Goal: Task Accomplishment & Management: Manage account settings

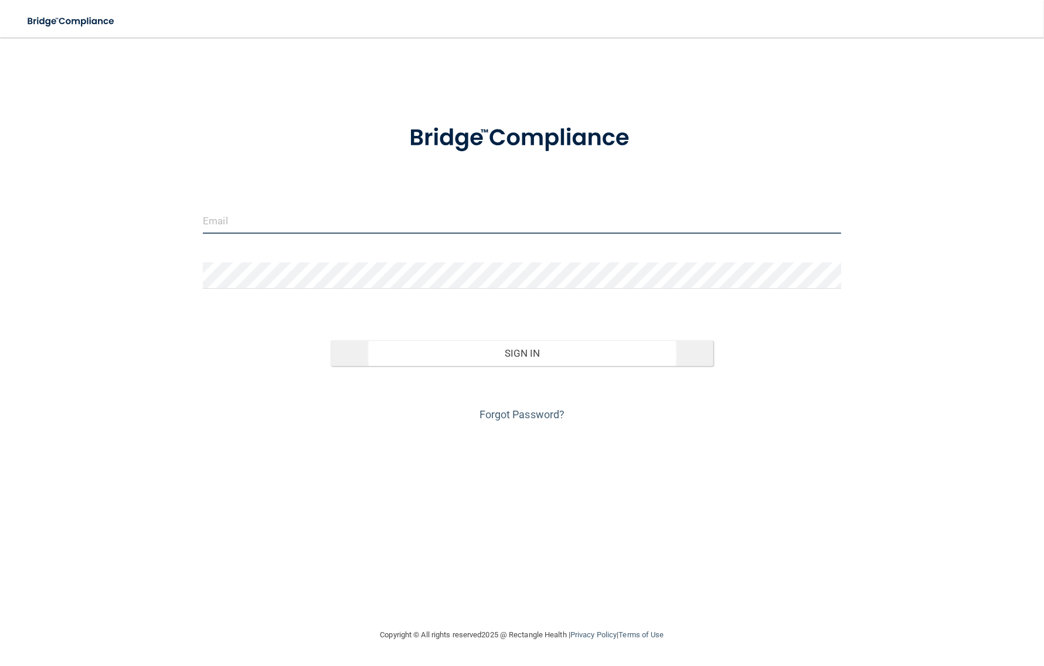
type input "[EMAIL_ADDRESS][DOMAIN_NAME]"
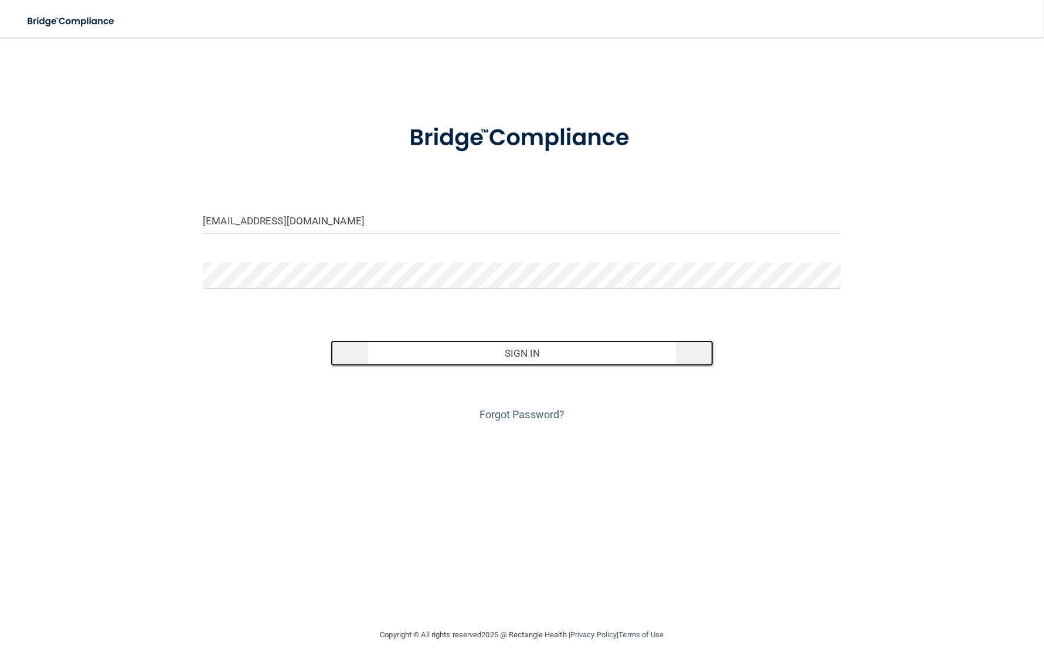
click at [575, 352] on button "Sign In" at bounding box center [522, 354] width 383 height 26
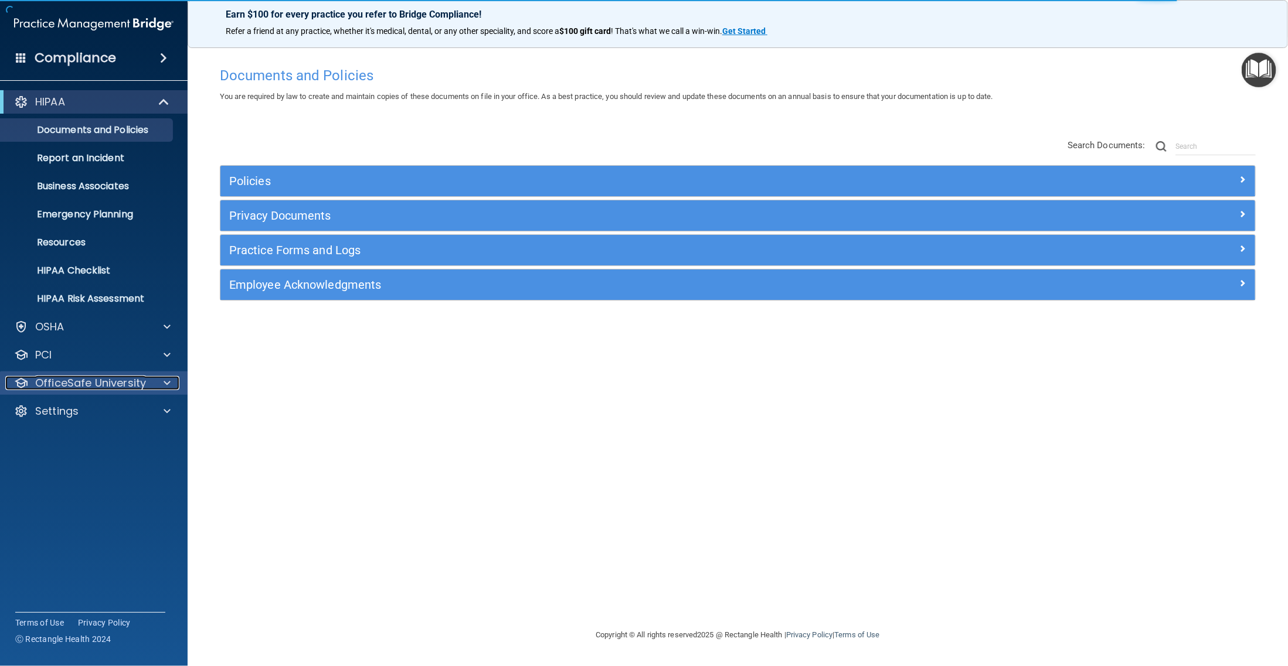
click at [145, 380] on div "OfficeSafe University" at bounding box center [77, 383] width 145 height 14
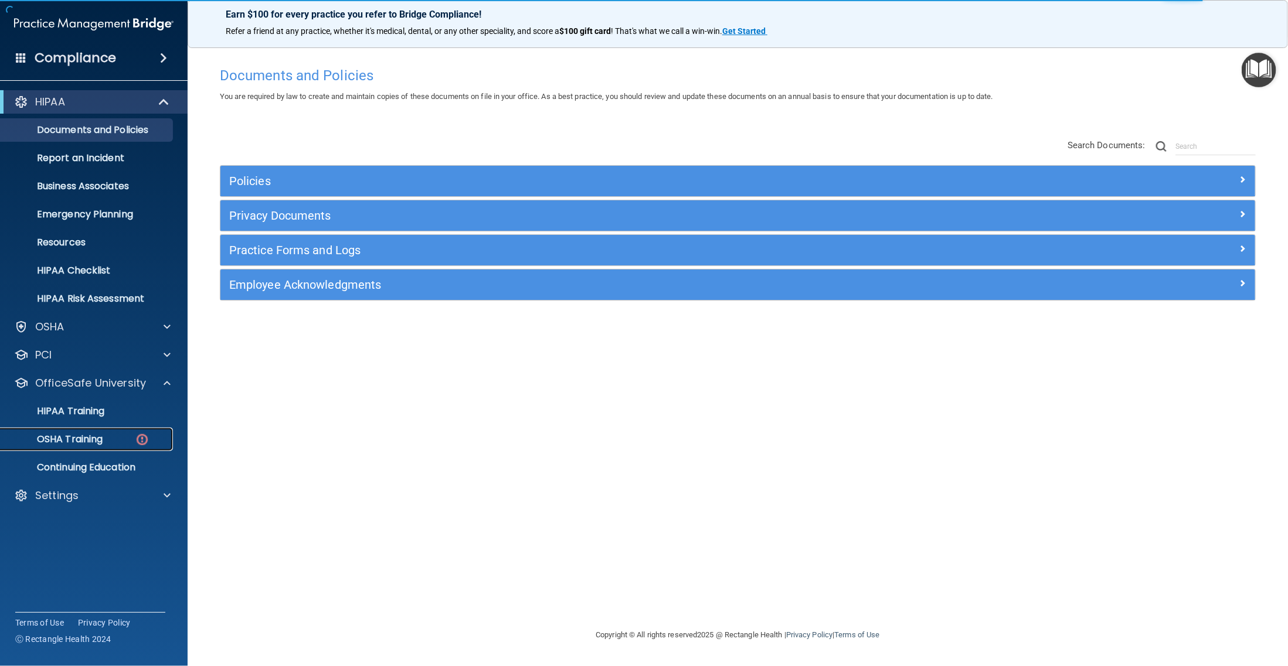
click at [97, 444] on p "OSHA Training" at bounding box center [55, 440] width 95 height 12
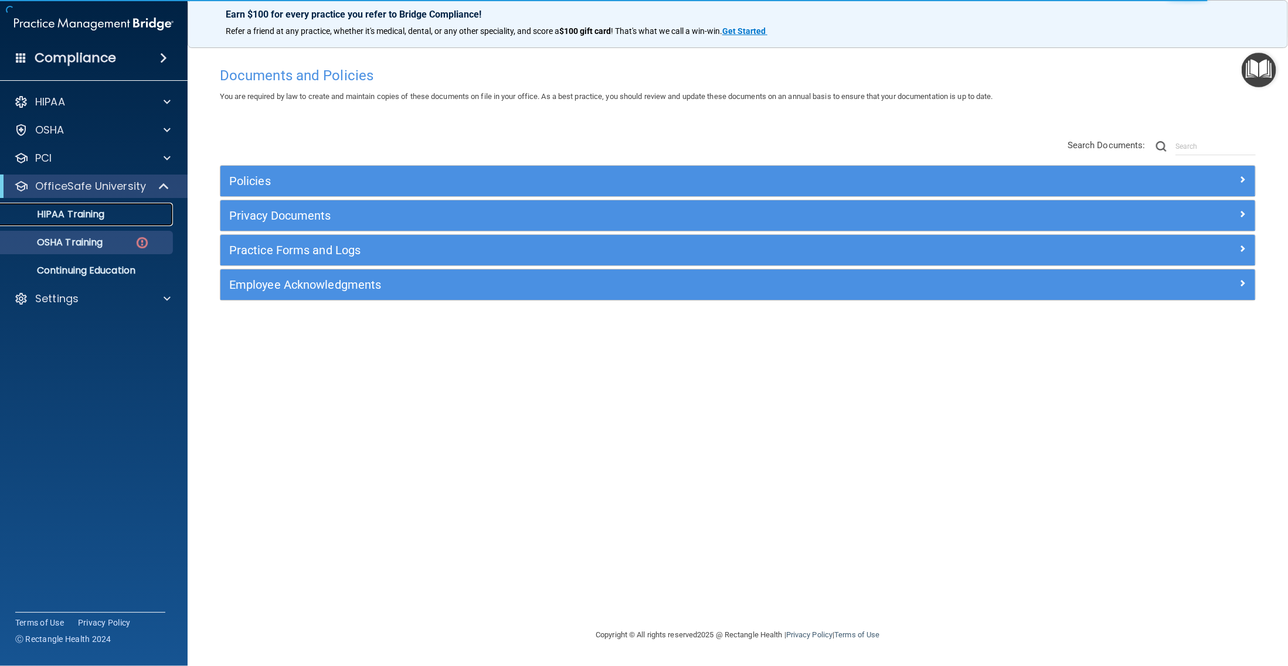
click at [91, 224] on link "HIPAA Training" at bounding box center [80, 214] width 185 height 23
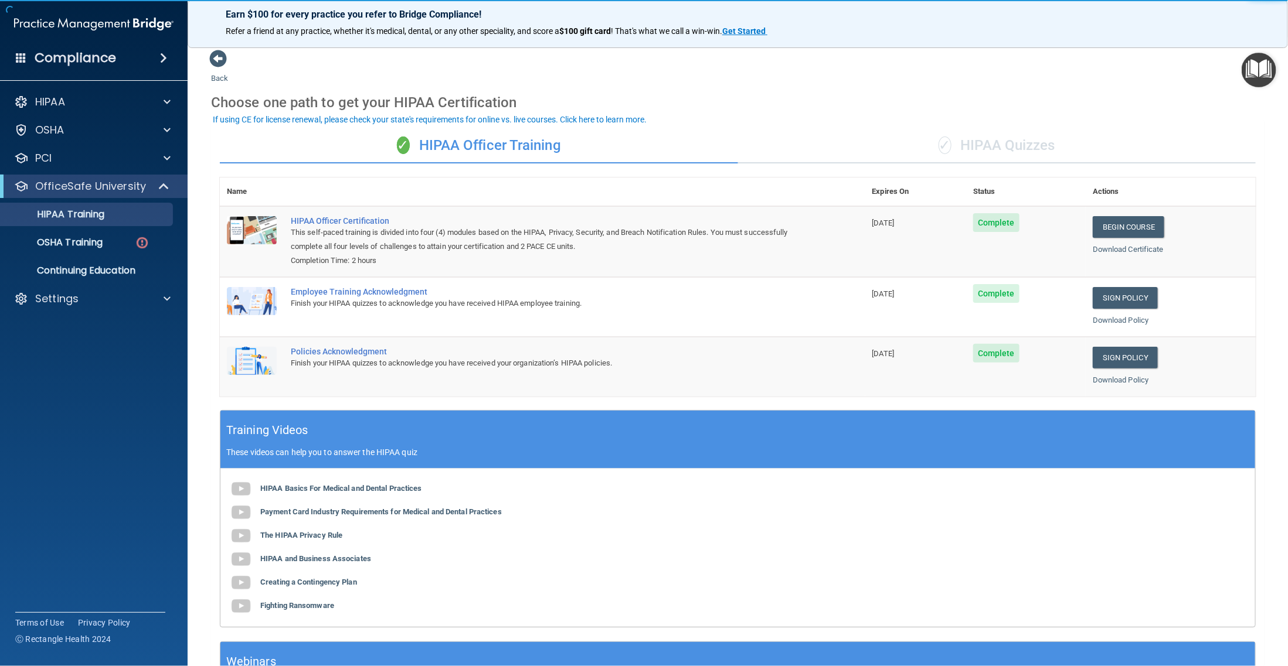
click at [1043, 142] on div "✓ HIPAA Quizzes" at bounding box center [997, 145] width 518 height 35
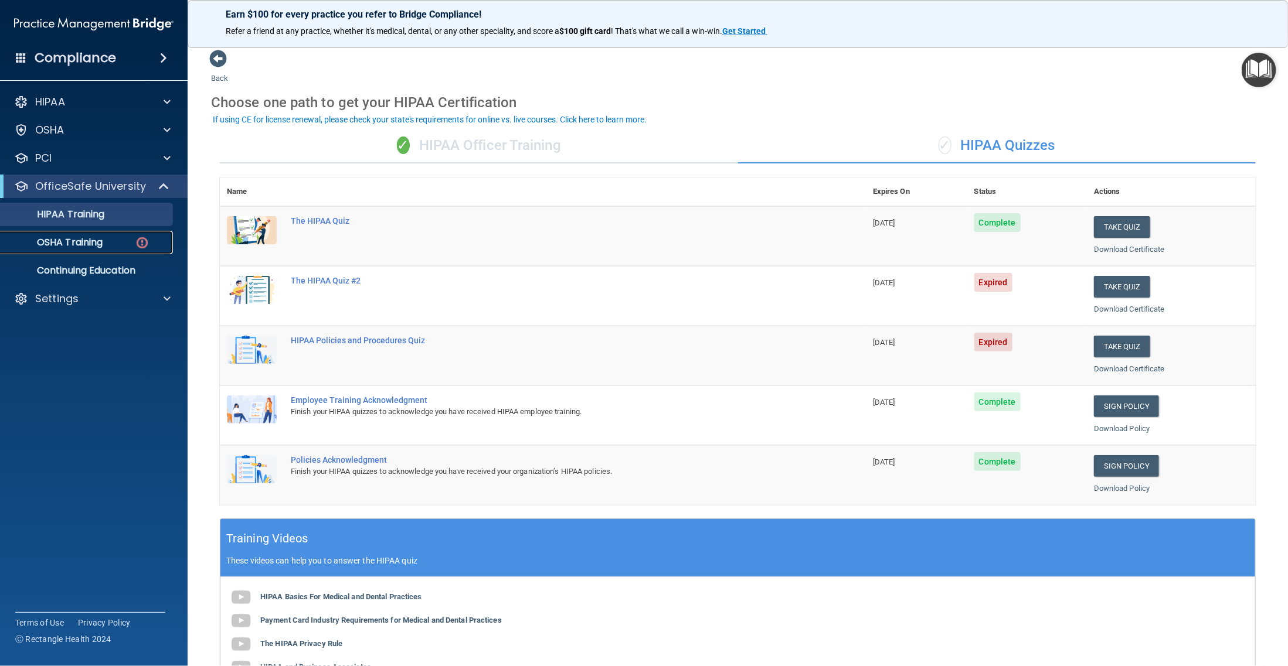
click at [151, 246] on div "OSHA Training" at bounding box center [88, 243] width 160 height 12
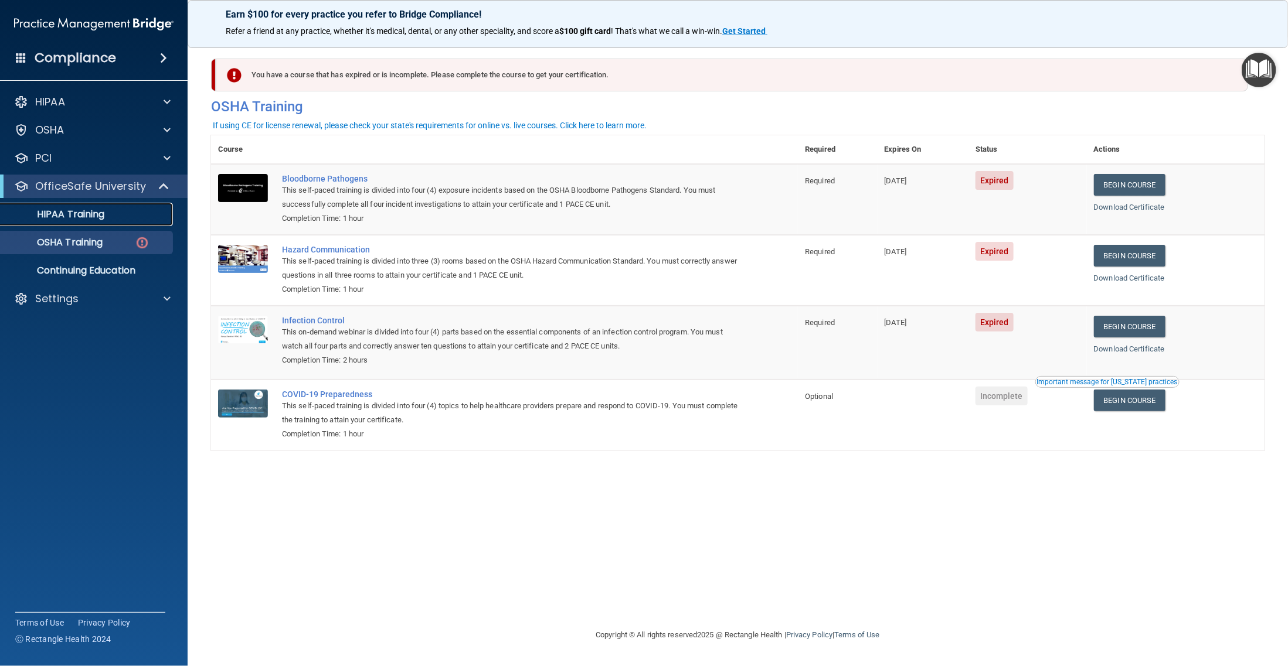
click at [98, 215] on p "HIPAA Training" at bounding box center [56, 215] width 97 height 12
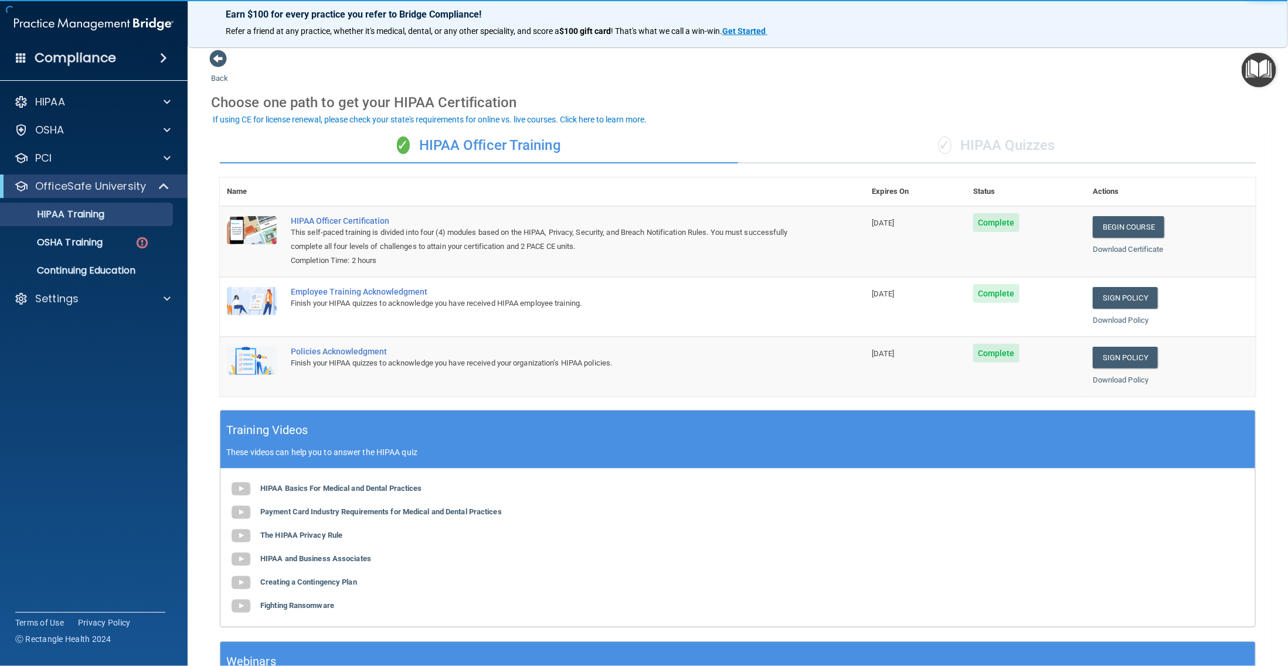
click at [987, 154] on div "✓ HIPAA Quizzes" at bounding box center [997, 145] width 518 height 35
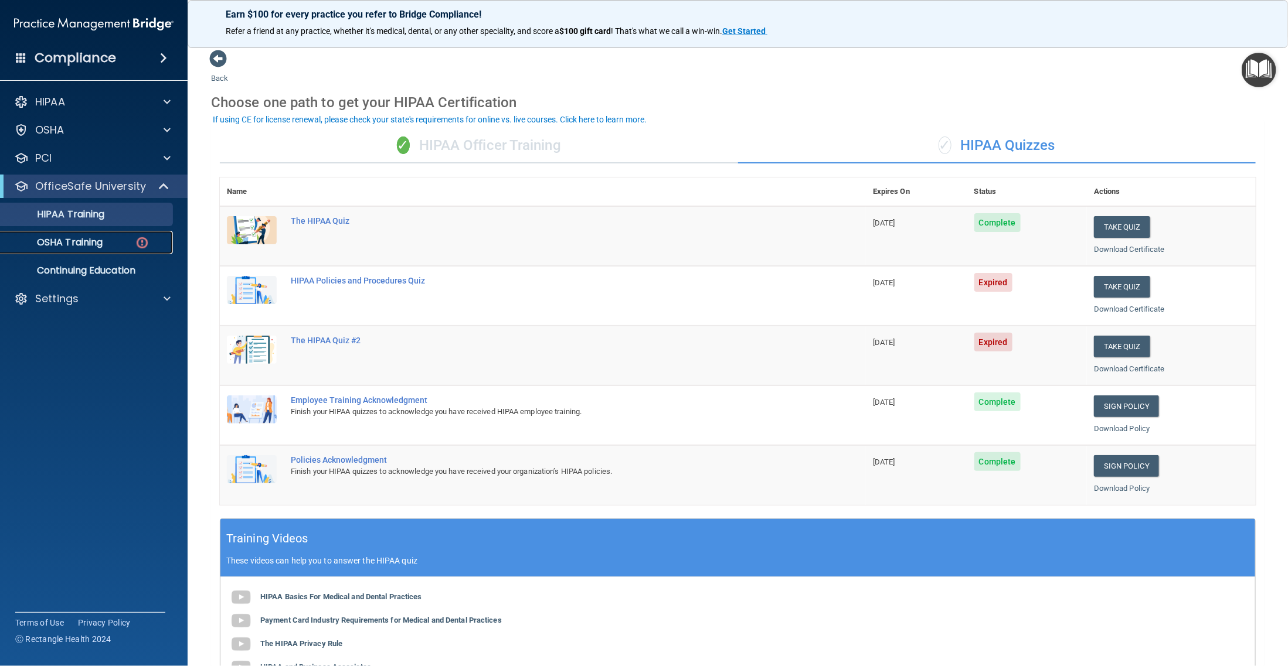
click at [126, 248] on div "OSHA Training" at bounding box center [88, 243] width 160 height 12
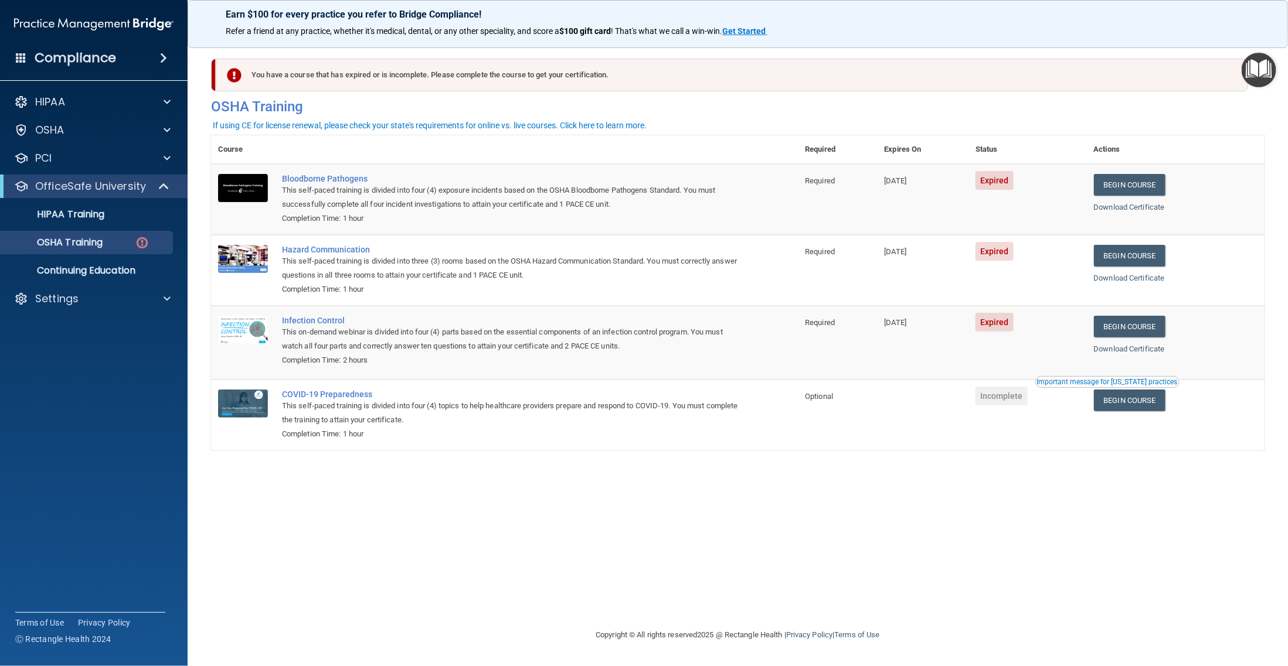
click at [425, 126] on div "If using CE for license renewal, please check your state's requirements for onl…" at bounding box center [430, 125] width 434 height 8
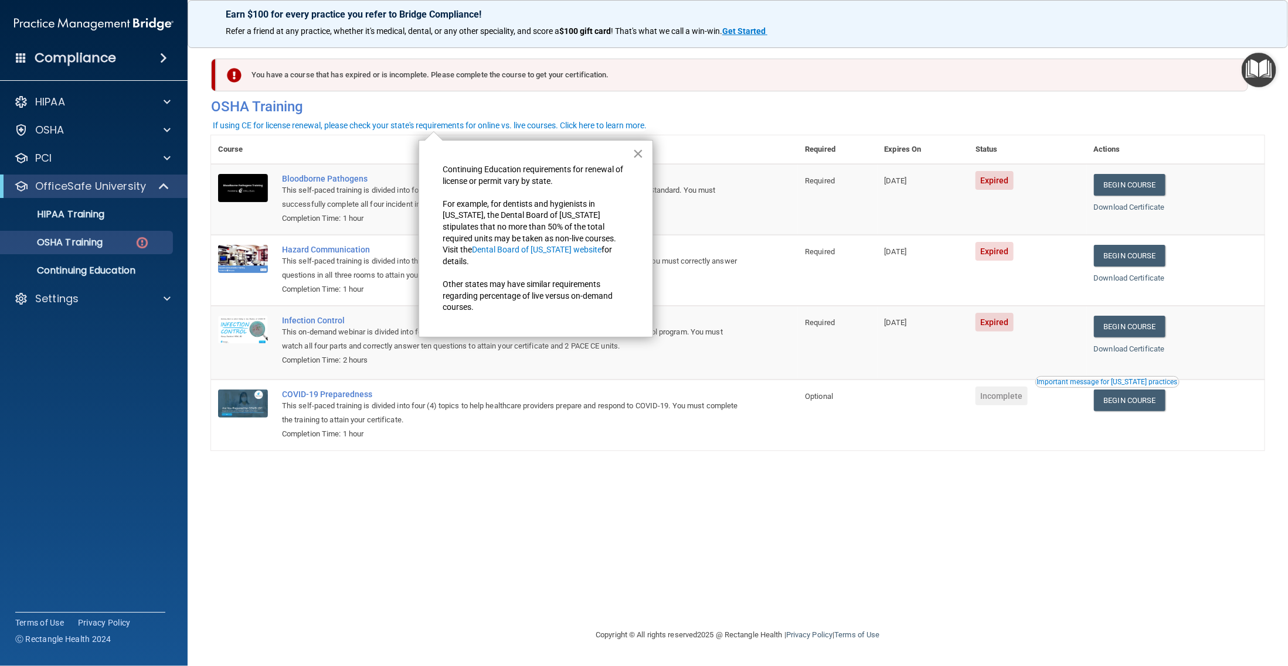
click at [638, 152] on button "×" at bounding box center [637, 153] width 11 height 19
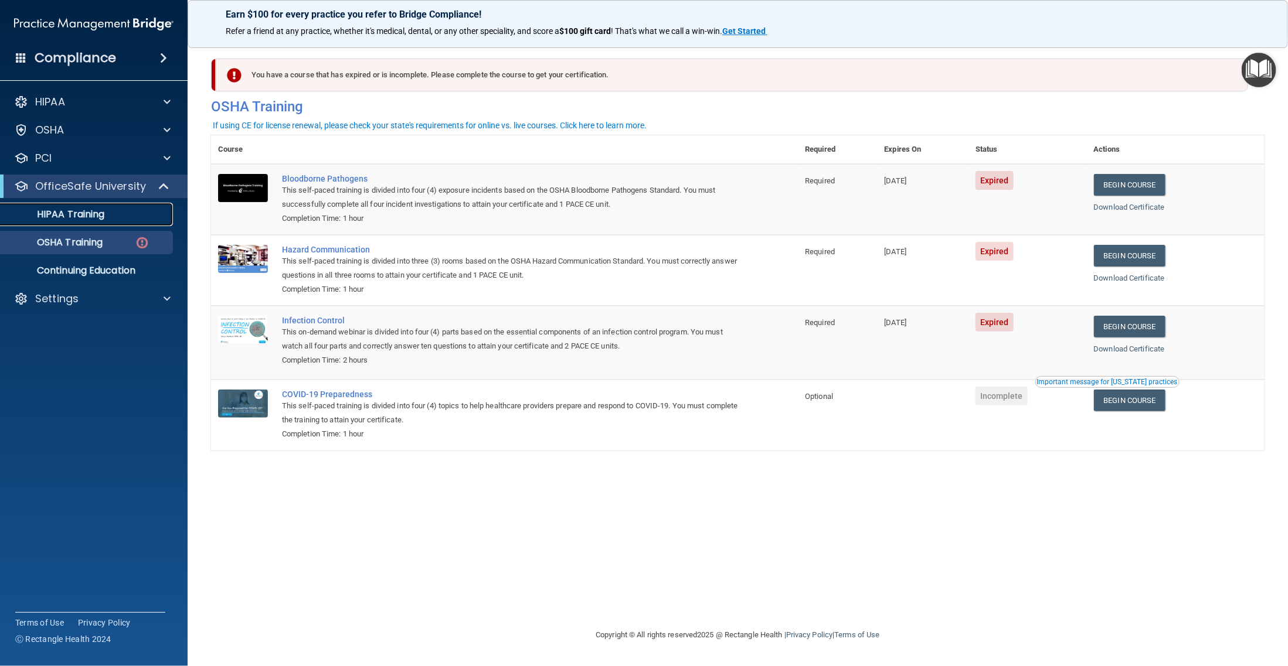
click at [123, 206] on link "HIPAA Training" at bounding box center [80, 214] width 185 height 23
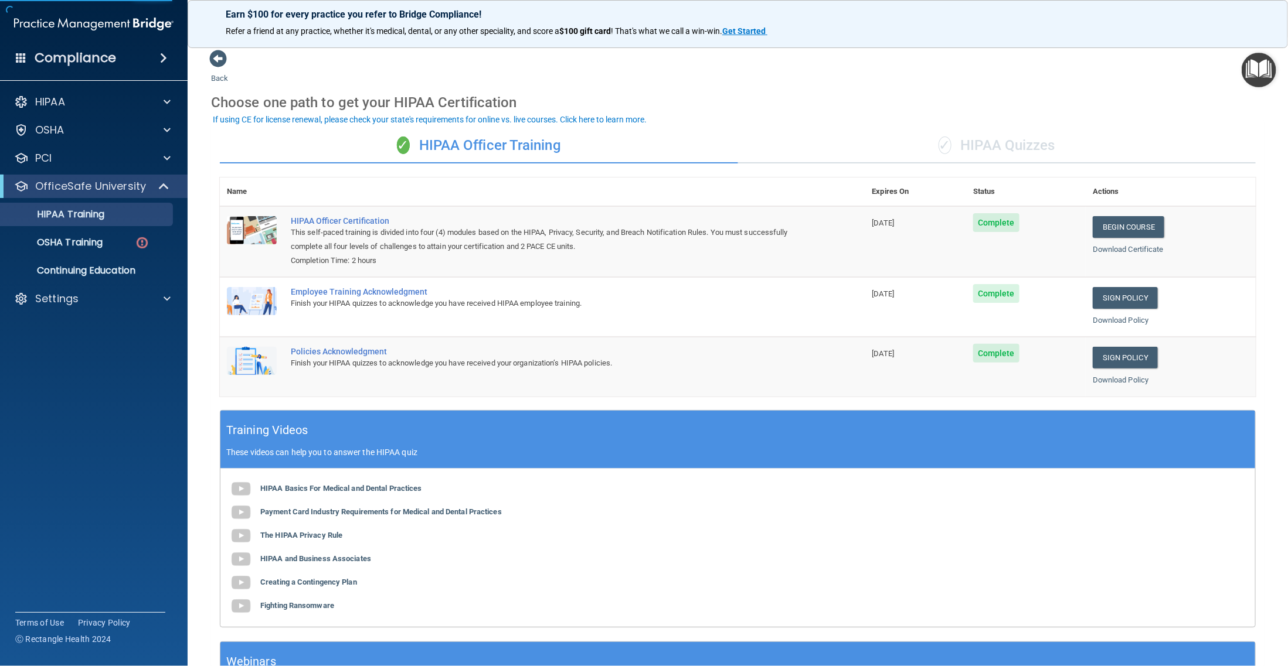
click at [988, 141] on div "✓ HIPAA Quizzes" at bounding box center [997, 145] width 518 height 35
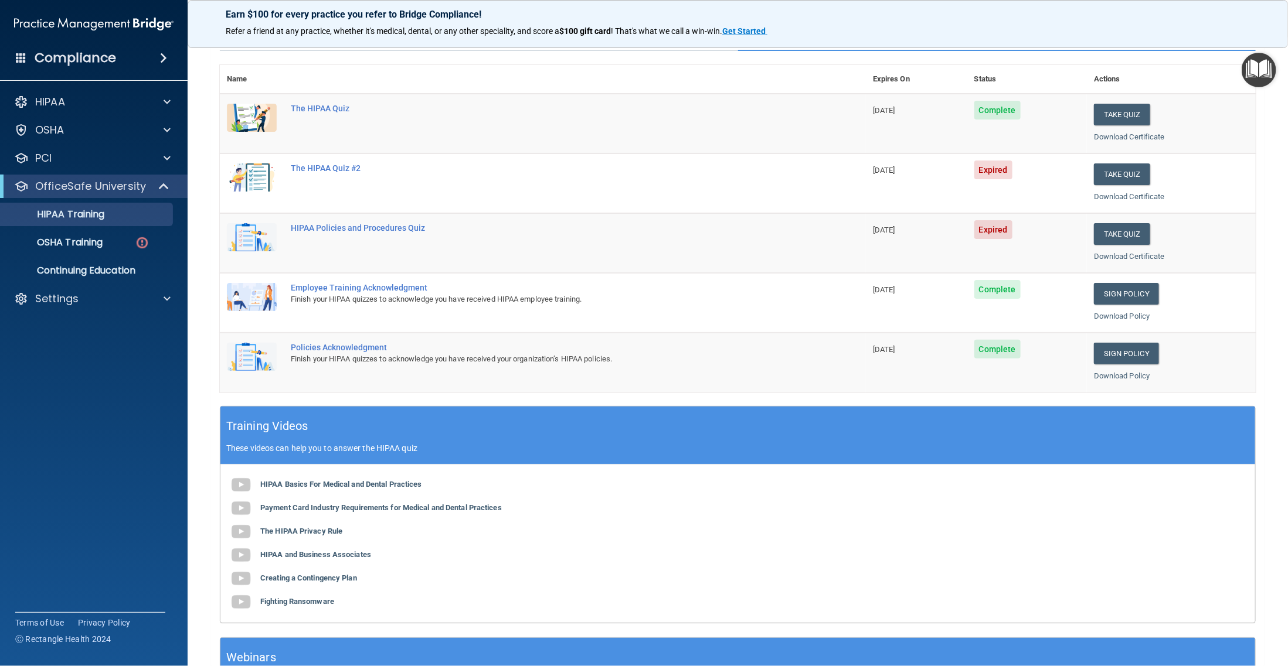
scroll to position [217, 0]
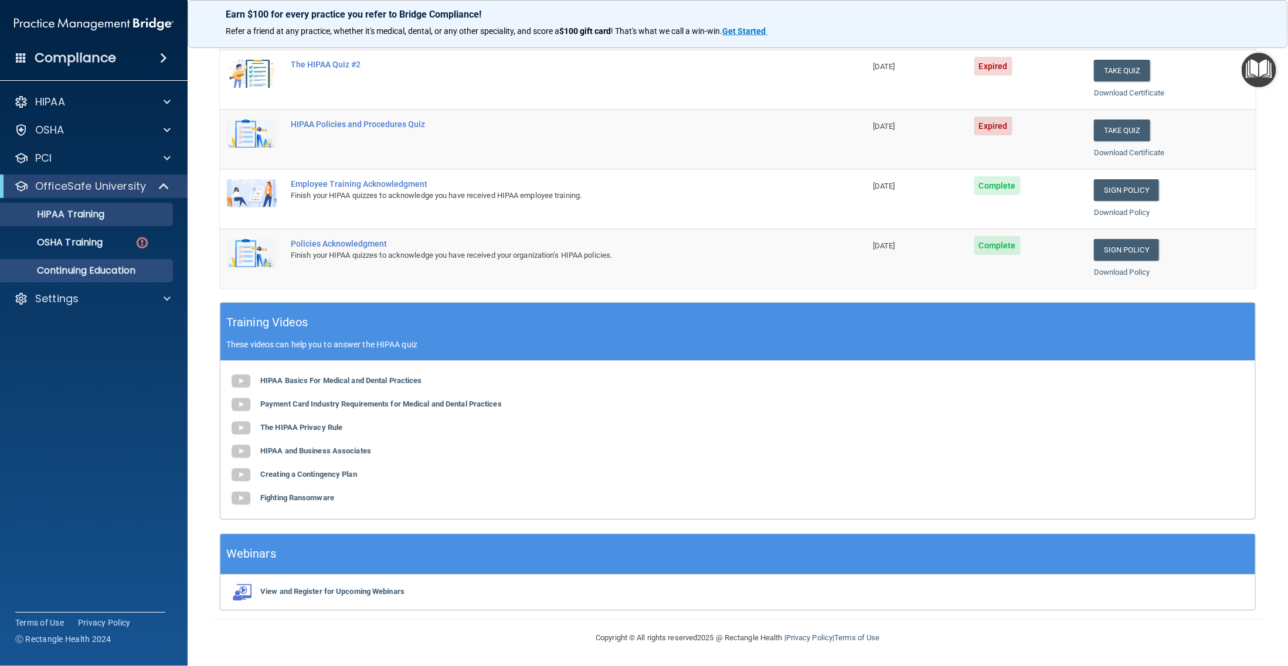
drag, startPoint x: 123, startPoint y: 286, endPoint x: 125, endPoint y: 271, distance: 14.8
click at [124, 275] on div "HIPAA Documents and Policies Report an Incident Business Associates Emergency P…" at bounding box center [94, 203] width 188 height 234
click at [126, 244] on div "OSHA Training" at bounding box center [88, 243] width 160 height 12
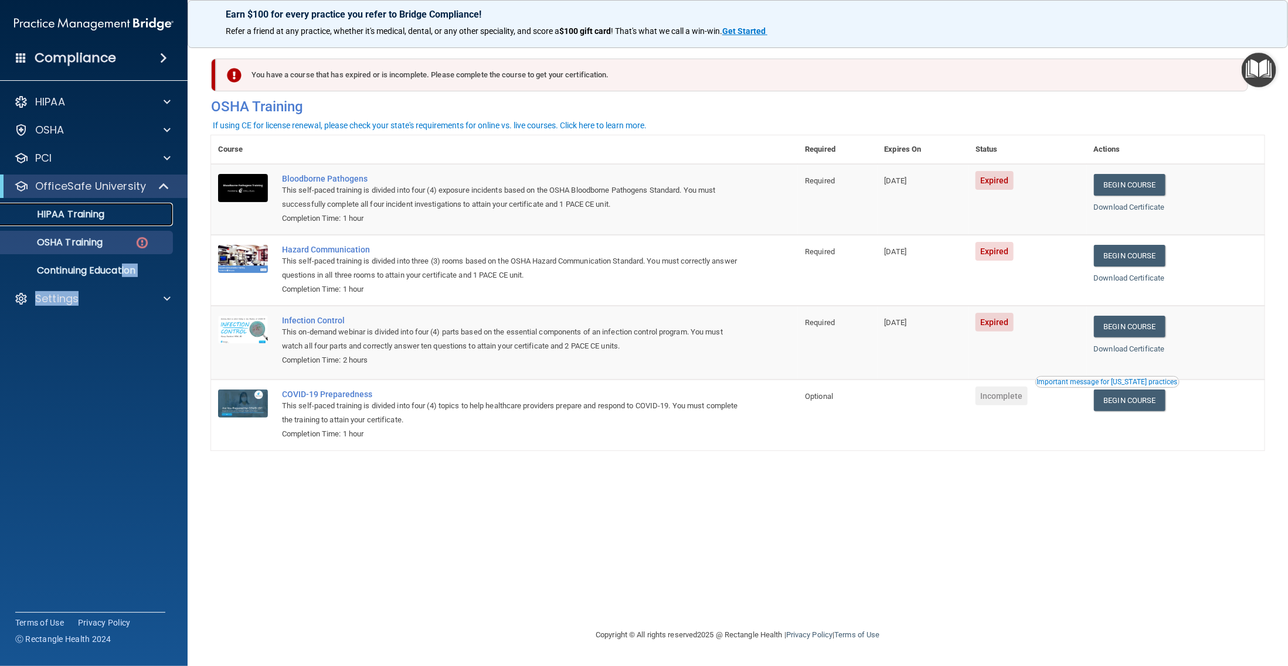
click at [126, 212] on div "HIPAA Training" at bounding box center [88, 215] width 160 height 12
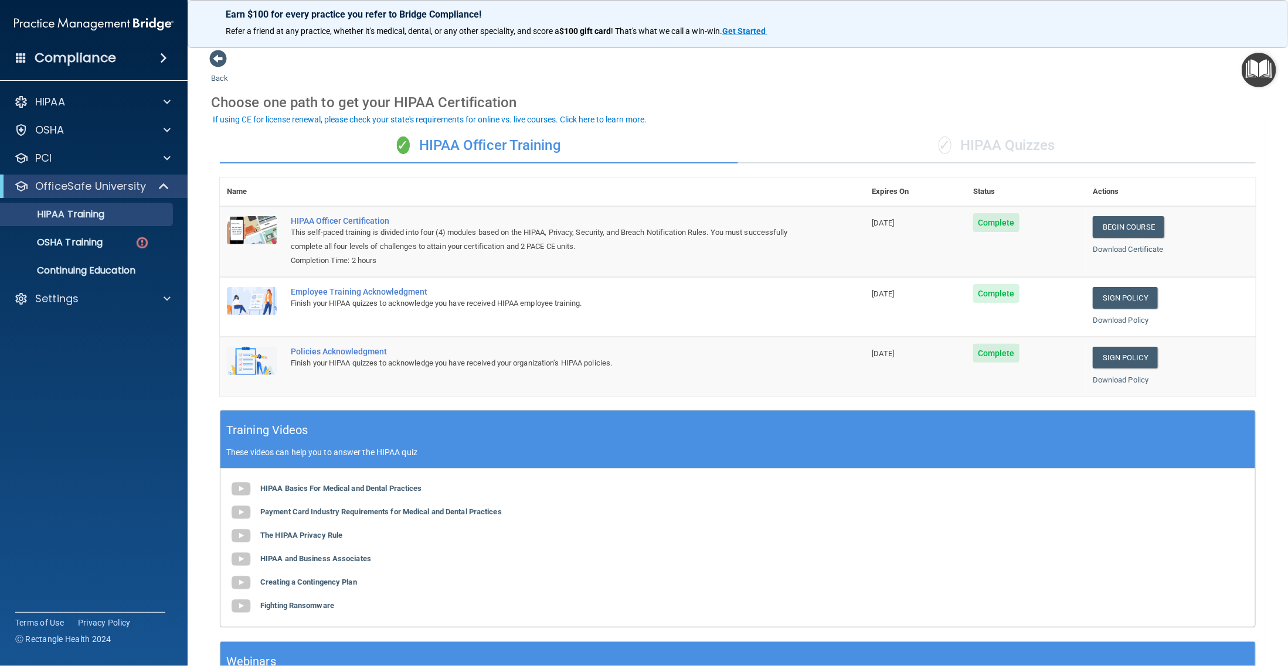
click at [994, 142] on div "✓ HIPAA Quizzes" at bounding box center [997, 145] width 518 height 35
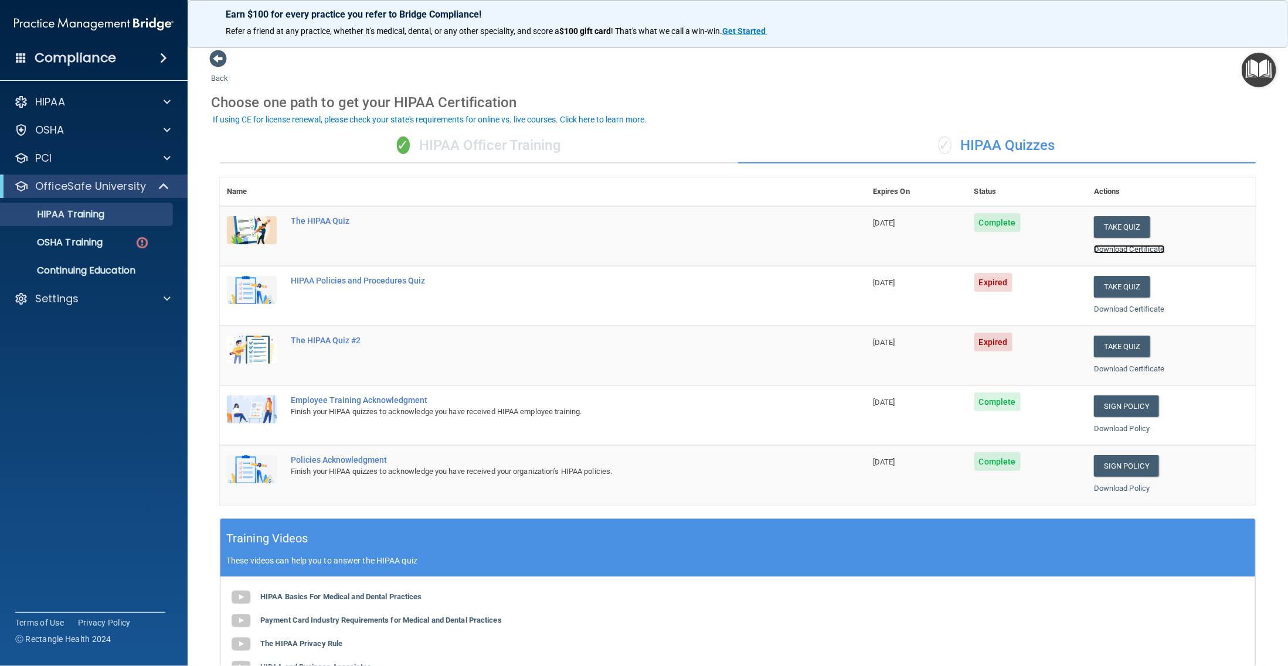
click at [1043, 253] on link "Download Certificate" at bounding box center [1129, 249] width 71 height 9
click at [485, 144] on div "✓ HIPAA Officer Training" at bounding box center [479, 145] width 518 height 35
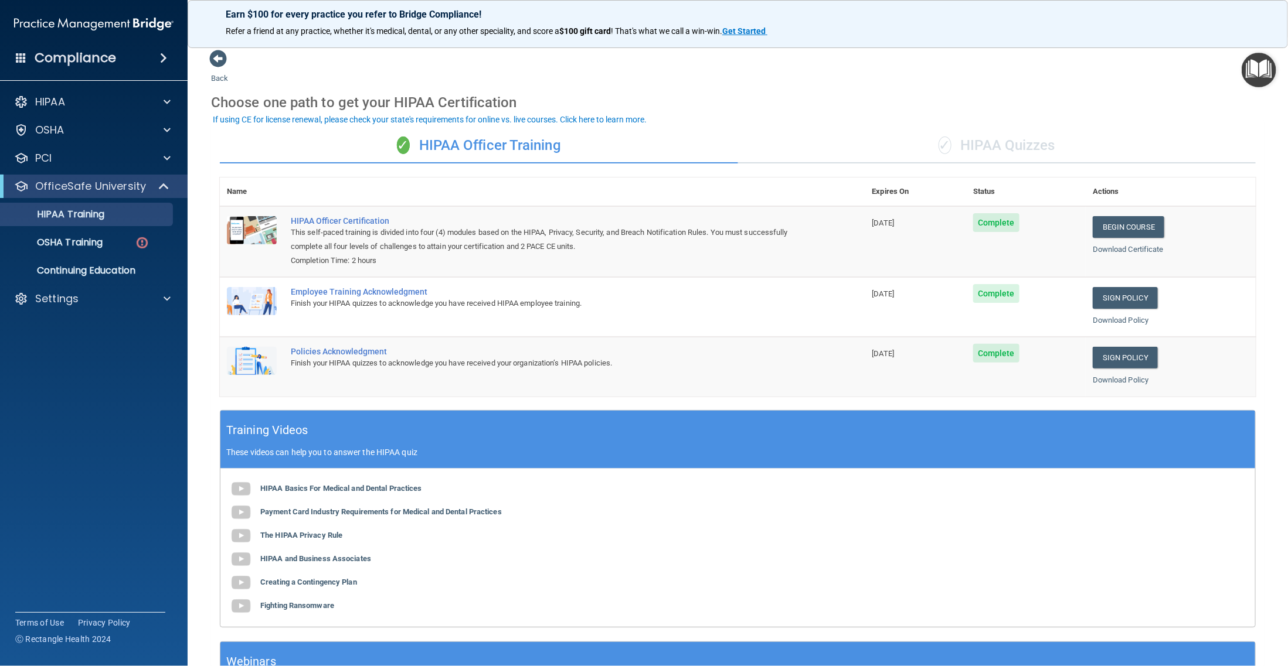
click at [1043, 254] on div "Download Certificate" at bounding box center [1171, 250] width 156 height 14
click at [1043, 245] on link "Download Certificate" at bounding box center [1128, 249] width 71 height 9
click at [97, 250] on link "OSHA Training" at bounding box center [80, 242] width 185 height 23
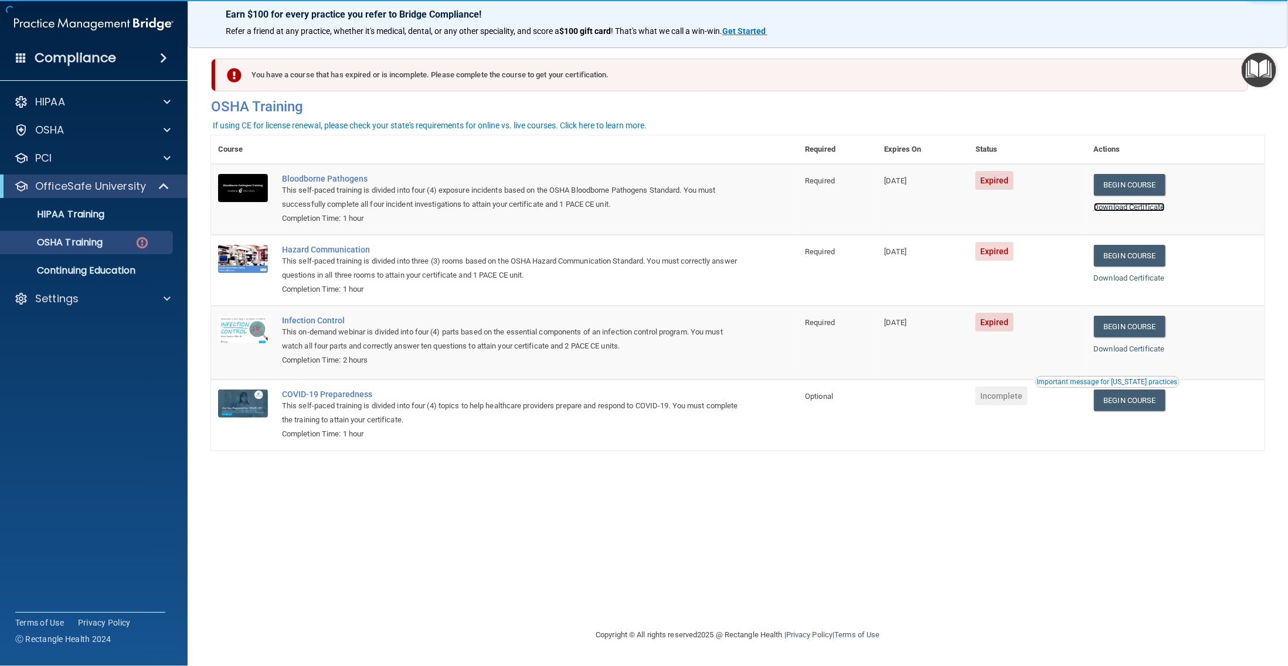
click at [1043, 208] on link "Download Certificate" at bounding box center [1129, 207] width 71 height 9
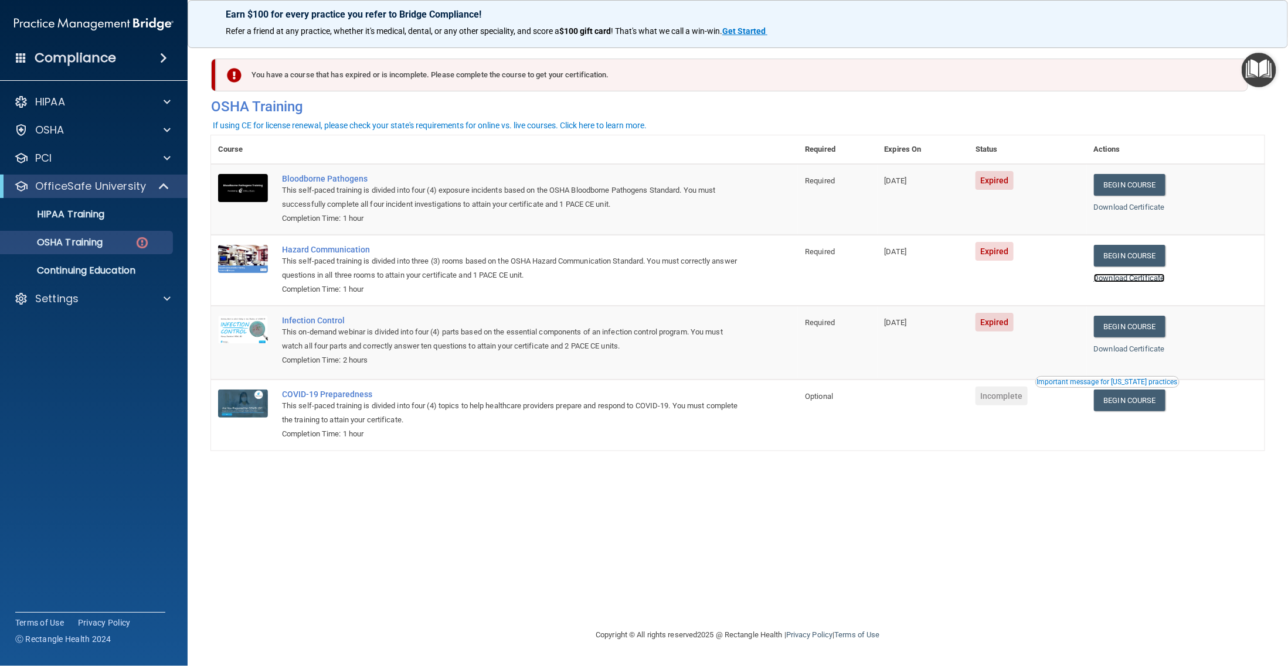
click at [1043, 277] on link "Download Certificate" at bounding box center [1129, 278] width 71 height 9
click at [115, 209] on div "HIPAA Training" at bounding box center [88, 215] width 160 height 12
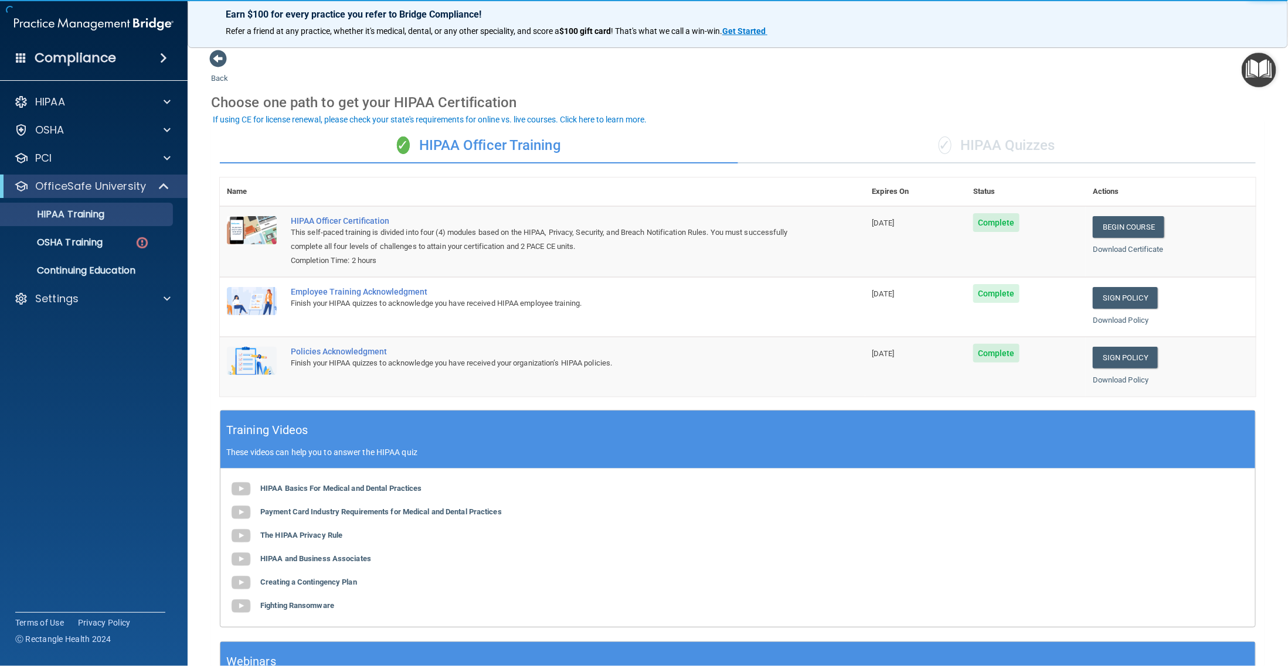
click at [1018, 130] on div "✓ HIPAA Quizzes" at bounding box center [997, 145] width 518 height 35
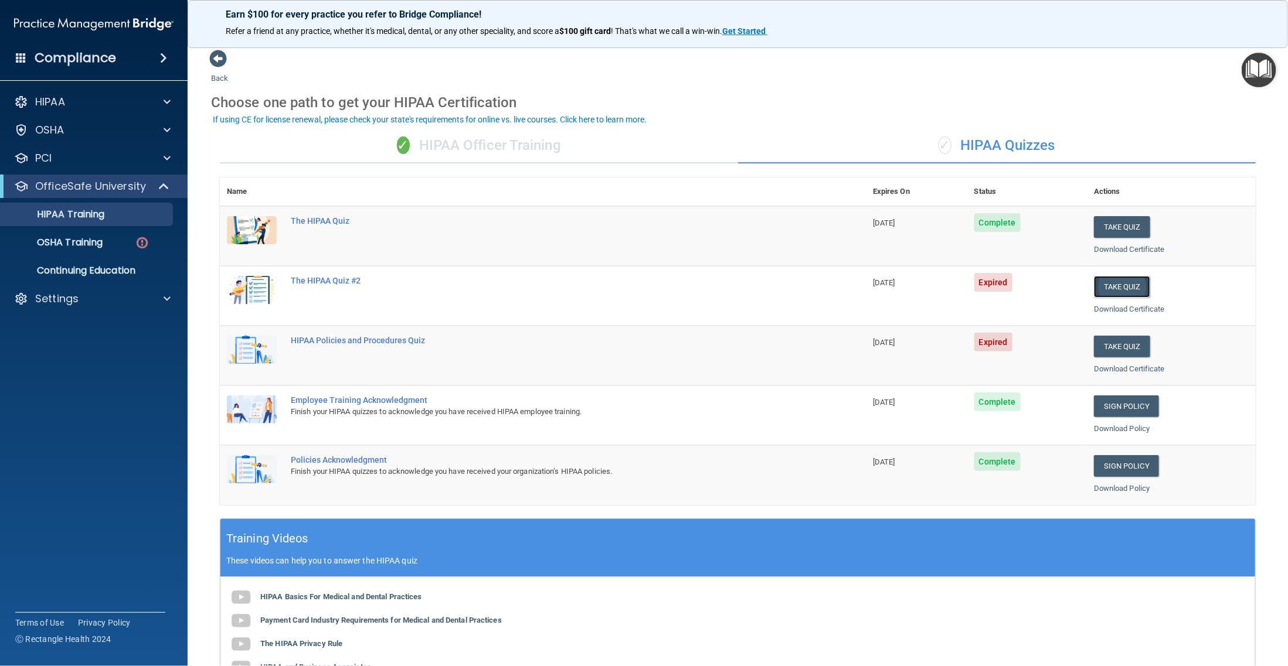
click at [1043, 285] on button "Take Quiz" at bounding box center [1122, 287] width 56 height 22
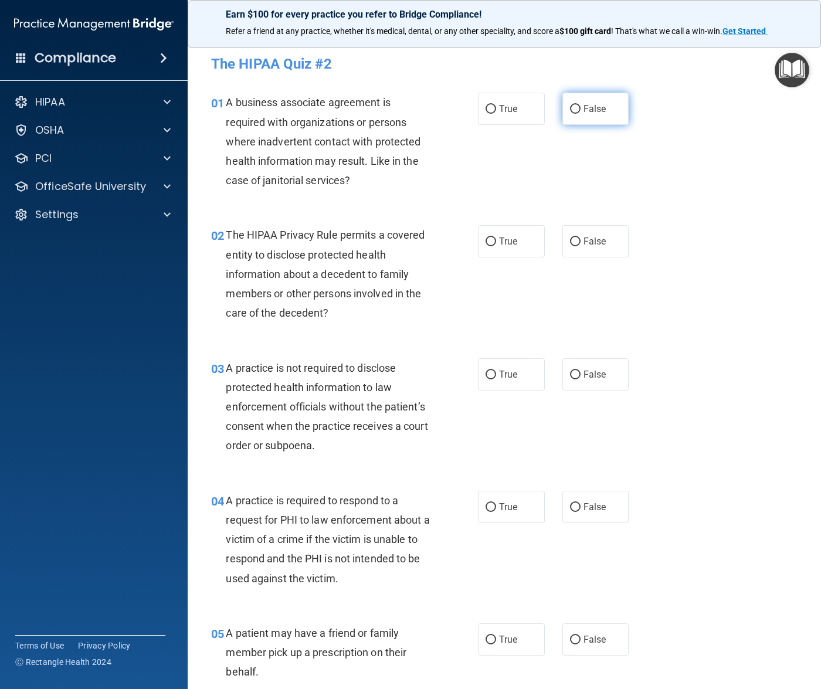
click at [572, 107] on input "False" at bounding box center [575, 109] width 11 height 9
radio input "true"
click at [494, 247] on label "True" at bounding box center [511, 241] width 67 height 32
click at [494, 246] on input "True" at bounding box center [490, 241] width 11 height 9
radio input "true"
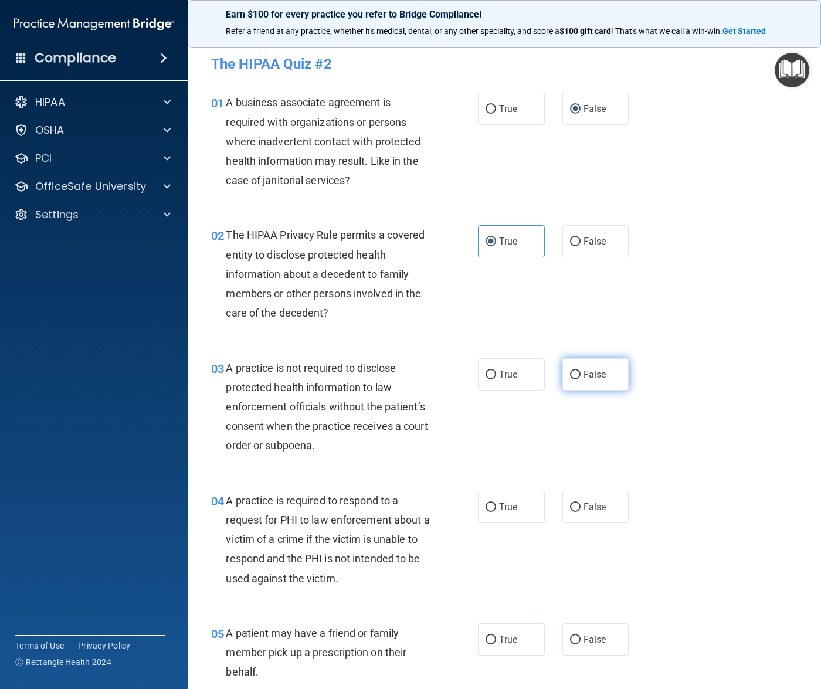
click at [588, 375] on span "False" at bounding box center [594, 374] width 23 height 11
click at [580, 375] on input "False" at bounding box center [575, 374] width 11 height 9
radio input "true"
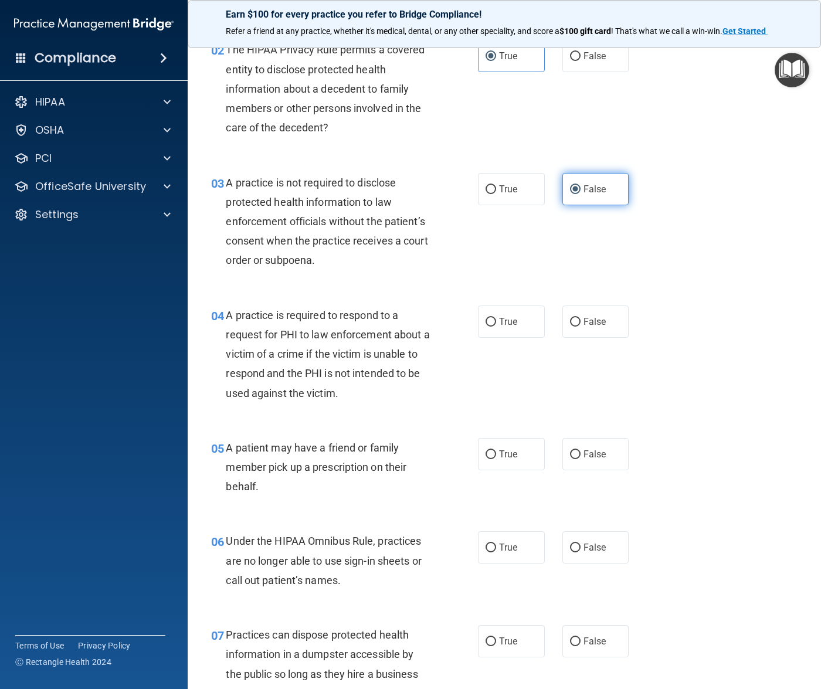
scroll to position [220, 0]
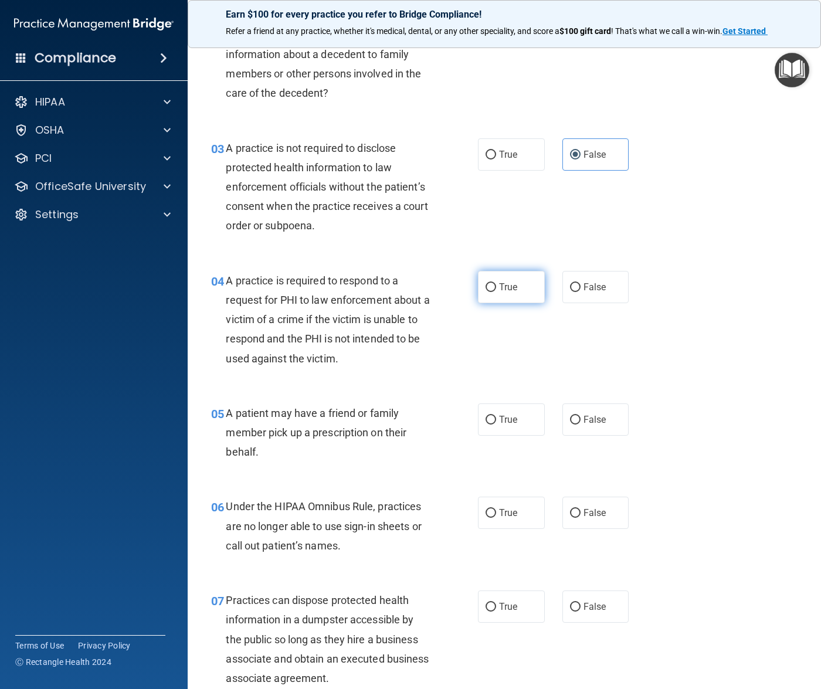
click at [485, 291] on input "True" at bounding box center [490, 287] width 11 height 9
radio input "true"
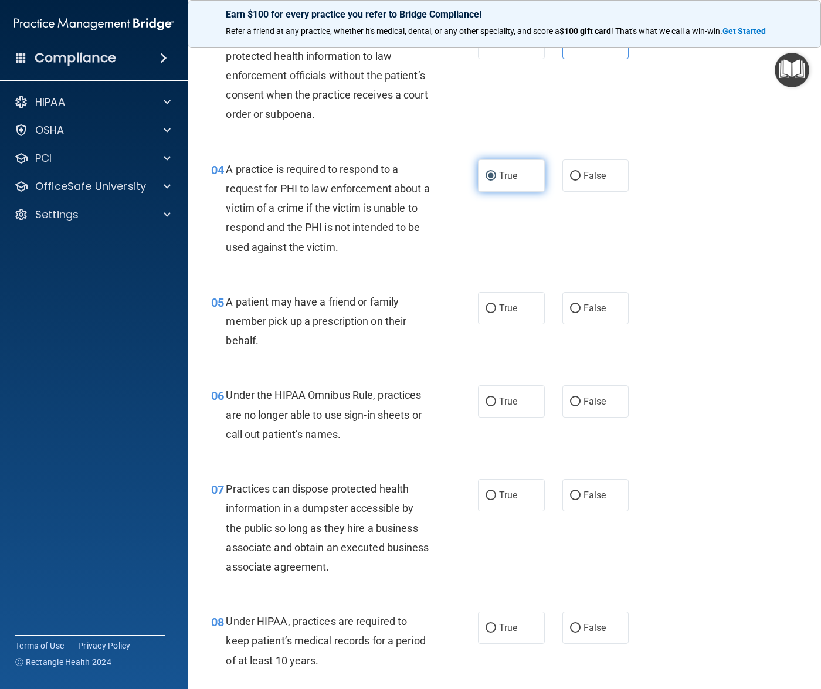
scroll to position [366, 0]
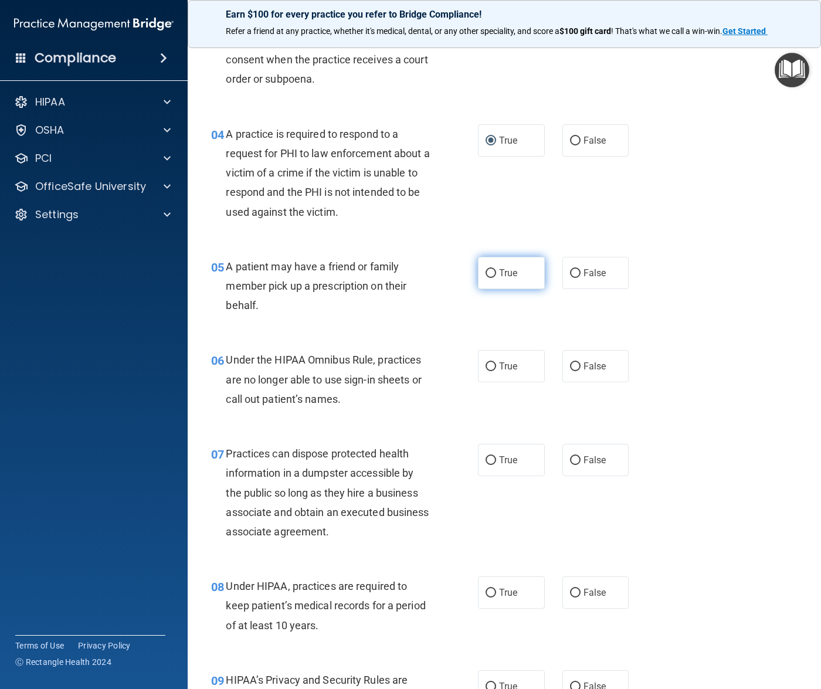
click at [487, 288] on label "True" at bounding box center [511, 273] width 67 height 32
click at [487, 278] on input "True" at bounding box center [490, 273] width 11 height 9
radio input "true"
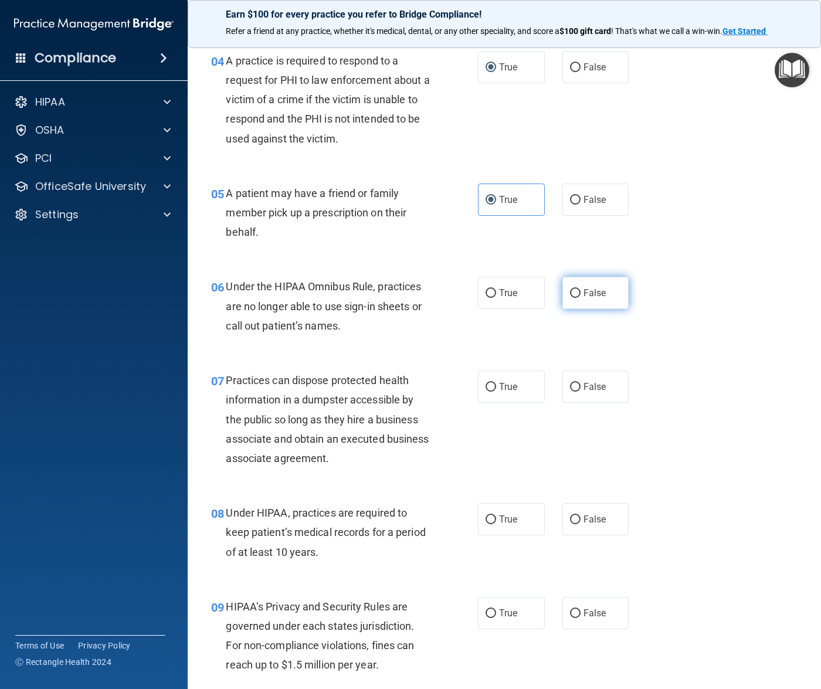
click at [583, 291] on span "False" at bounding box center [594, 292] width 23 height 11
click at [580, 291] on input "False" at bounding box center [575, 293] width 11 height 9
radio input "true"
click at [476, 358] on div "07 Practices can dispose protected health information in a dumpster accessible …" at bounding box center [504, 422] width 604 height 132
click at [583, 388] on span "False" at bounding box center [594, 386] width 23 height 11
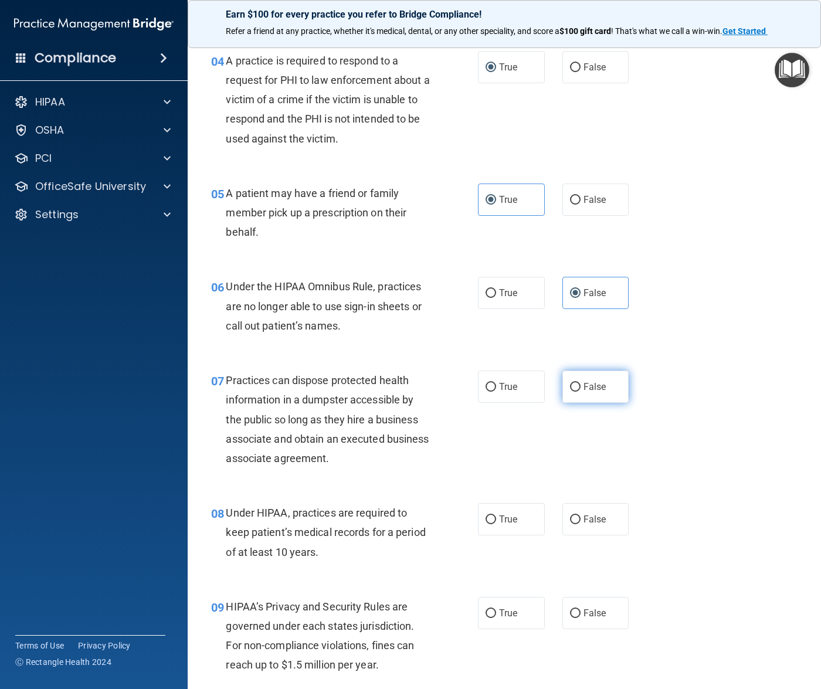
click at [580, 388] on input "False" at bounding box center [575, 387] width 11 height 9
radio input "true"
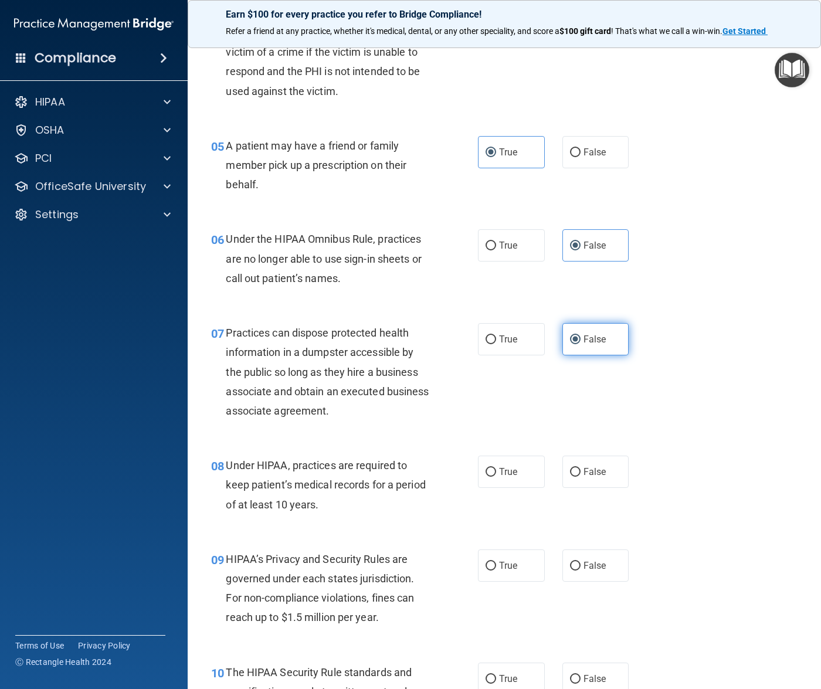
scroll to position [513, 0]
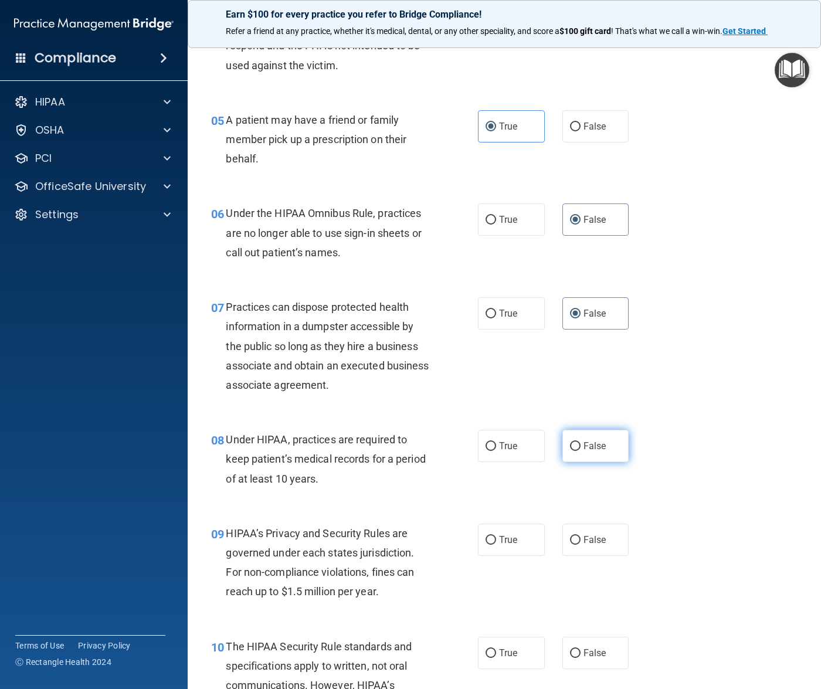
click at [572, 443] on input "False" at bounding box center [575, 446] width 11 height 9
radio input "true"
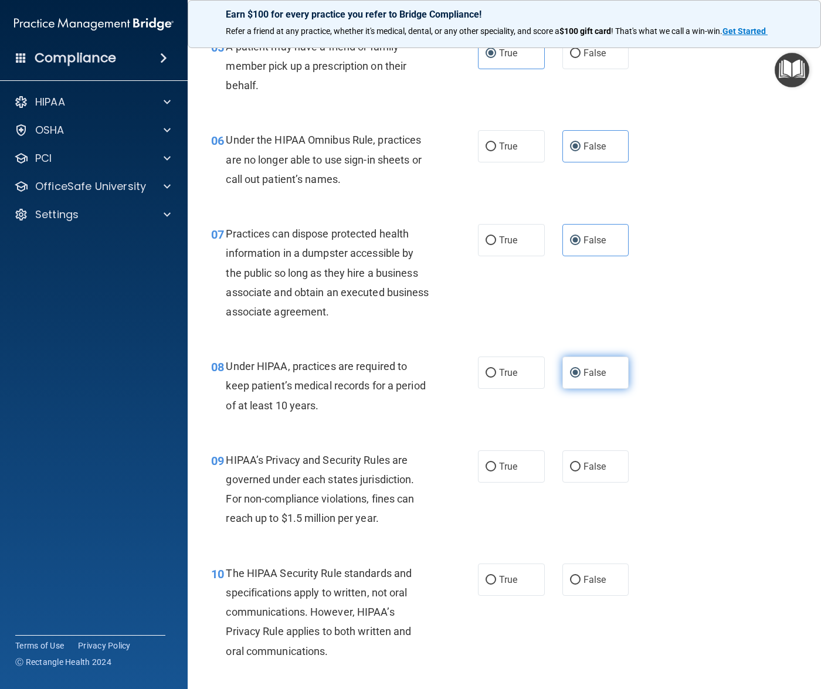
scroll to position [659, 0]
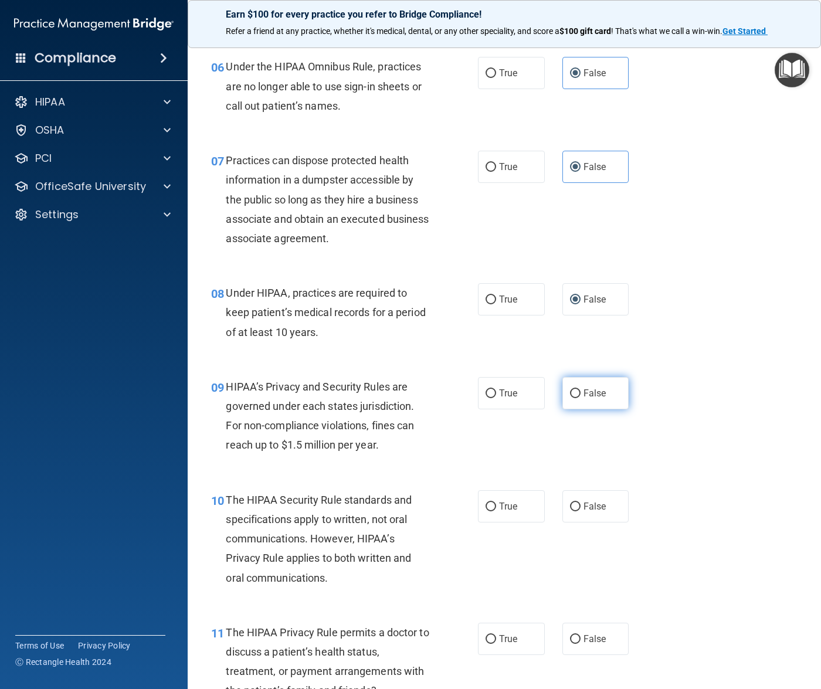
click at [590, 394] on span "False" at bounding box center [594, 392] width 23 height 11
click at [580, 394] on input "False" at bounding box center [575, 393] width 11 height 9
radio input "true"
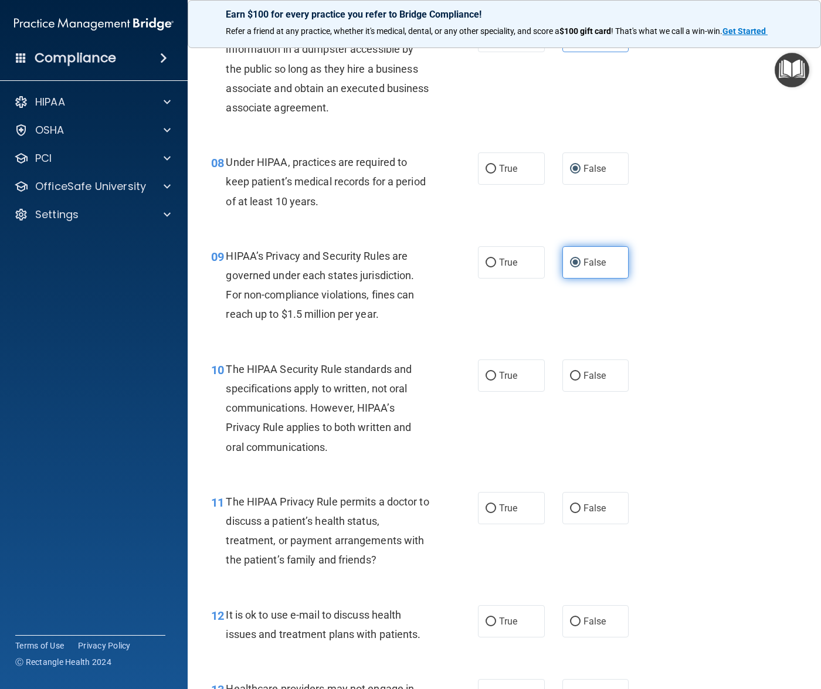
scroll to position [806, 0]
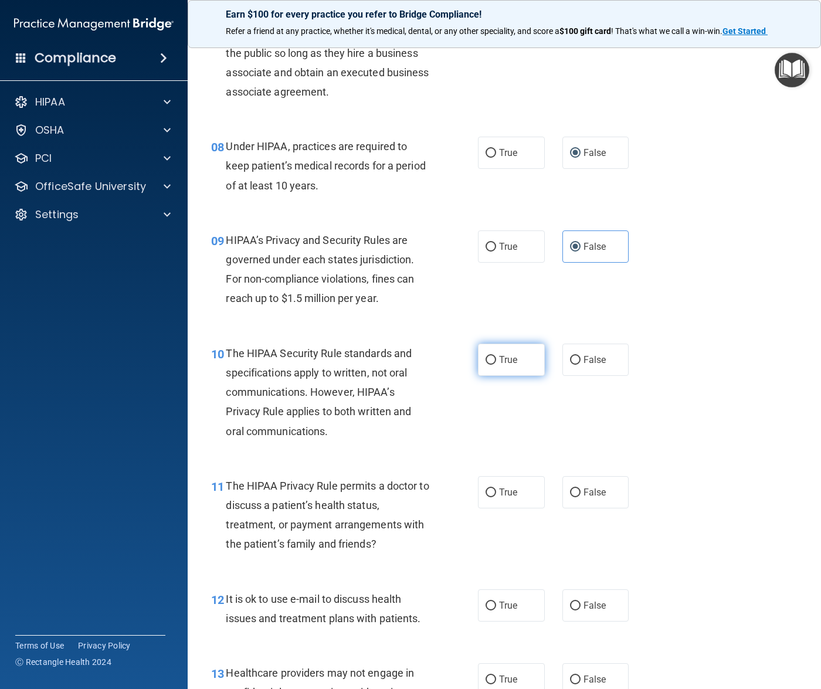
click at [511, 362] on span "True" at bounding box center [508, 359] width 18 height 11
click at [496, 362] on input "True" at bounding box center [490, 360] width 11 height 9
radio input "true"
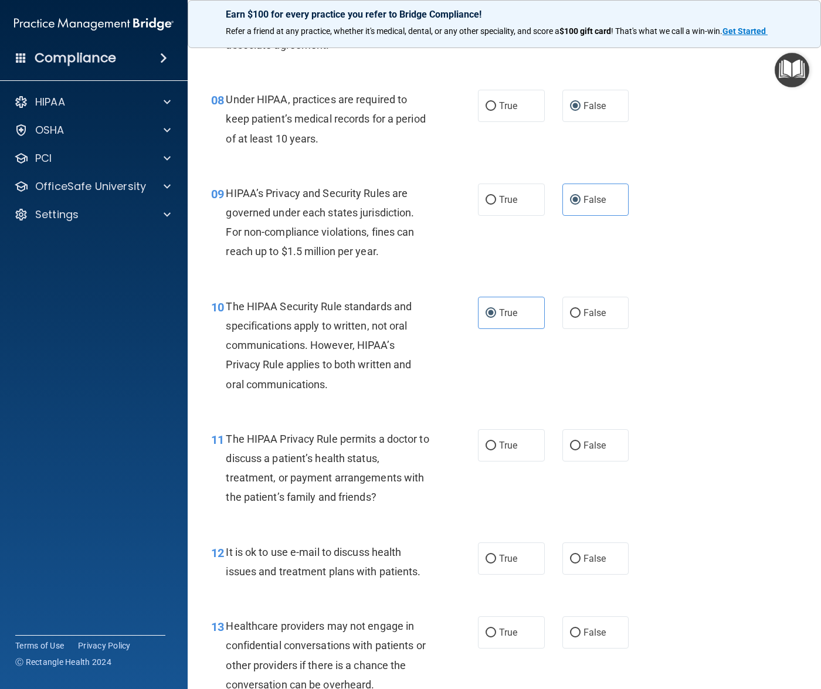
scroll to position [879, 0]
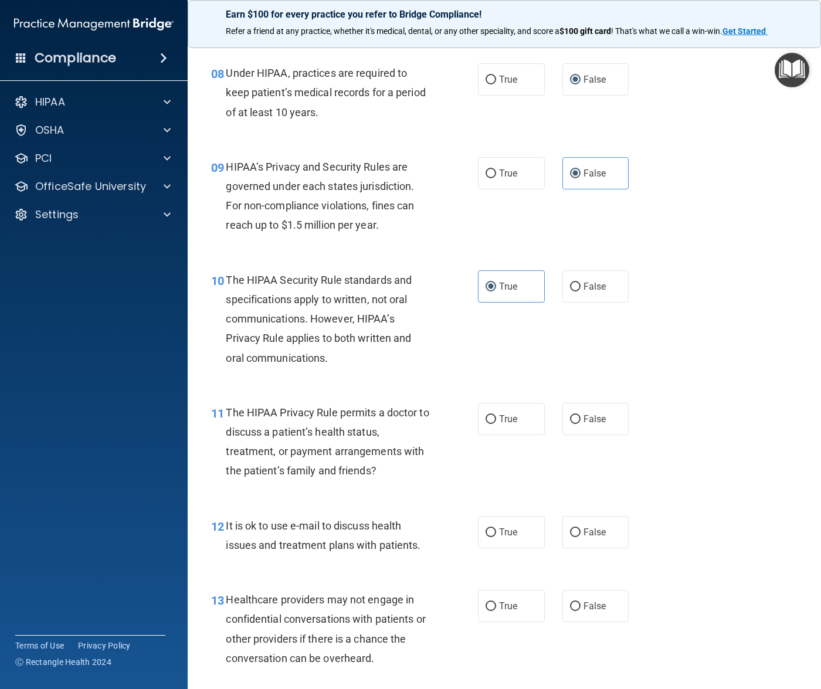
click at [522, 422] on label "True" at bounding box center [511, 419] width 67 height 32
click at [496, 422] on input "True" at bounding box center [490, 419] width 11 height 9
radio input "true"
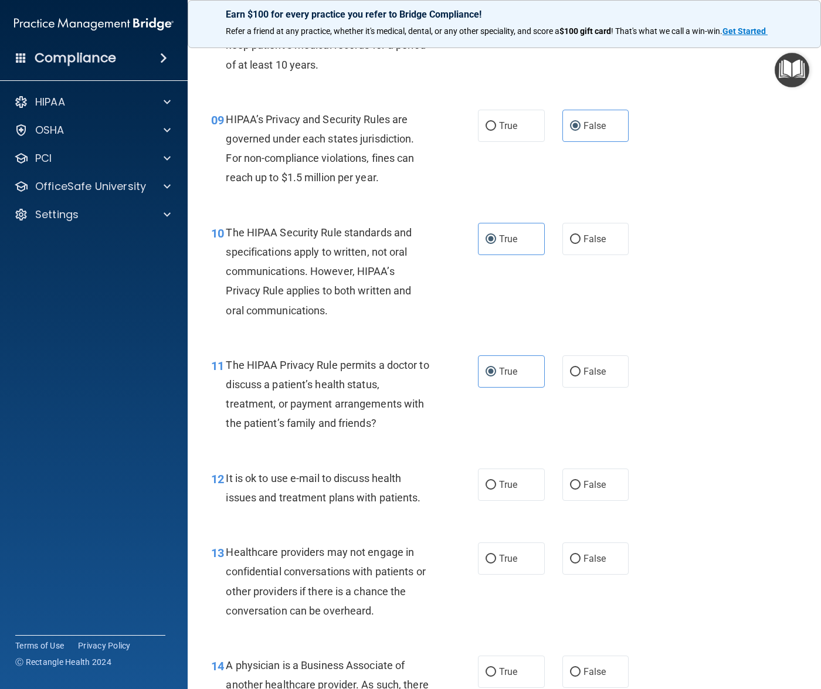
scroll to position [953, 0]
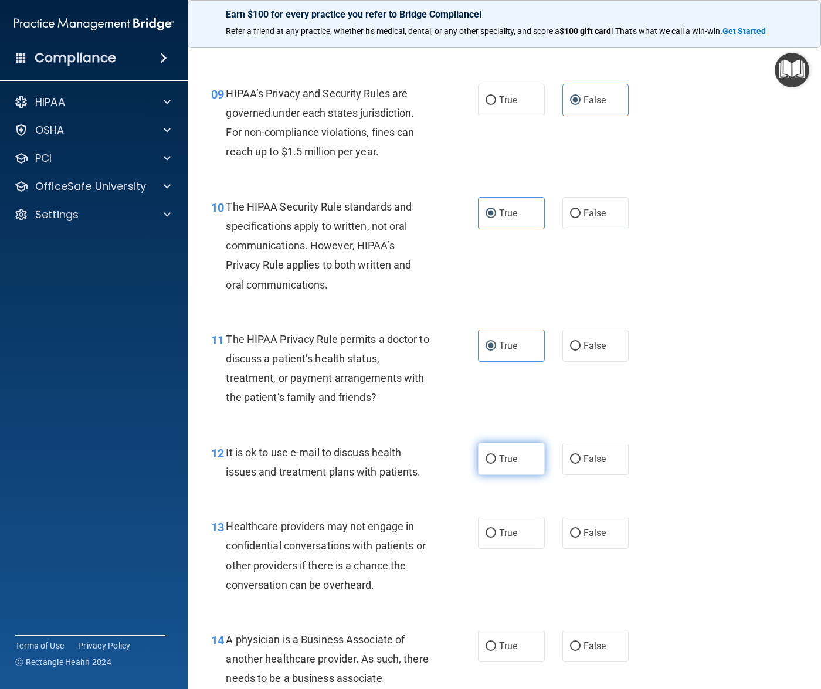
click at [499, 461] on span "True" at bounding box center [508, 458] width 18 height 11
click at [496, 461] on input "True" at bounding box center [490, 459] width 11 height 9
radio input "true"
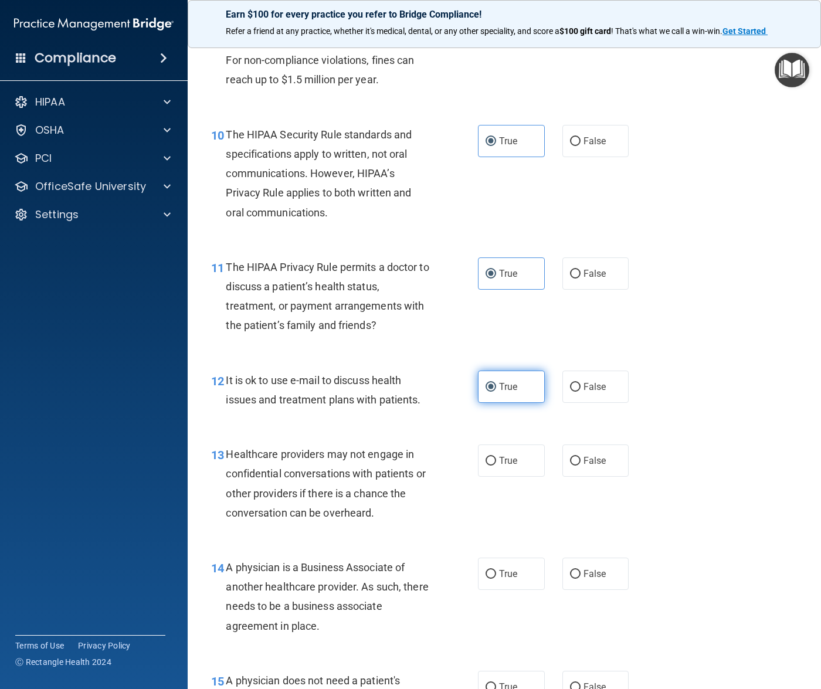
scroll to position [1026, 0]
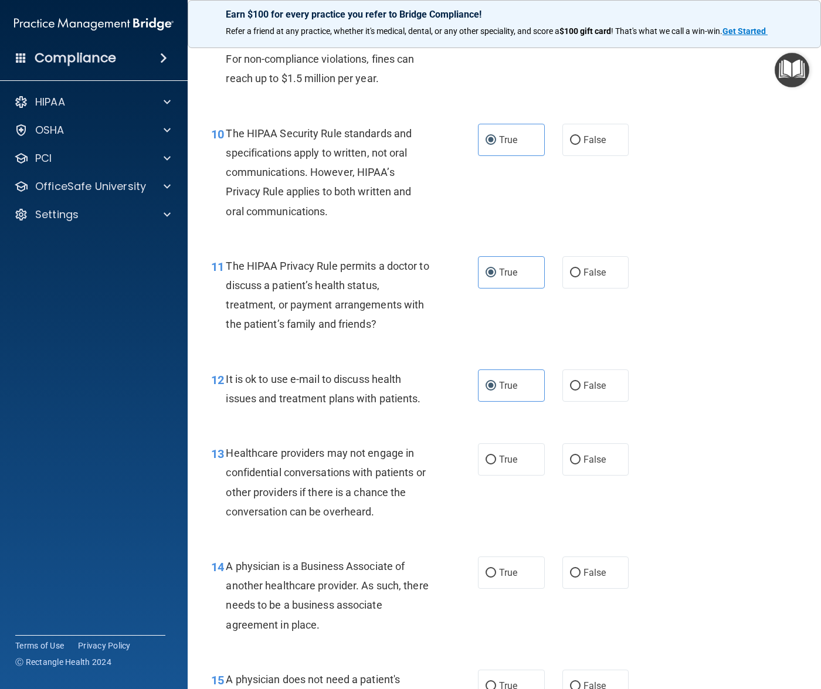
click at [639, 478] on div "13 Healthcare providers may not engage in confidential conversations with patie…" at bounding box center [504, 484] width 604 height 113
click at [605, 468] on label "False" at bounding box center [595, 459] width 67 height 32
click at [580, 464] on input "False" at bounding box center [575, 459] width 11 height 9
radio input "true"
click at [583, 574] on span "False" at bounding box center [594, 572] width 23 height 11
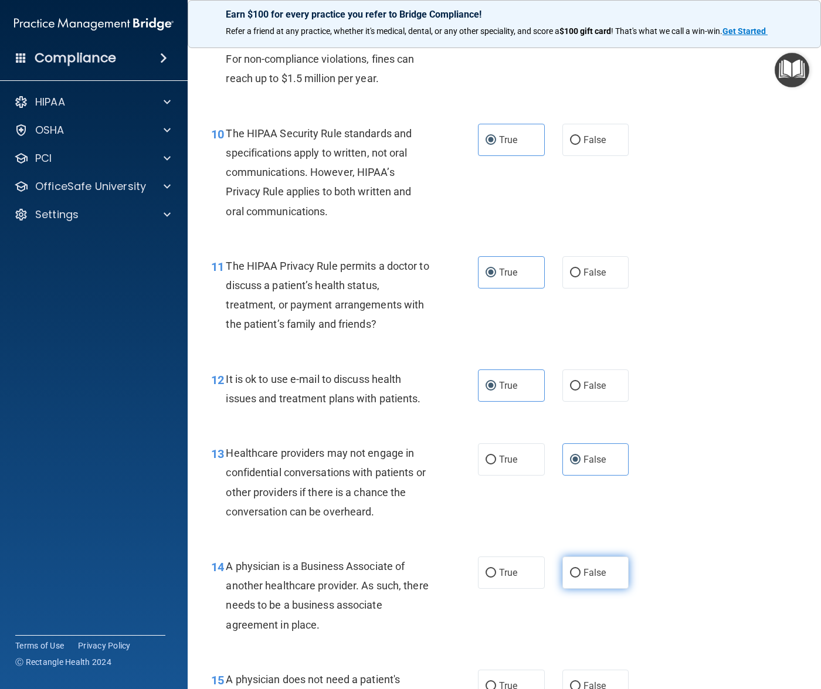
click at [580, 574] on input "False" at bounding box center [575, 573] width 11 height 9
radio input "true"
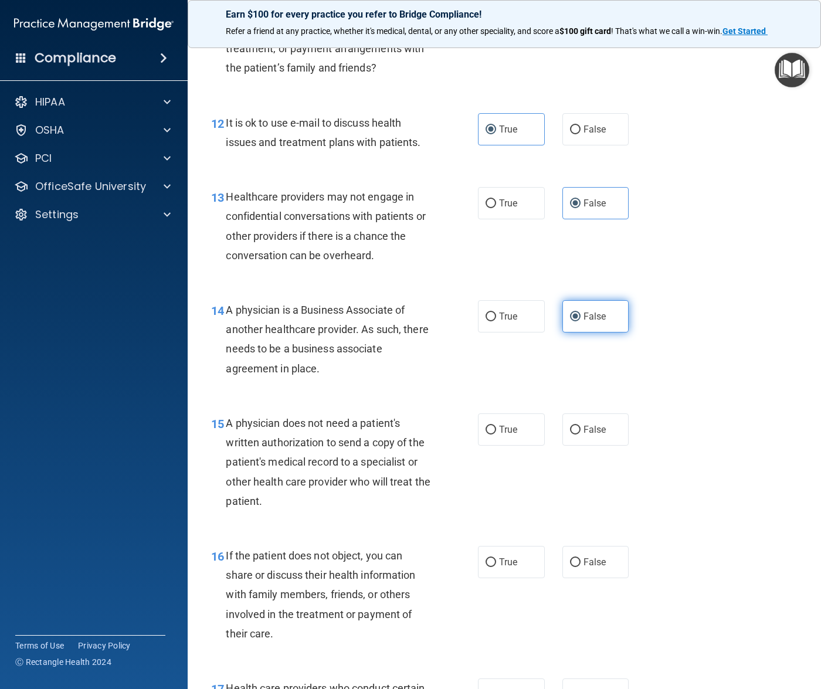
scroll to position [1319, 0]
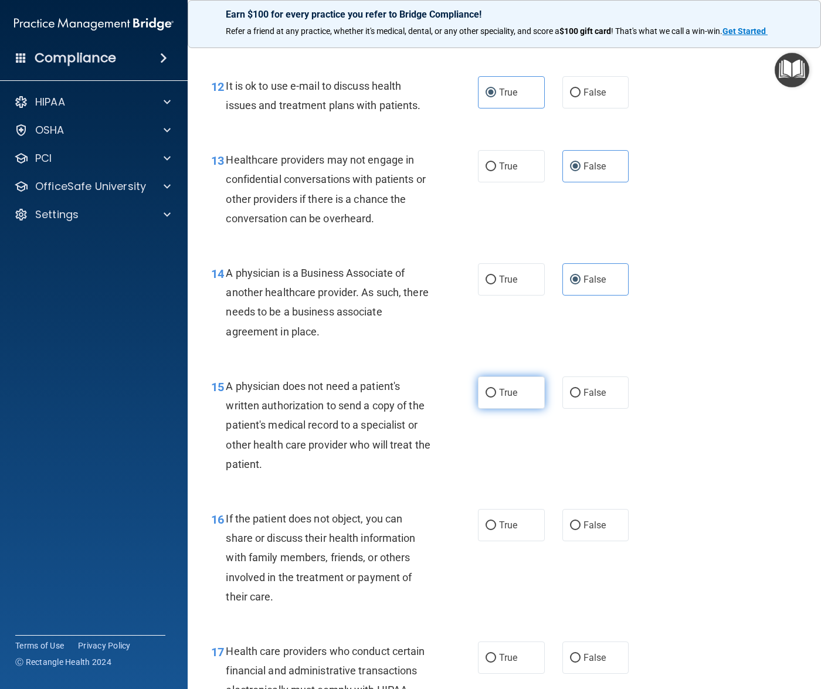
click at [505, 390] on span "True" at bounding box center [508, 392] width 18 height 11
click at [496, 390] on input "True" at bounding box center [490, 393] width 11 height 9
radio input "true"
click at [510, 516] on label "True" at bounding box center [511, 525] width 67 height 32
click at [496, 521] on input "True" at bounding box center [490, 525] width 11 height 9
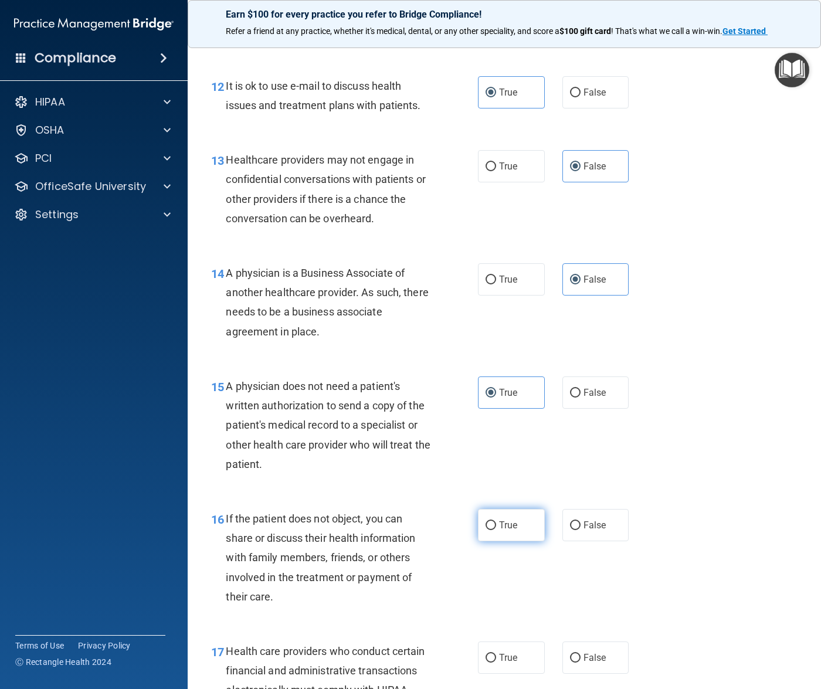
radio input "true"
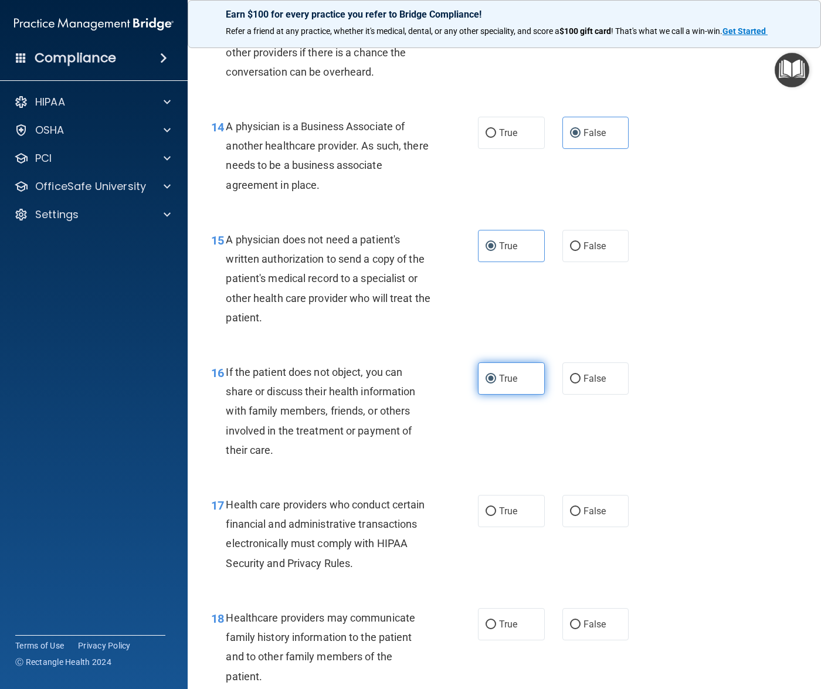
scroll to position [1539, 0]
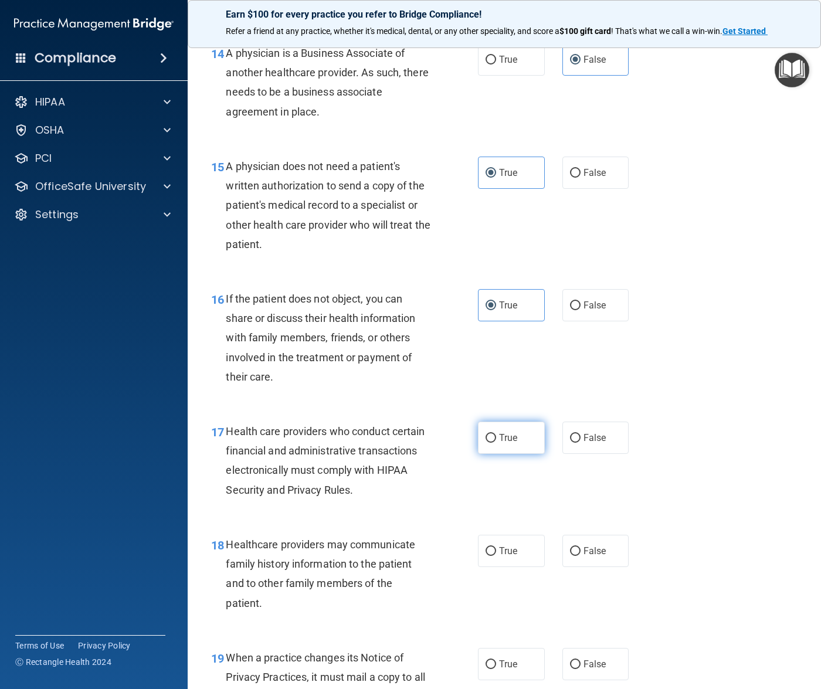
click at [511, 438] on span "True" at bounding box center [508, 437] width 18 height 11
click at [496, 438] on input "True" at bounding box center [490, 438] width 11 height 9
radio input "true"
click at [595, 557] on label "False" at bounding box center [595, 551] width 67 height 32
click at [580, 556] on input "False" at bounding box center [575, 551] width 11 height 9
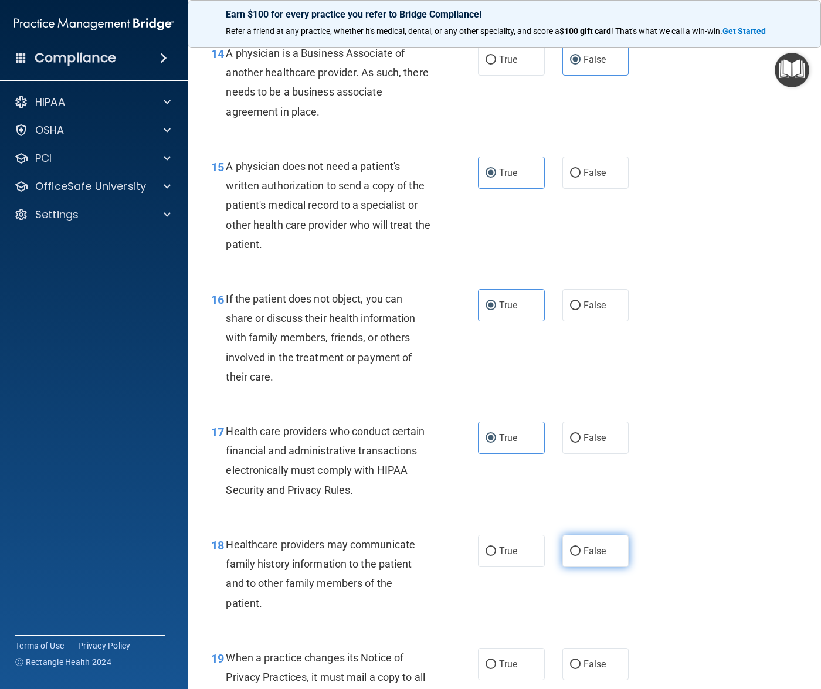
radio input "true"
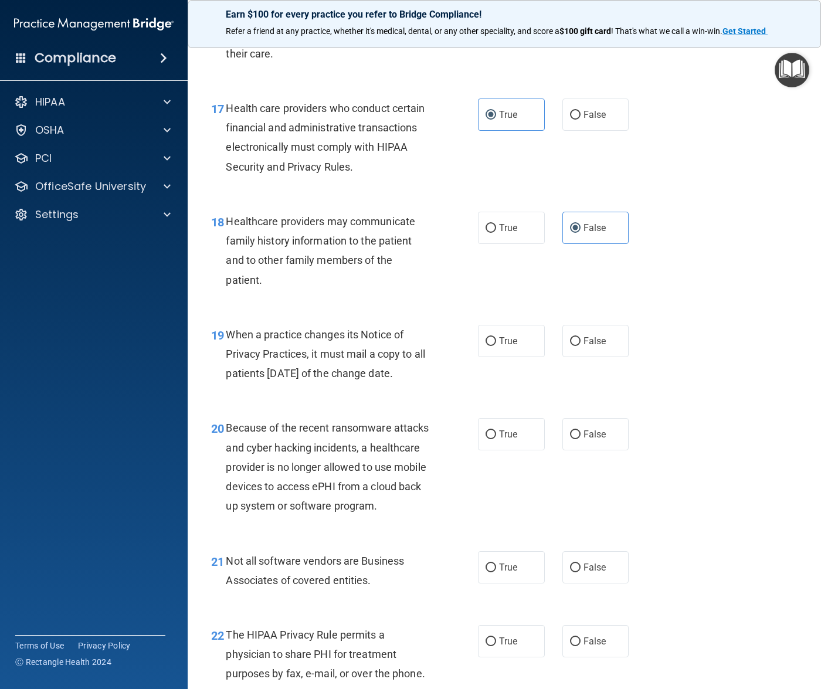
scroll to position [1905, 0]
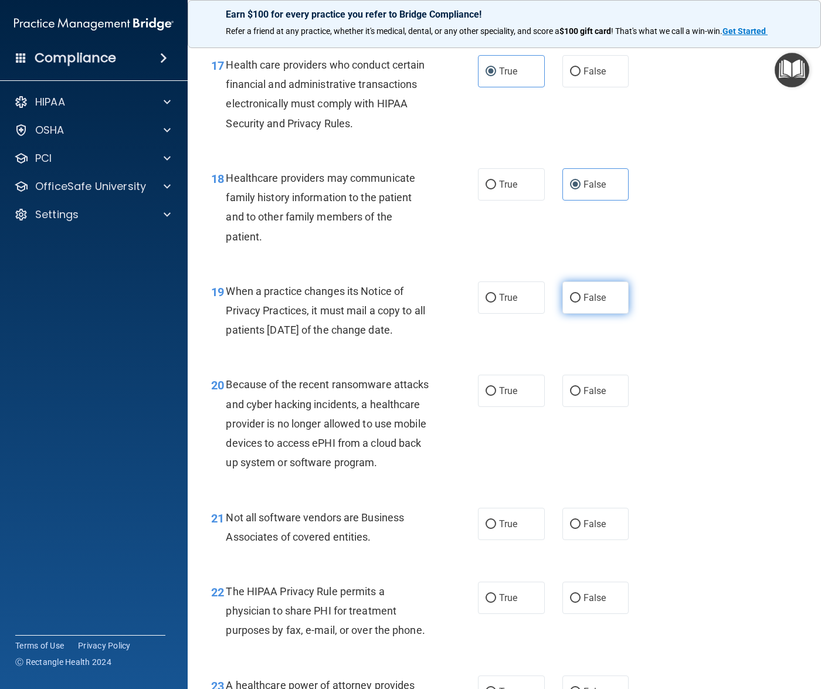
click at [597, 303] on span "False" at bounding box center [594, 297] width 23 height 11
click at [580, 302] on input "False" at bounding box center [575, 298] width 11 height 9
radio input "true"
click at [570, 396] on input "False" at bounding box center [575, 391] width 11 height 9
radio input "true"
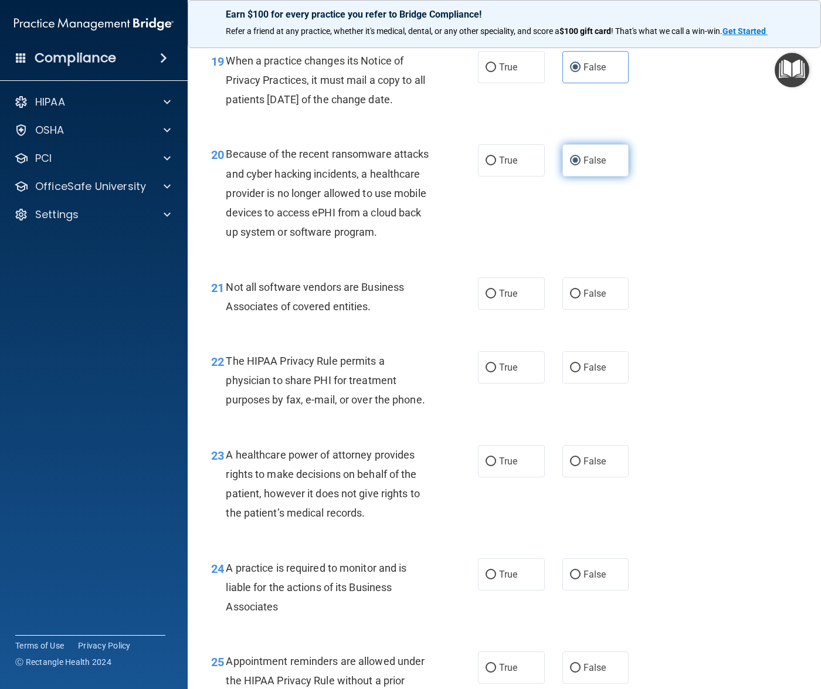
scroll to position [2198, 0]
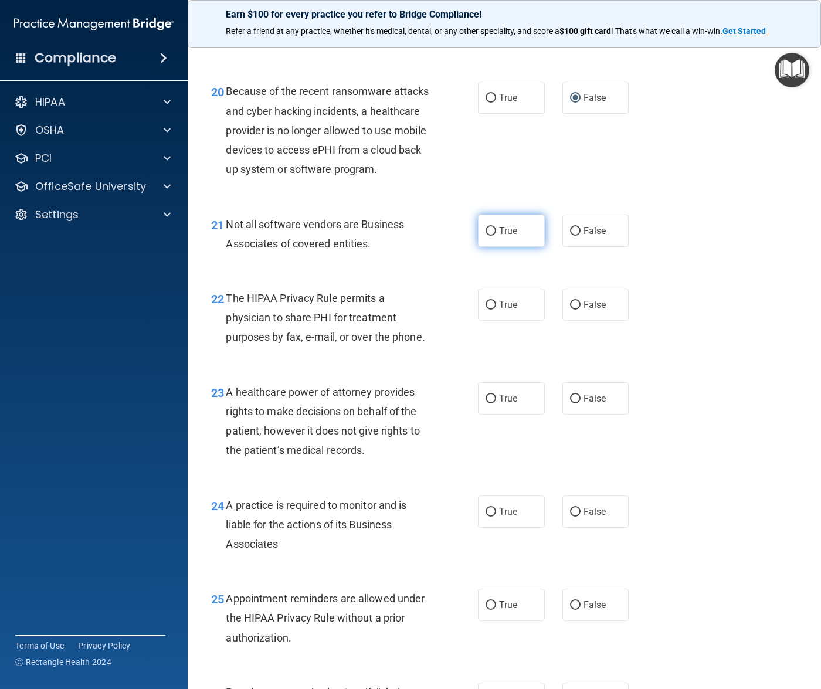
click at [499, 236] on span "True" at bounding box center [508, 230] width 18 height 11
click at [496, 236] on input "True" at bounding box center [490, 231] width 11 height 9
radio input "true"
click at [488, 309] on input "True" at bounding box center [490, 305] width 11 height 9
radio input "true"
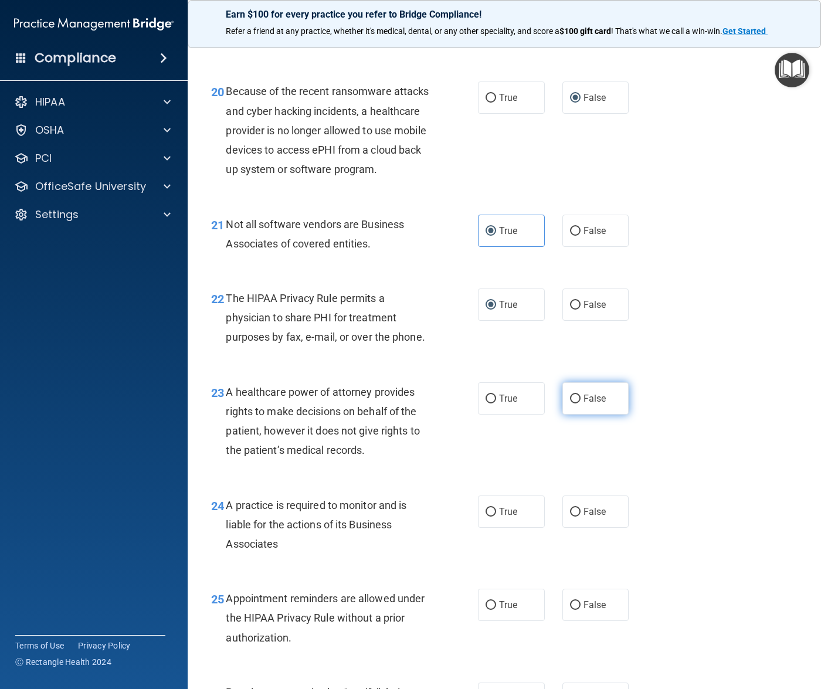
click at [573, 414] on label "False" at bounding box center [595, 398] width 67 height 32
click at [573, 403] on input "False" at bounding box center [575, 398] width 11 height 9
radio input "true"
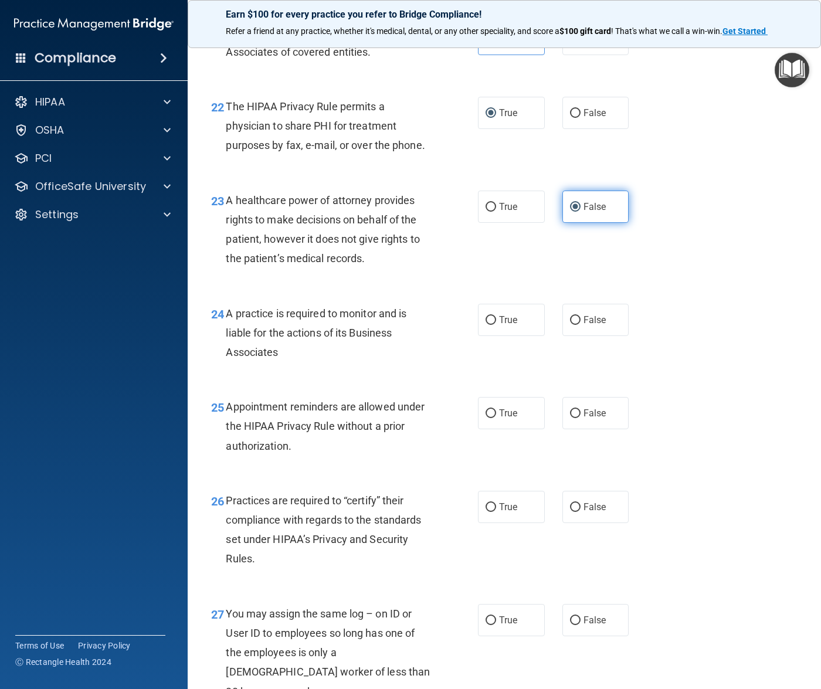
scroll to position [2418, 0]
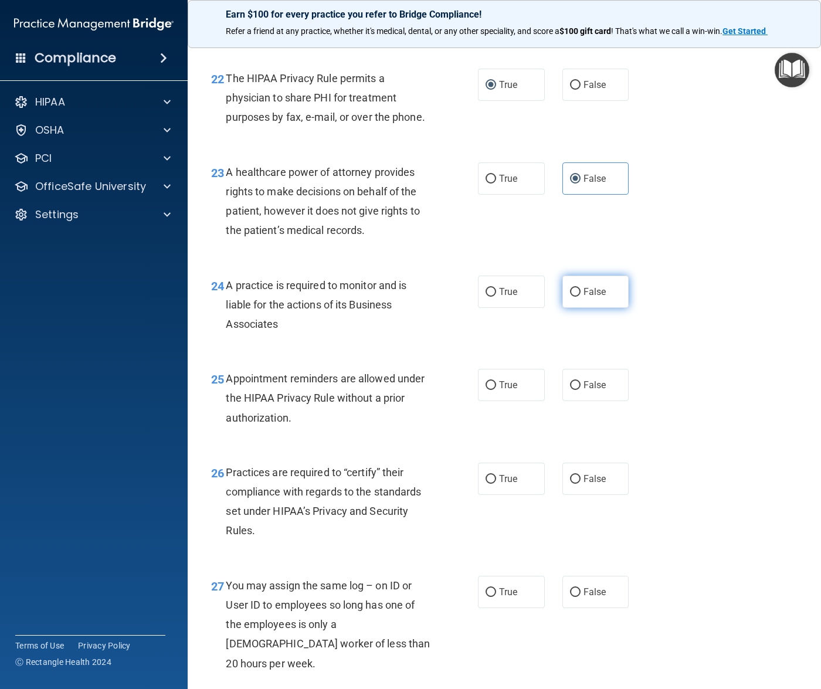
click at [583, 297] on span "False" at bounding box center [594, 291] width 23 height 11
click at [579, 297] on input "False" at bounding box center [575, 292] width 11 height 9
radio input "true"
click at [488, 401] on label "True" at bounding box center [511, 385] width 67 height 32
click at [488, 390] on input "True" at bounding box center [490, 385] width 11 height 9
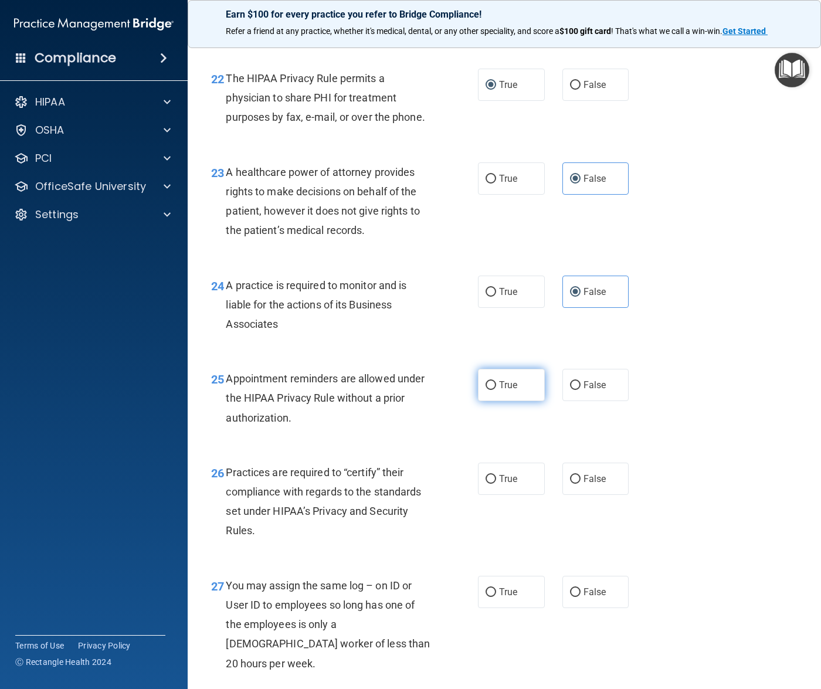
radio input "true"
click at [591, 495] on label "False" at bounding box center [595, 478] width 67 height 32
click at [580, 484] on input "False" at bounding box center [575, 479] width 11 height 9
radio input "true"
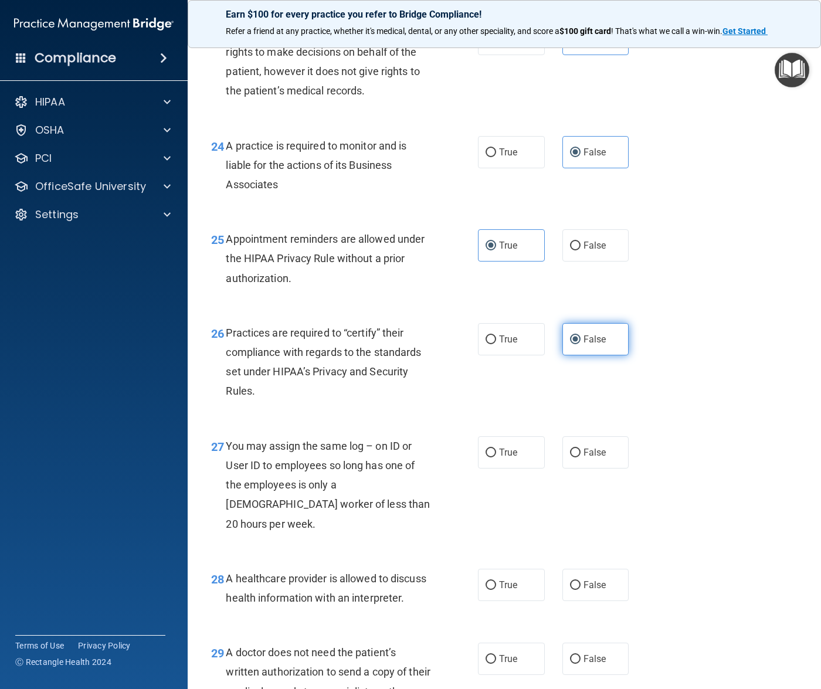
scroll to position [2564, 0]
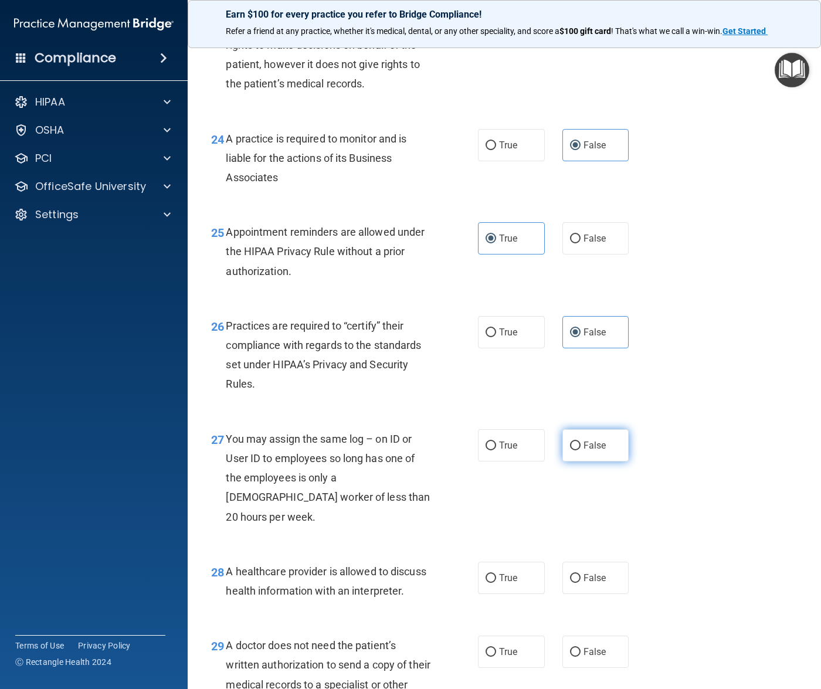
click at [596, 461] on label "False" at bounding box center [595, 445] width 67 height 32
click at [580, 450] on input "False" at bounding box center [575, 445] width 11 height 9
radio input "true"
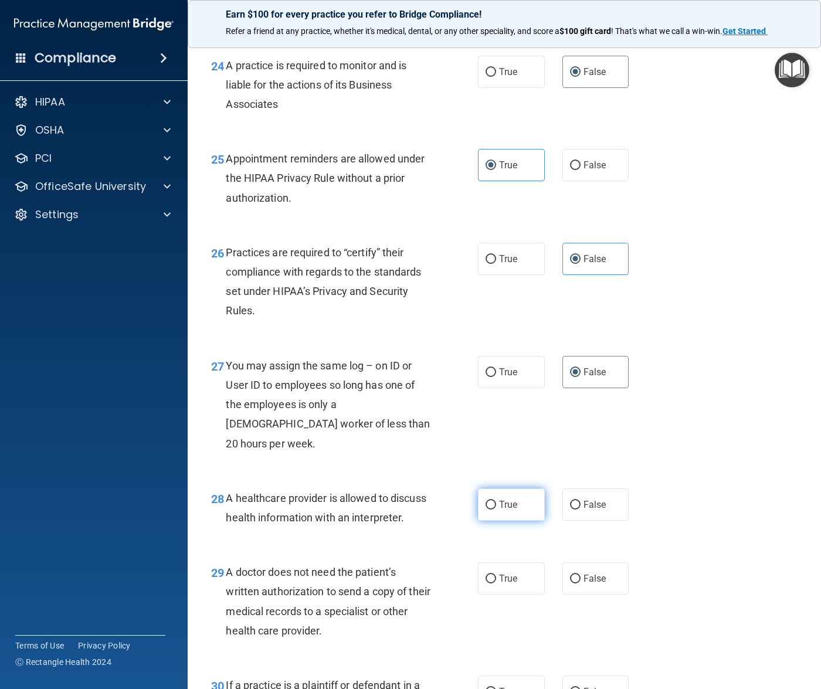
click at [499, 510] on span "True" at bounding box center [508, 504] width 18 height 11
click at [496, 509] on input "True" at bounding box center [490, 505] width 11 height 9
radio input "true"
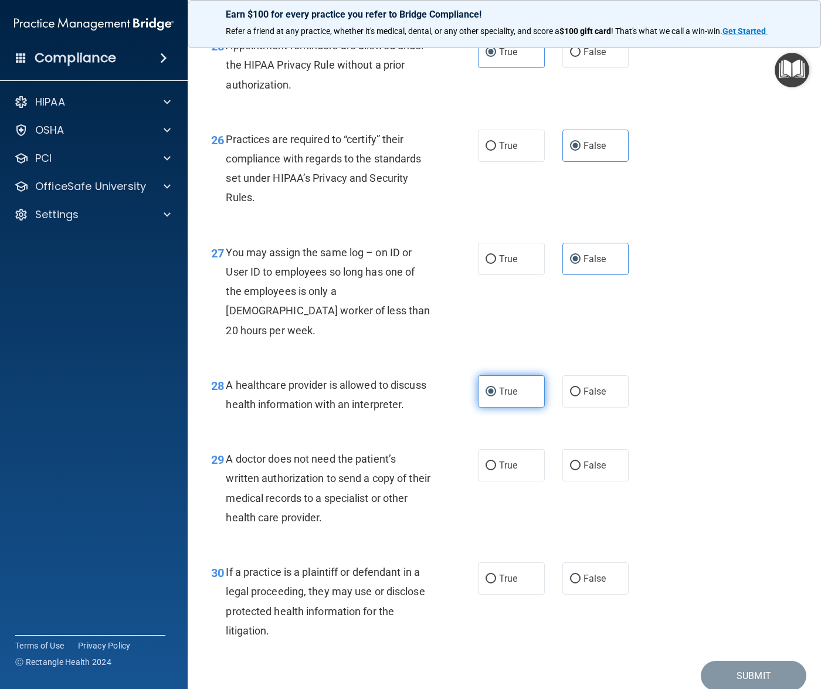
scroll to position [2784, 0]
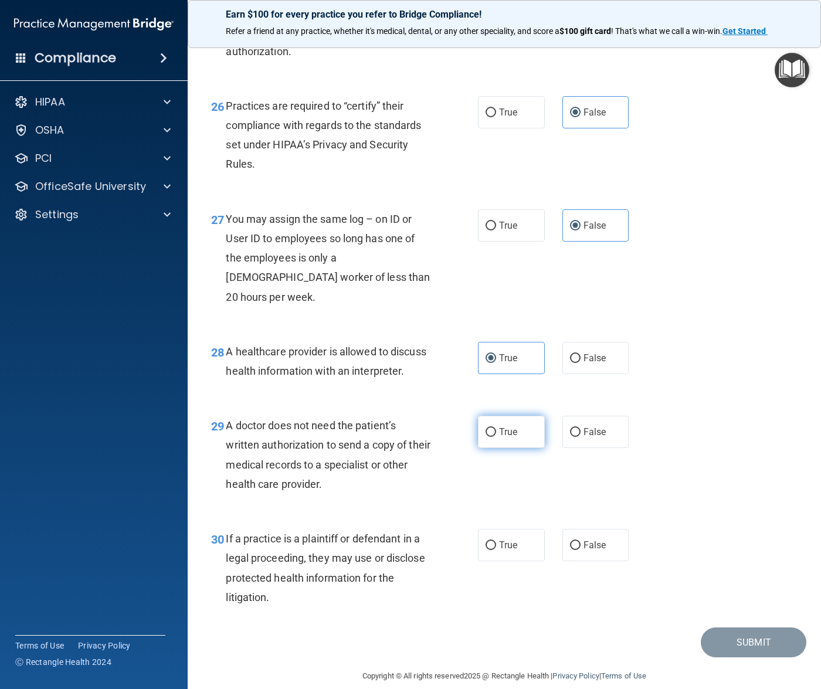
click at [502, 437] on span "True" at bounding box center [508, 431] width 18 height 11
click at [496, 437] on input "True" at bounding box center [490, 432] width 11 height 9
radio input "true"
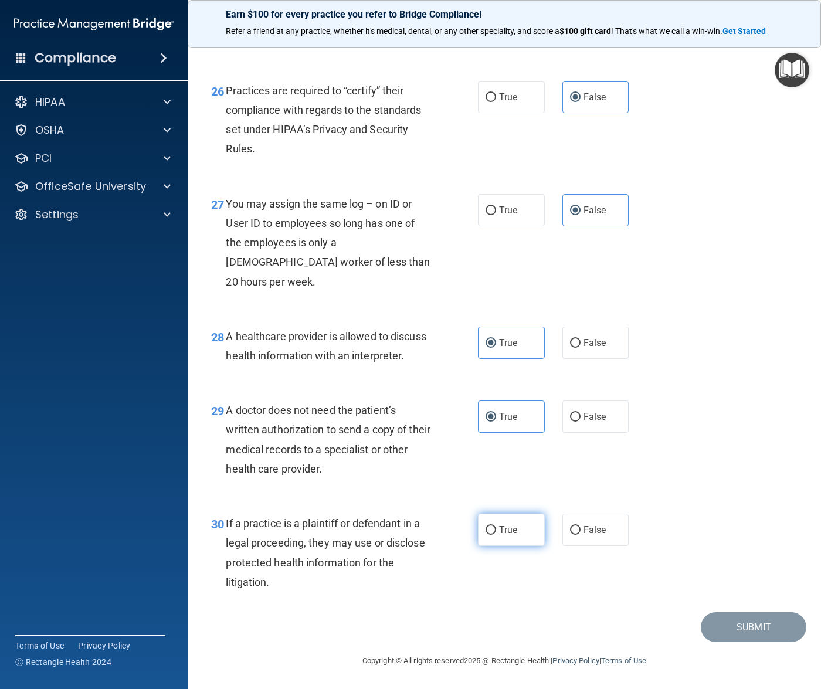
click at [503, 529] on span "True" at bounding box center [508, 529] width 18 height 11
click at [496, 529] on input "True" at bounding box center [490, 530] width 11 height 9
radio input "true"
click at [746, 631] on button "Submit" at bounding box center [753, 627] width 106 height 30
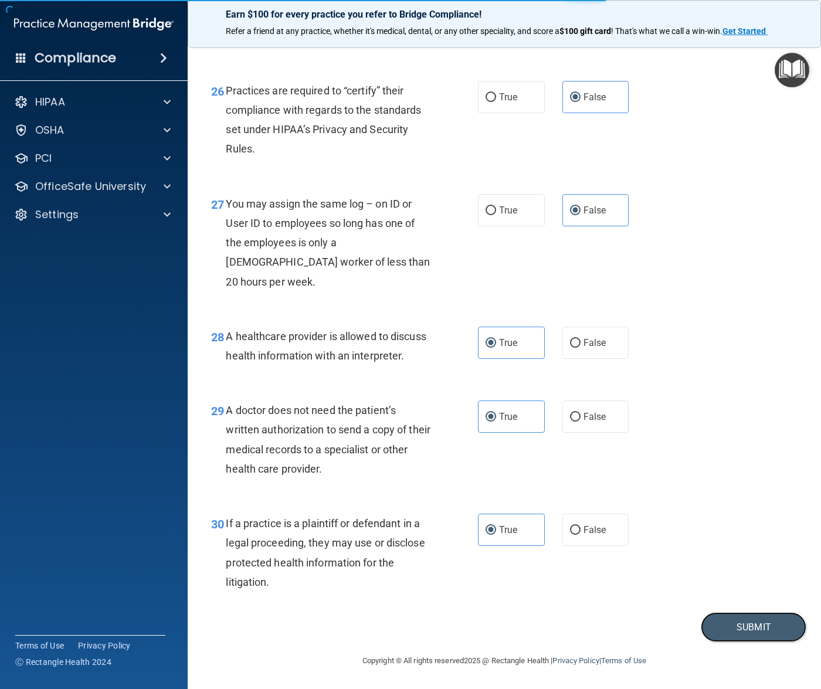
scroll to position [2547, 0]
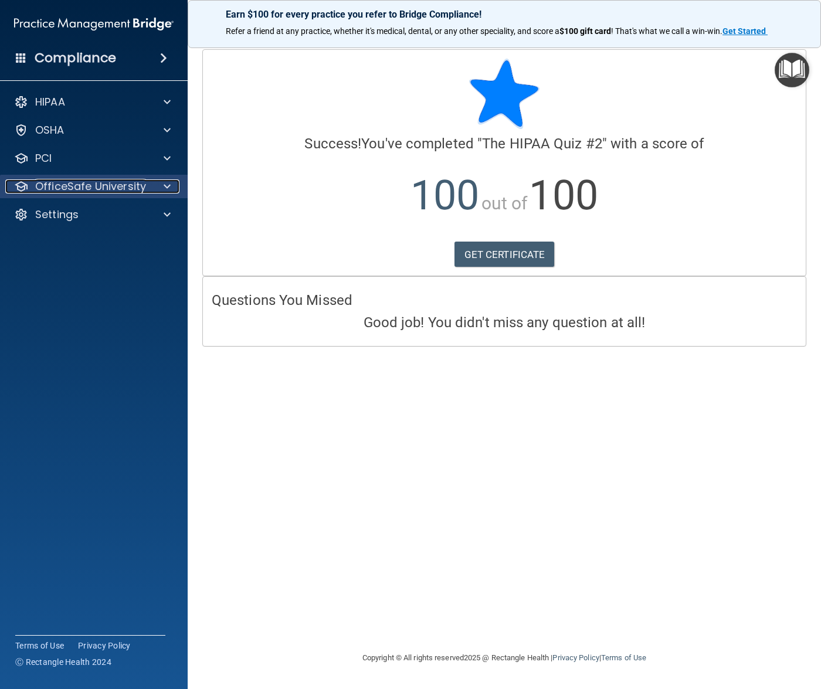
click at [89, 182] on p "OfficeSafe University" at bounding box center [90, 186] width 111 height 14
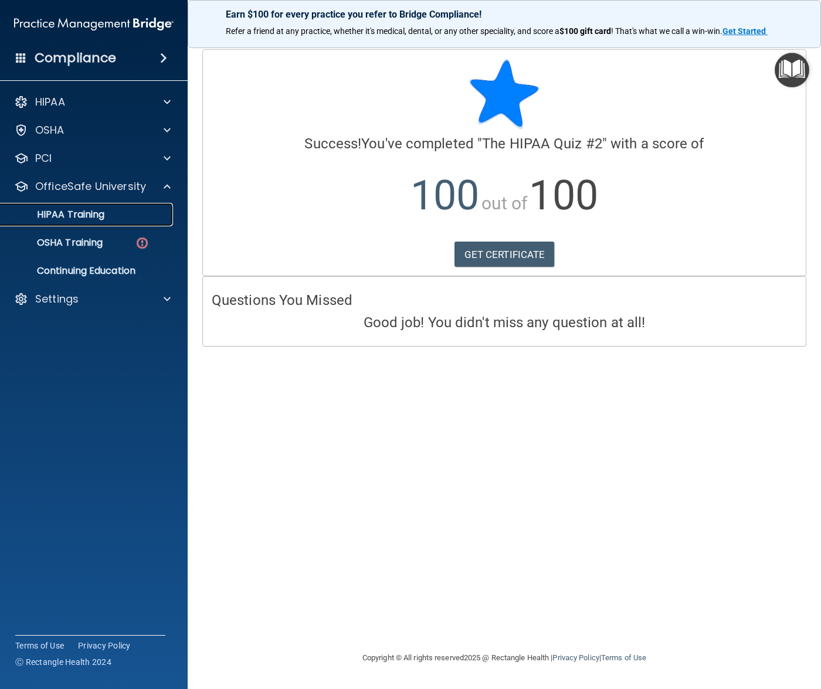
click at [92, 220] on link "HIPAA Training" at bounding box center [80, 214] width 185 height 23
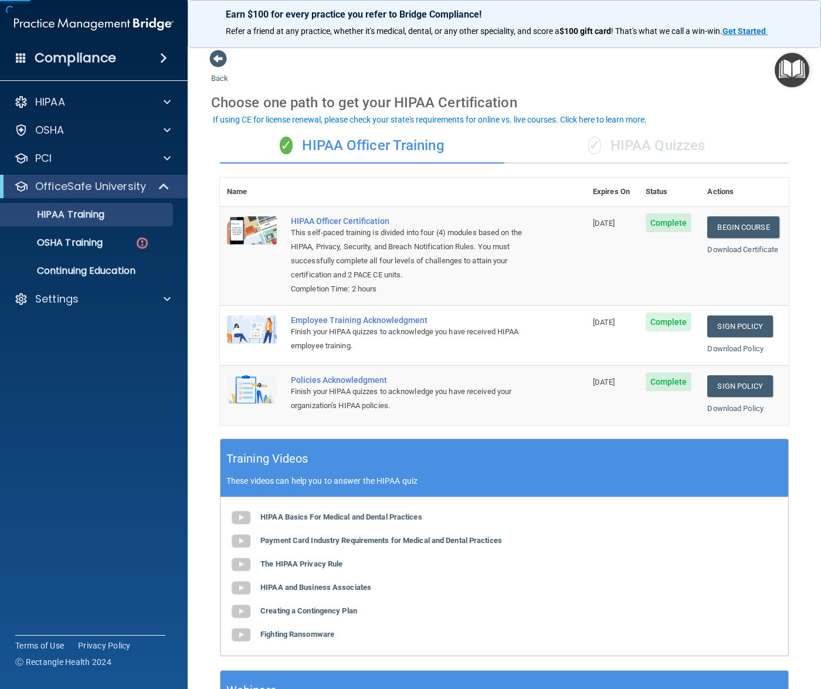
click at [649, 149] on div "✓ HIPAA Quizzes" at bounding box center [646, 145] width 284 height 35
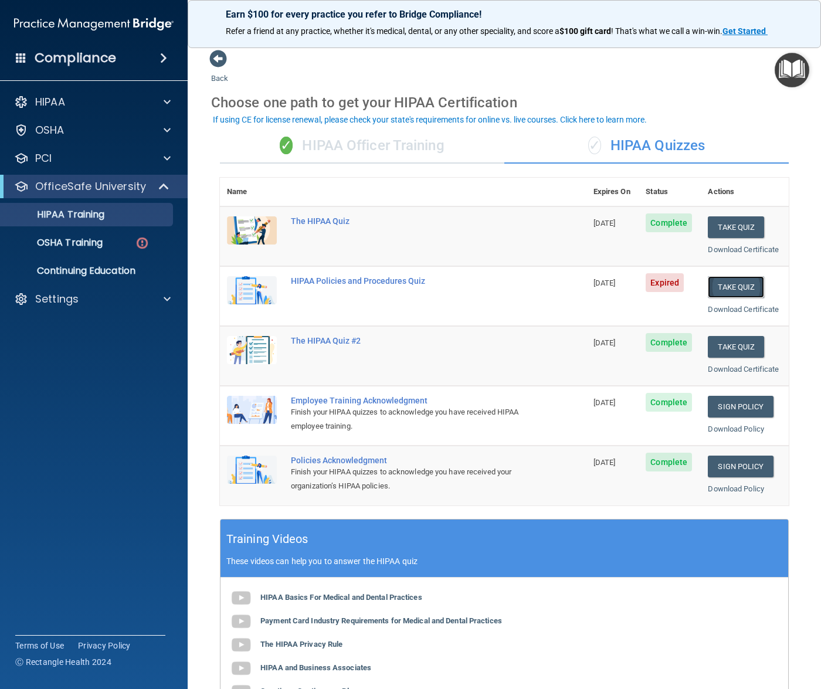
click at [707, 280] on button "Take Quiz" at bounding box center [735, 287] width 56 height 22
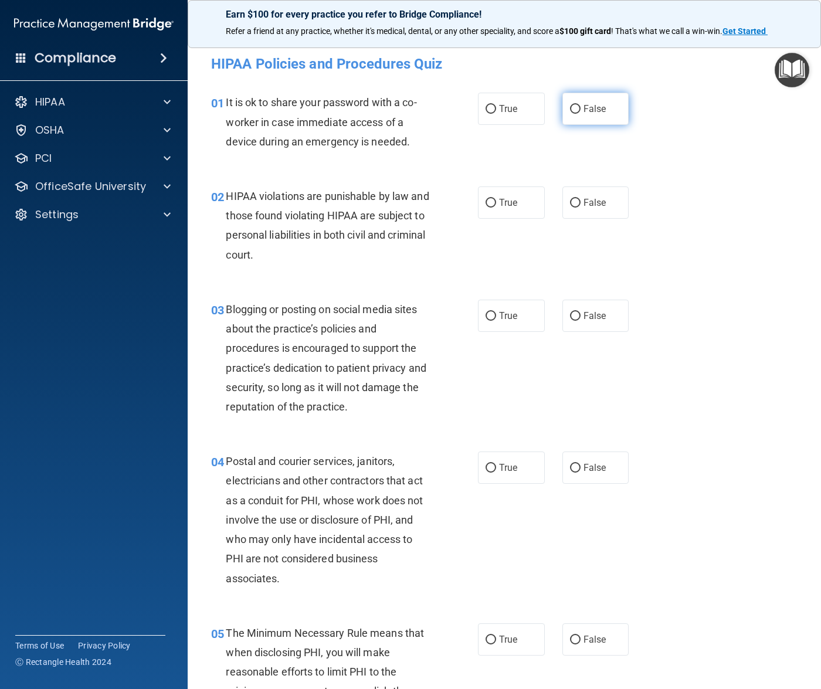
click at [573, 106] on label "False" at bounding box center [595, 109] width 67 height 32
click at [573, 106] on input "False" at bounding box center [575, 109] width 11 height 9
radio input "true"
click at [504, 206] on span "True" at bounding box center [508, 202] width 18 height 11
click at [496, 206] on input "True" at bounding box center [490, 203] width 11 height 9
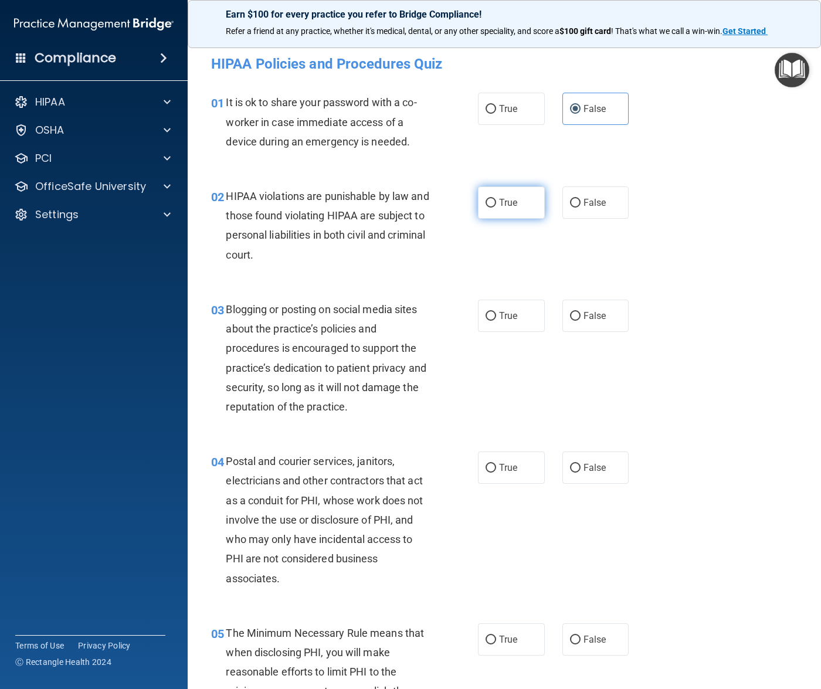
radio input "true"
click at [593, 314] on span "False" at bounding box center [594, 315] width 23 height 11
click at [580, 314] on input "False" at bounding box center [575, 316] width 11 height 9
radio input "true"
click at [485, 466] on input "True" at bounding box center [490, 468] width 11 height 9
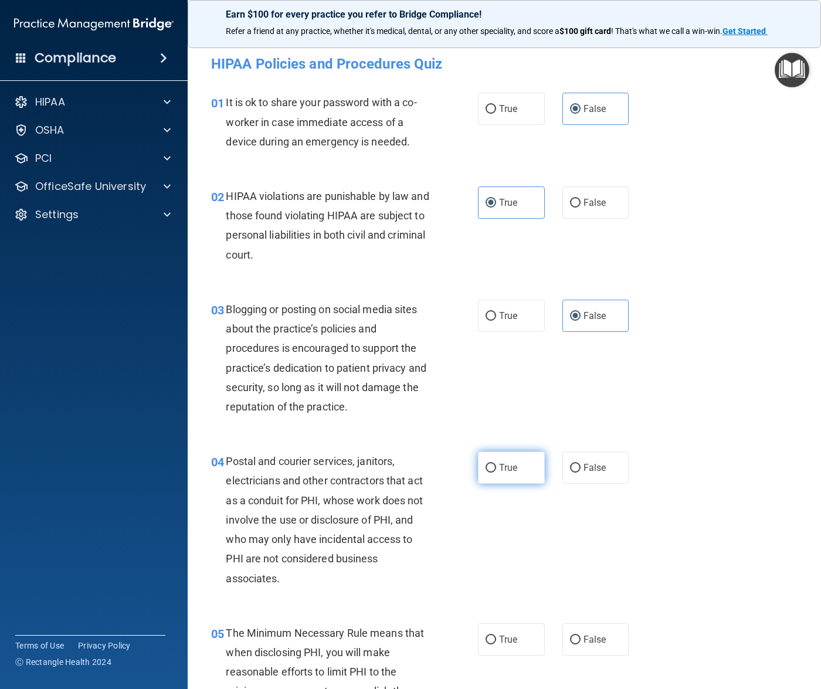
radio input "true"
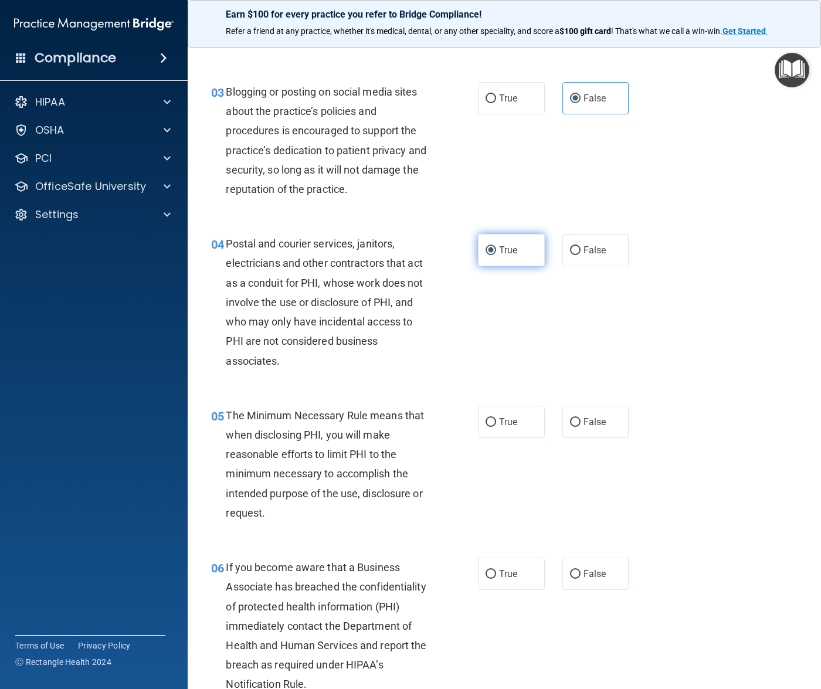
scroll to position [220, 0]
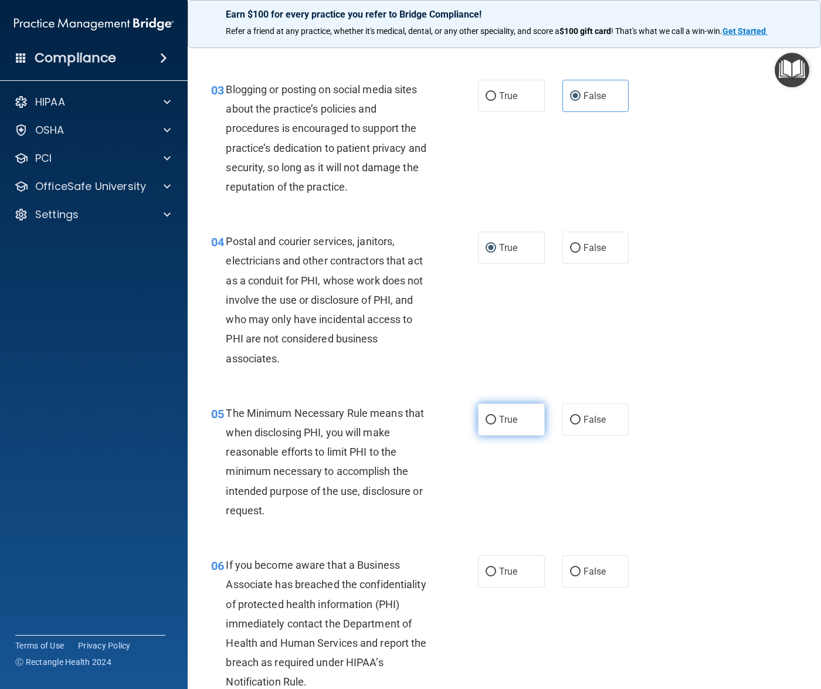
click at [505, 417] on span "True" at bounding box center [508, 419] width 18 height 11
click at [496, 417] on input "True" at bounding box center [490, 420] width 11 height 9
radio input "true"
click at [614, 560] on label "False" at bounding box center [595, 571] width 67 height 32
click at [580, 567] on input "False" at bounding box center [575, 571] width 11 height 9
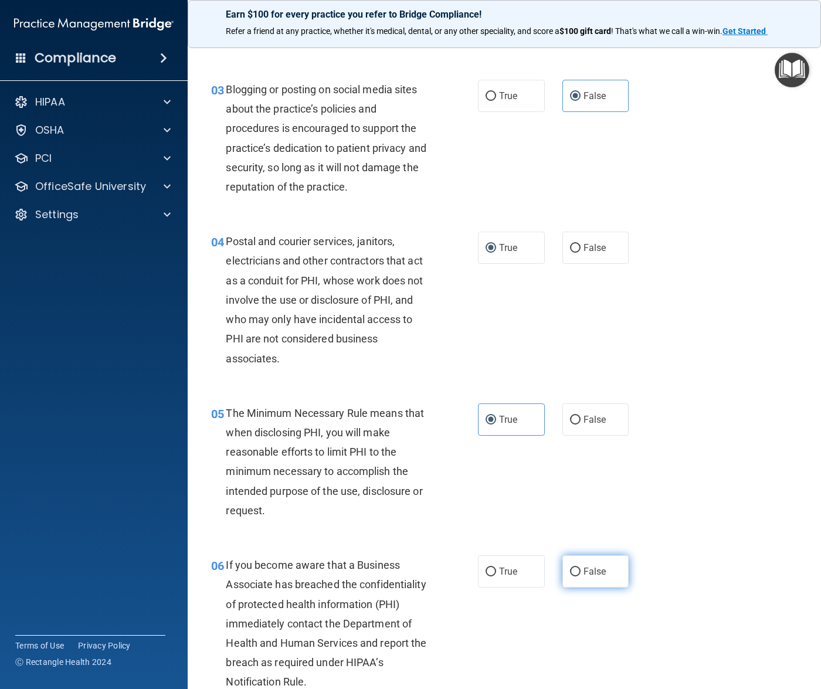
radio input "true"
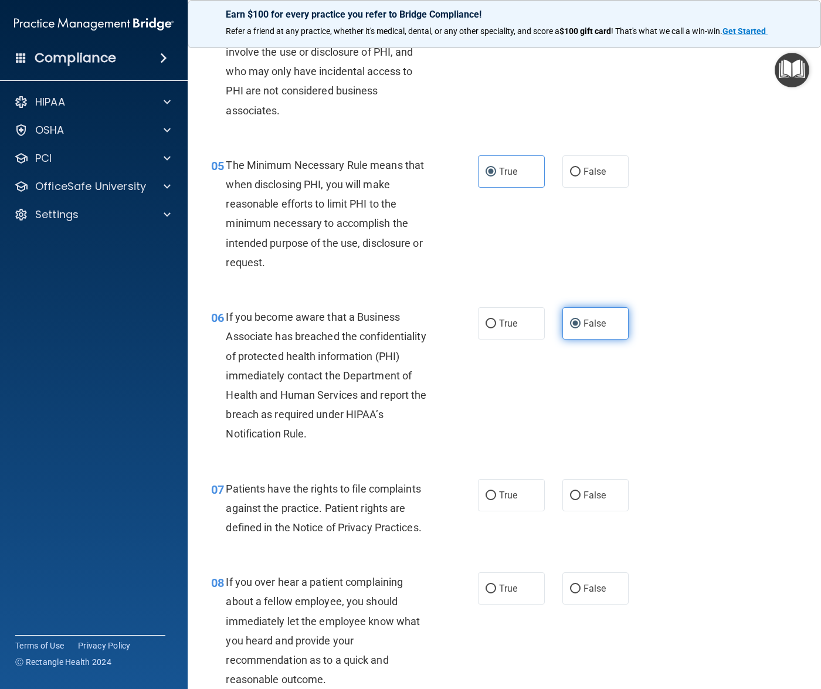
scroll to position [659, 0]
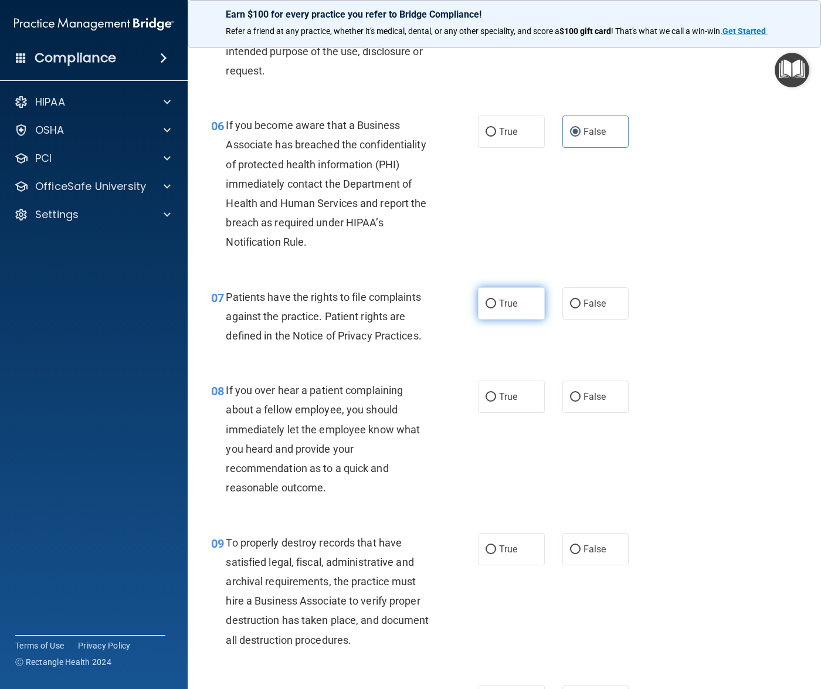
click at [493, 314] on label "True" at bounding box center [511, 303] width 67 height 32
click at [493, 308] on input "True" at bounding box center [490, 304] width 11 height 9
radio input "true"
click at [595, 403] on label "False" at bounding box center [595, 396] width 67 height 32
click at [580, 402] on input "False" at bounding box center [575, 397] width 11 height 9
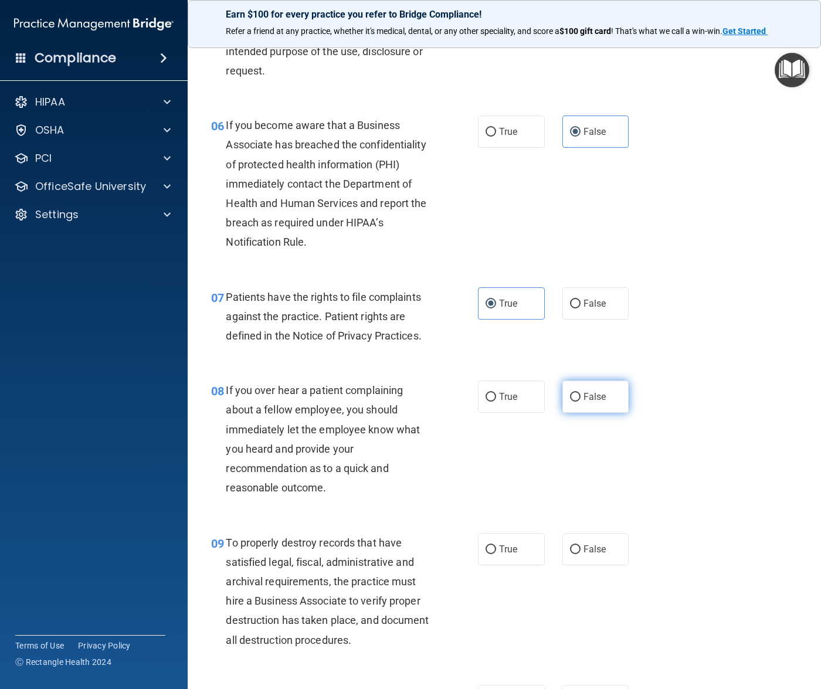
radio input "true"
click at [587, 543] on span "False" at bounding box center [594, 548] width 23 height 11
click at [580, 545] on input "False" at bounding box center [575, 549] width 11 height 9
radio input "true"
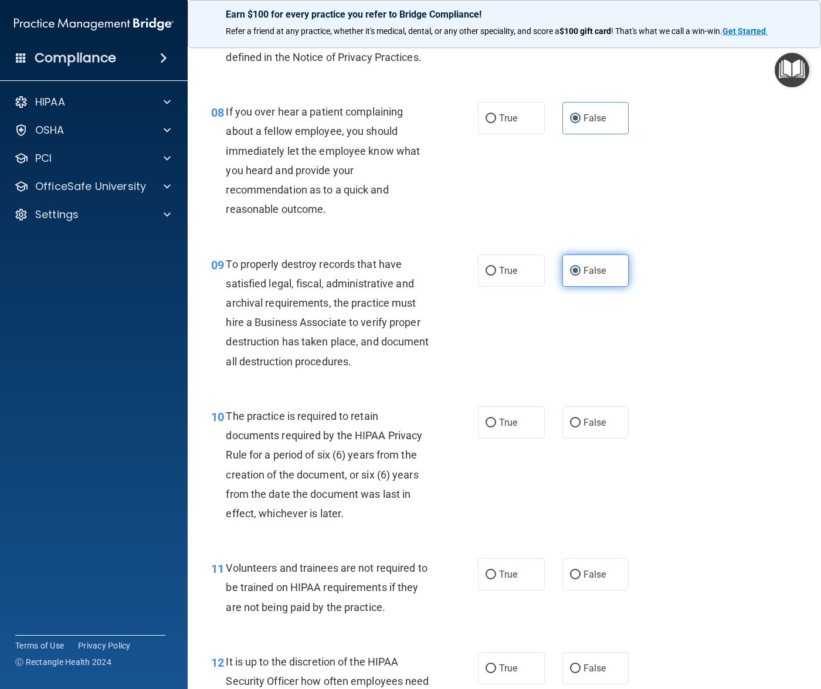
scroll to position [1026, 0]
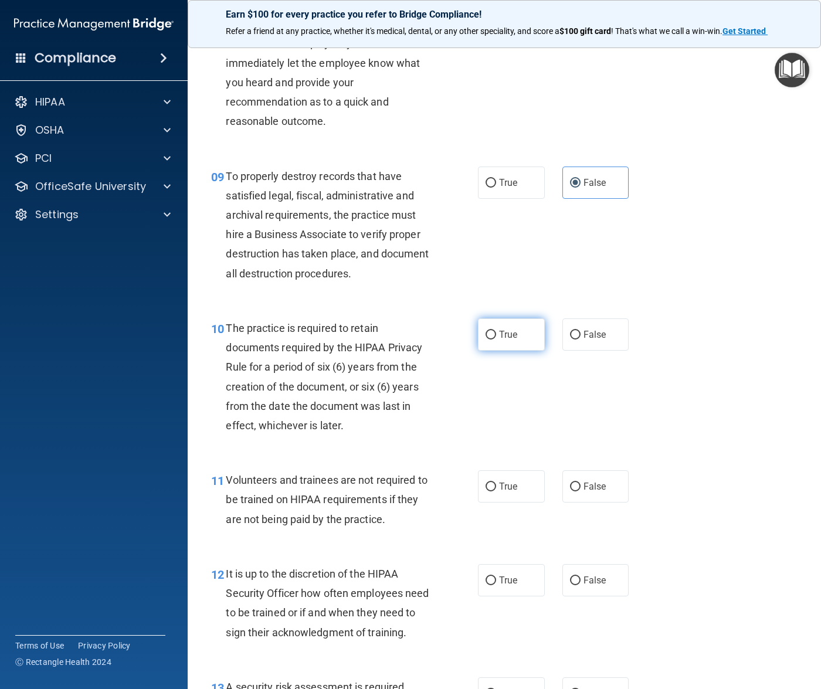
click at [499, 344] on label "True" at bounding box center [511, 334] width 67 height 32
click at [496, 339] on input "True" at bounding box center [490, 335] width 11 height 9
radio input "true"
click at [579, 478] on label "False" at bounding box center [595, 486] width 67 height 32
click at [579, 482] on input "False" at bounding box center [575, 486] width 11 height 9
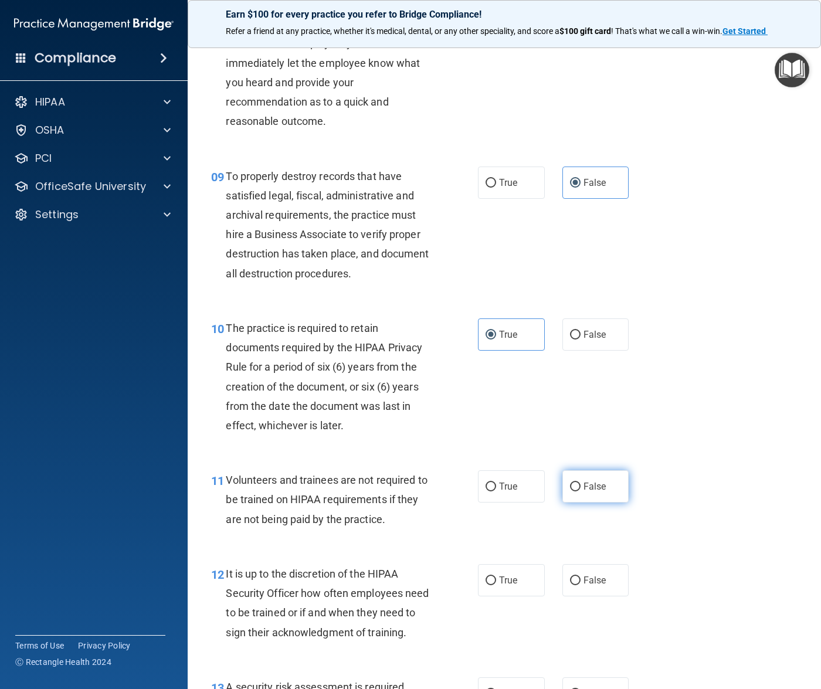
radio input "true"
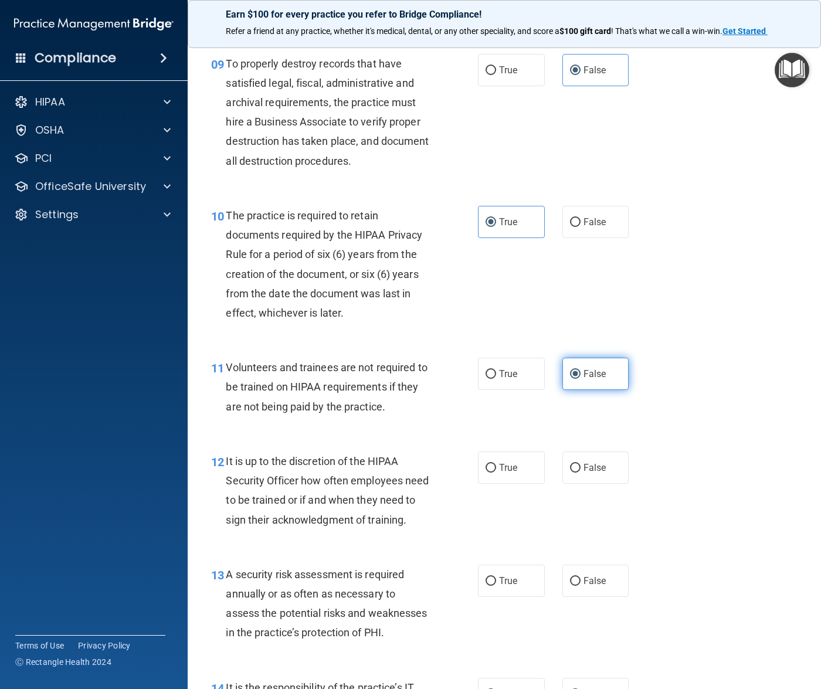
scroll to position [1172, 0]
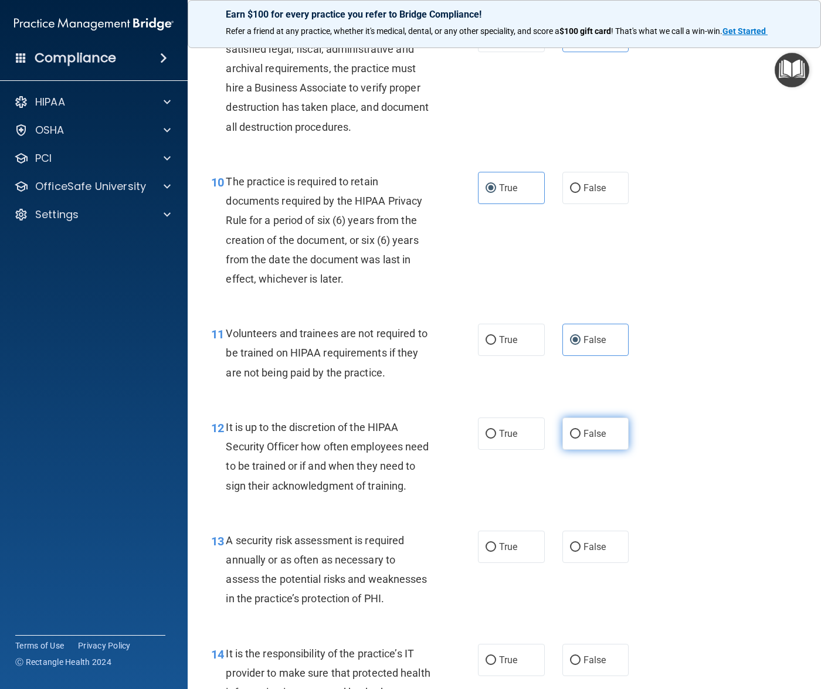
click at [572, 443] on label "False" at bounding box center [595, 433] width 67 height 32
click at [572, 438] on input "False" at bounding box center [575, 434] width 11 height 9
radio input "true"
click at [505, 563] on label "True" at bounding box center [511, 546] width 67 height 32
click at [496, 552] on input "True" at bounding box center [490, 547] width 11 height 9
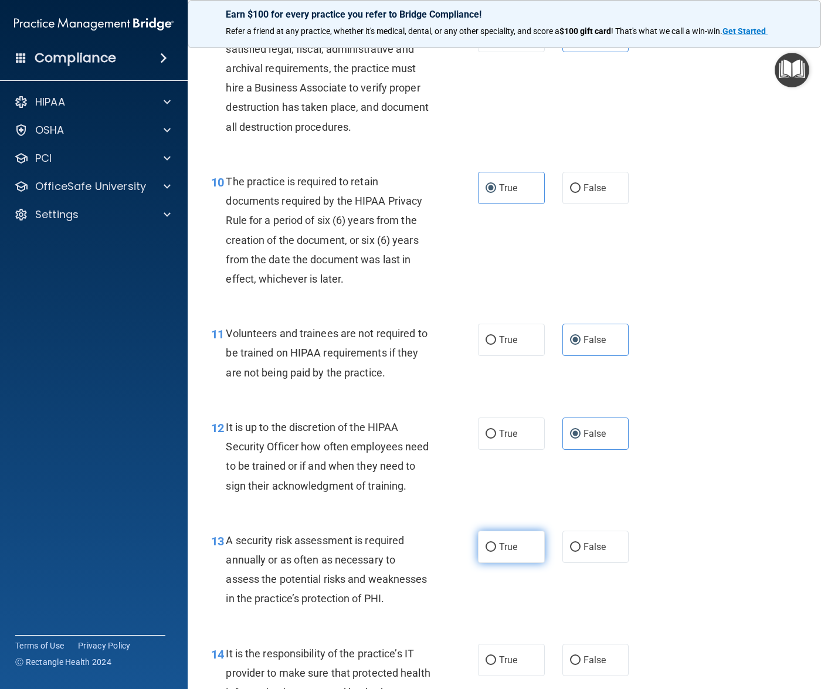
radio input "true"
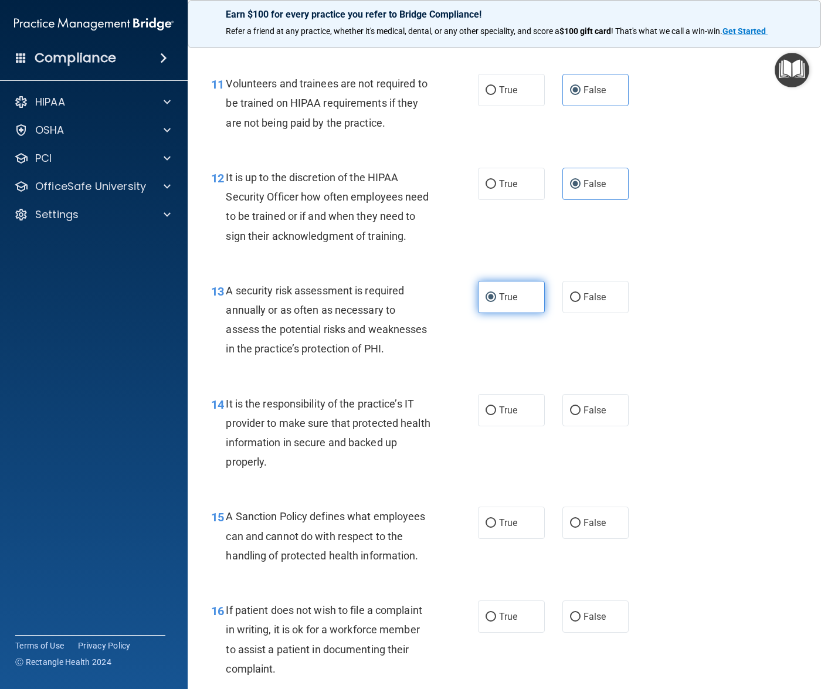
scroll to position [1612, 0]
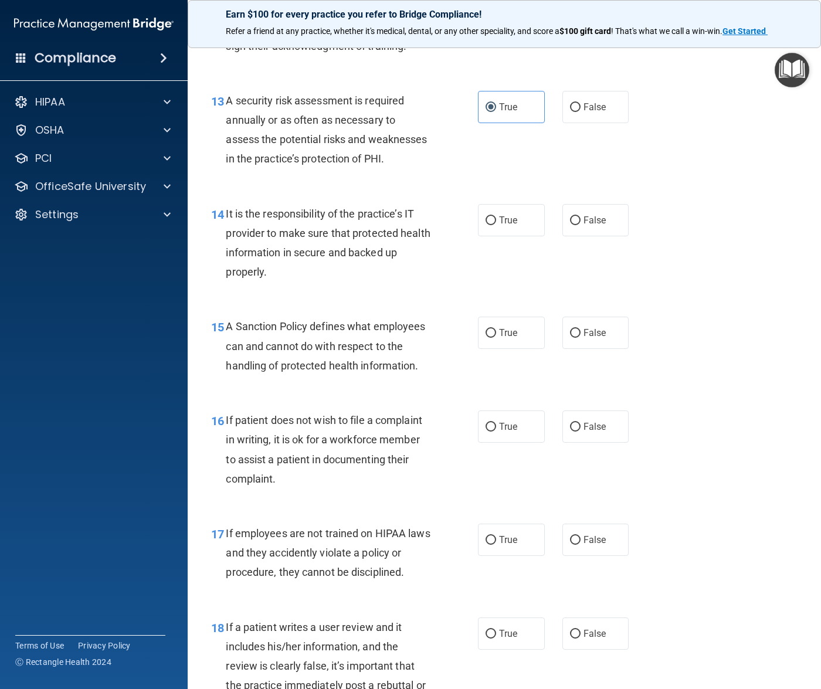
click at [574, 280] on div "14 It is the responsibility of the practice’s IT provider to make sure that pro…" at bounding box center [504, 245] width 604 height 113
click at [586, 236] on label "False" at bounding box center [595, 220] width 67 height 32
click at [580, 225] on input "False" at bounding box center [575, 220] width 11 height 9
radio input "true"
click at [583, 349] on label "False" at bounding box center [595, 333] width 67 height 32
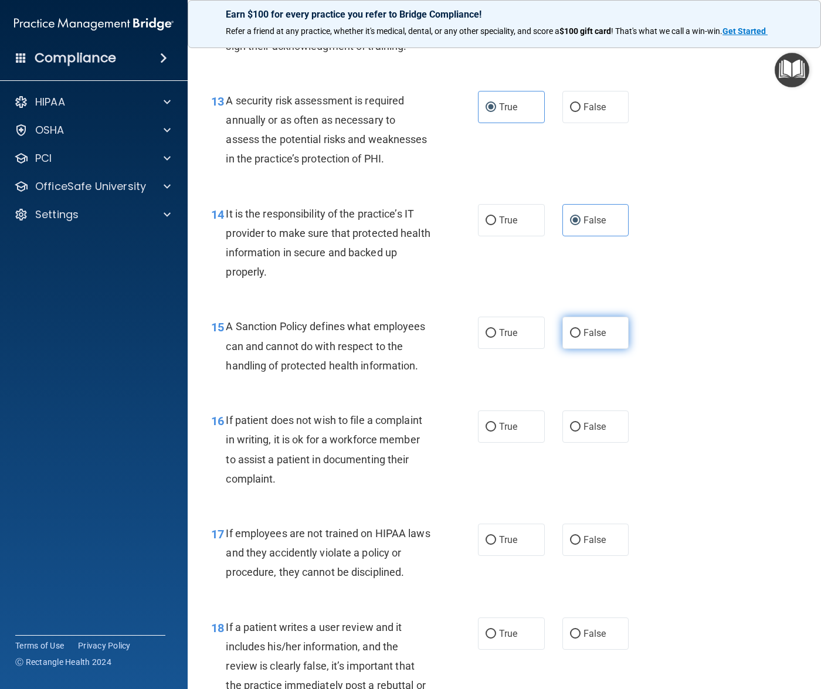
click at [580, 338] on input "False" at bounding box center [575, 333] width 11 height 9
radio input "true"
click at [449, 468] on div "16 If patient does not wish to file a complaint in writing, it is ok for a work…" at bounding box center [344, 452] width 302 height 84
click at [488, 431] on input "True" at bounding box center [490, 427] width 11 height 9
radio input "true"
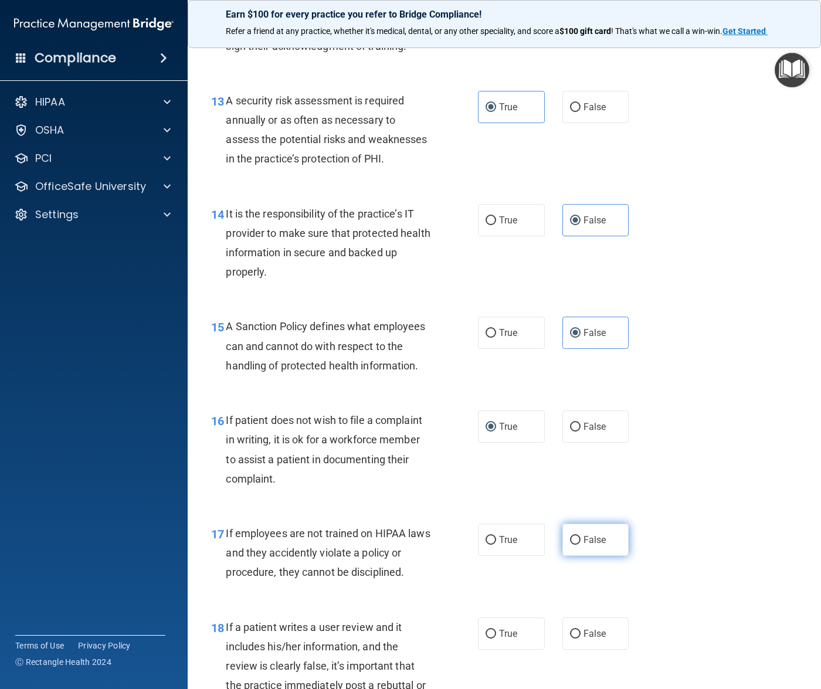
click at [584, 556] on label "False" at bounding box center [595, 539] width 67 height 32
click at [580, 545] on input "False" at bounding box center [575, 540] width 11 height 9
radio input "true"
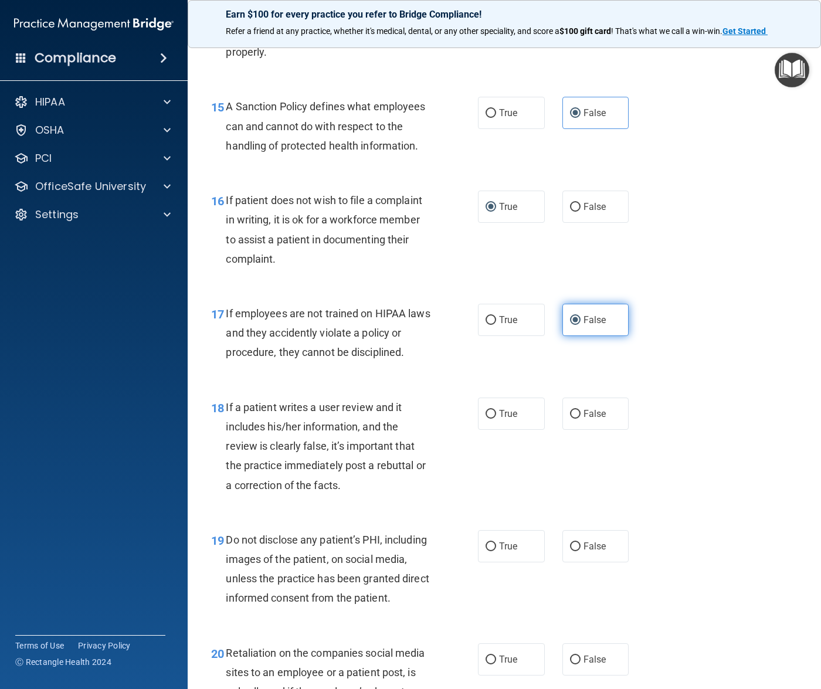
scroll to position [1905, 0]
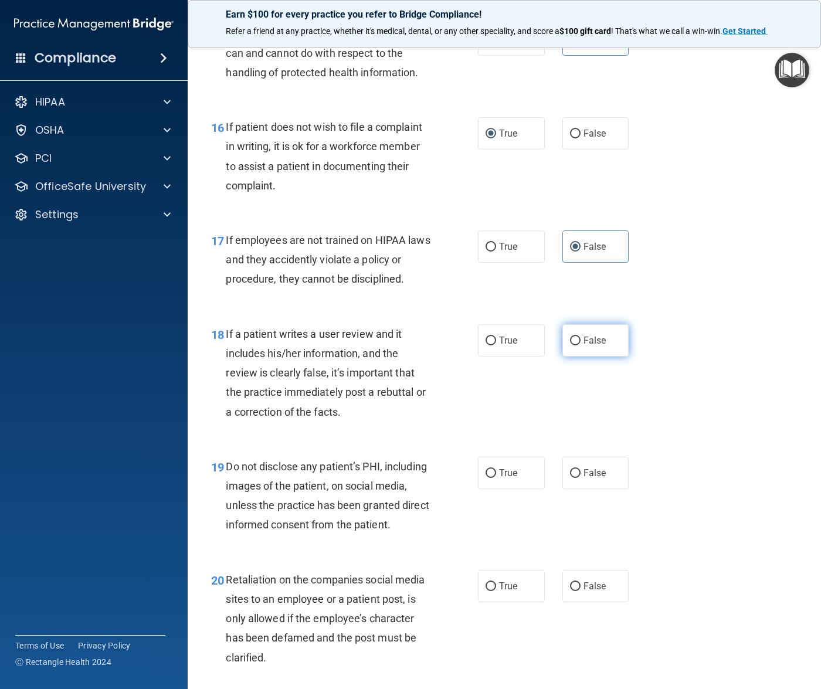
click at [576, 356] on label "False" at bounding box center [595, 340] width 67 height 32
click at [576, 345] on input "False" at bounding box center [575, 340] width 11 height 9
radio input "true"
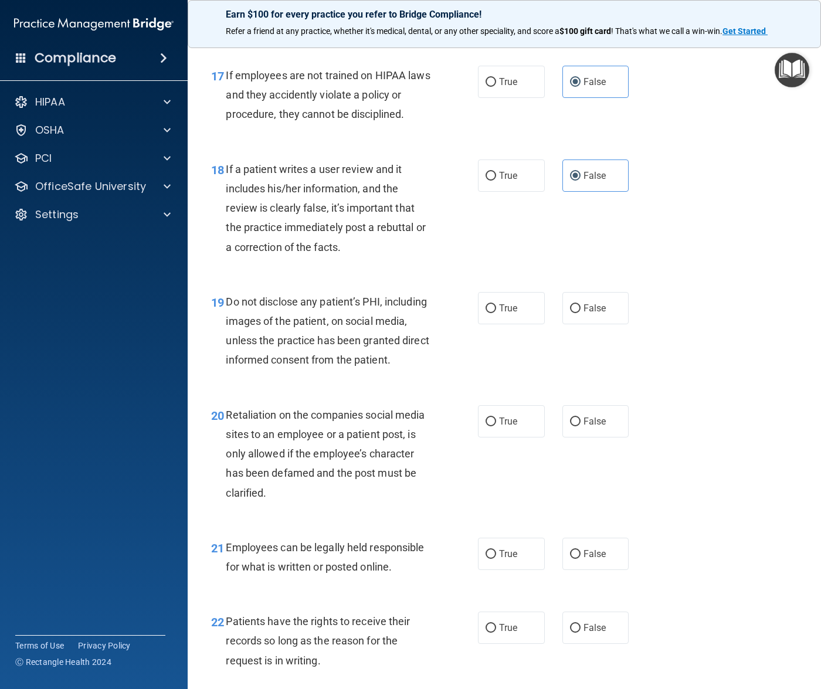
scroll to position [2198, 0]
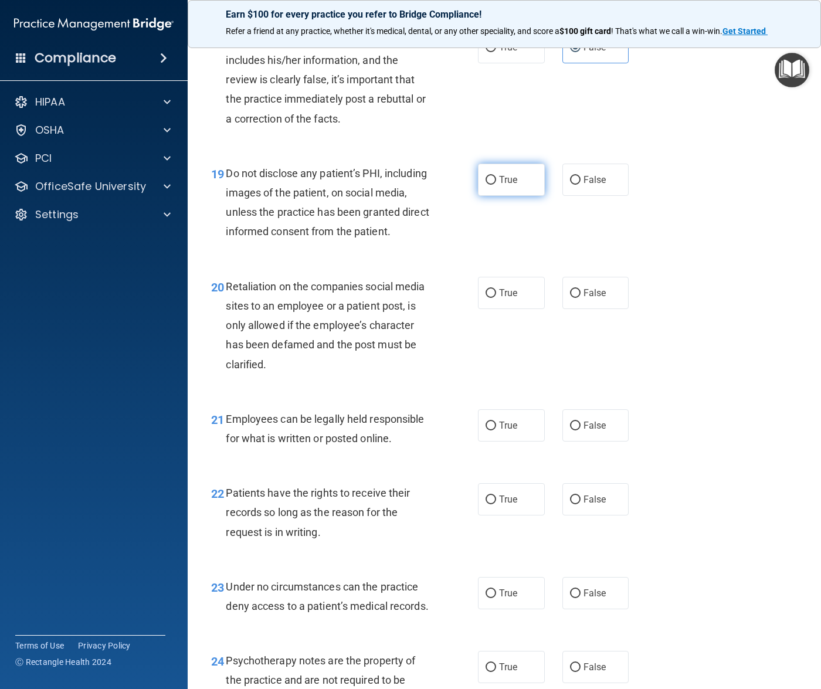
click at [494, 196] on label "True" at bounding box center [511, 180] width 67 height 32
click at [494, 185] on input "True" at bounding box center [490, 180] width 11 height 9
radio input "true"
click at [570, 298] on input "False" at bounding box center [575, 293] width 11 height 9
radio input "true"
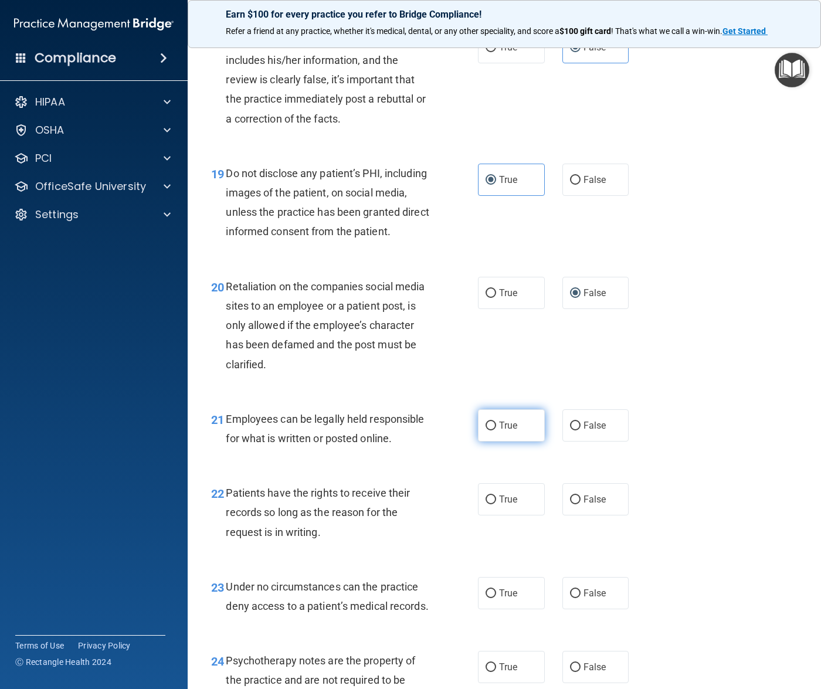
click at [478, 441] on label "True" at bounding box center [511, 425] width 67 height 32
click at [485, 430] on input "True" at bounding box center [490, 425] width 11 height 9
radio input "true"
click at [593, 505] on span "False" at bounding box center [594, 499] width 23 height 11
click at [580, 504] on input "False" at bounding box center [575, 499] width 11 height 9
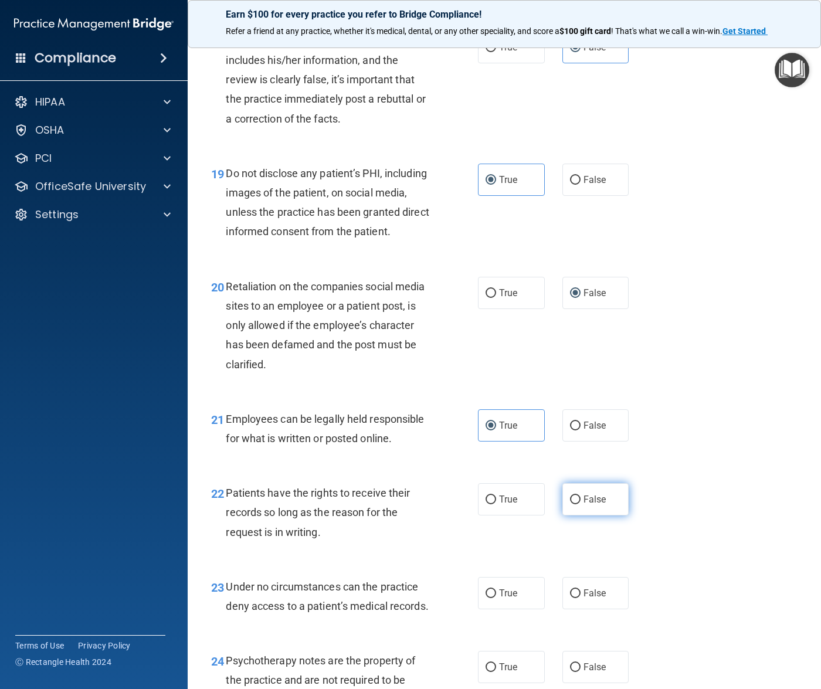
radio input "true"
click at [570, 598] on input "False" at bounding box center [575, 593] width 11 height 9
radio input "true"
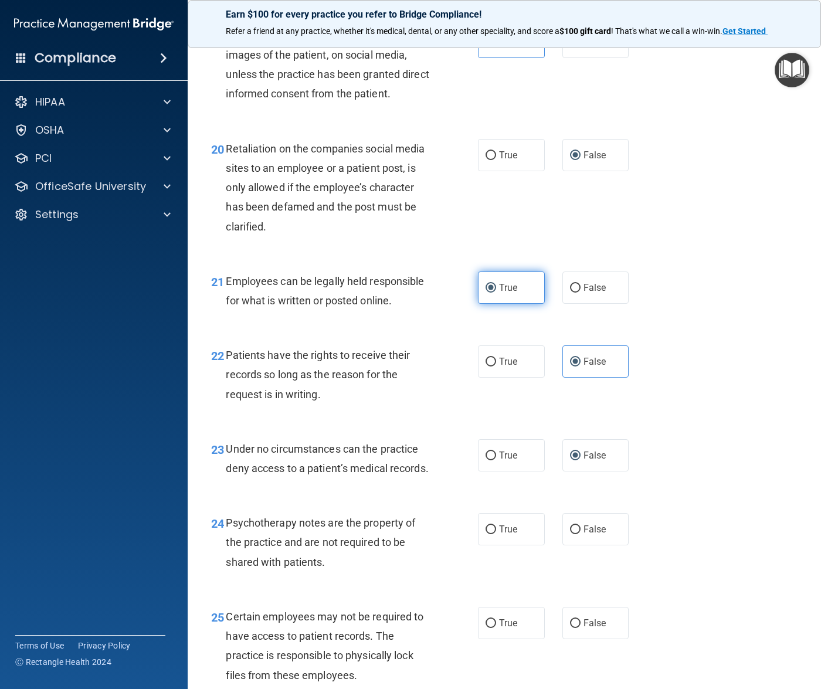
scroll to position [2564, 0]
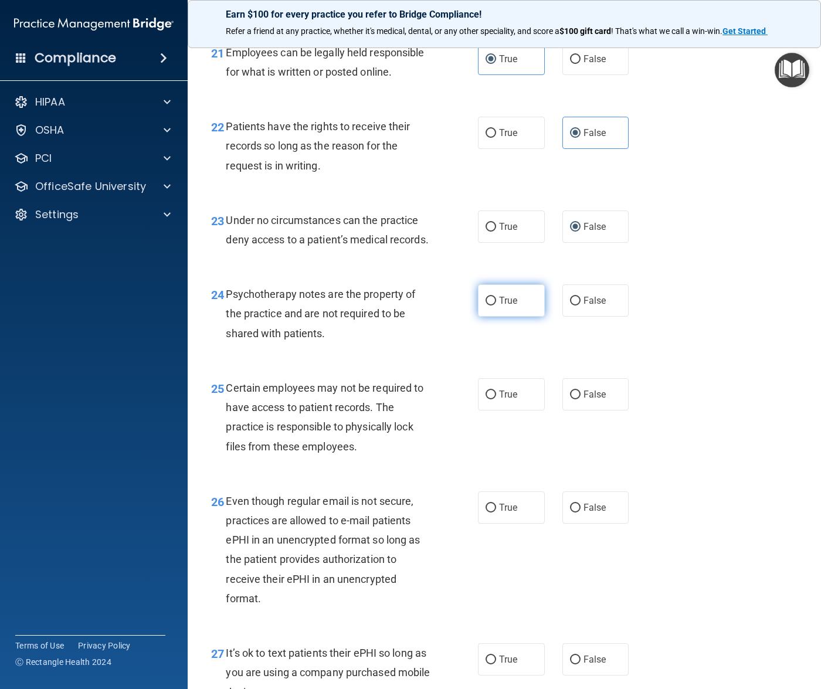
click at [506, 317] on label "True" at bounding box center [511, 300] width 67 height 32
click at [496, 305] on input "True" at bounding box center [490, 301] width 11 height 9
radio input "true"
click at [500, 400] on span "True" at bounding box center [508, 394] width 18 height 11
click at [496, 399] on input "True" at bounding box center [490, 394] width 11 height 9
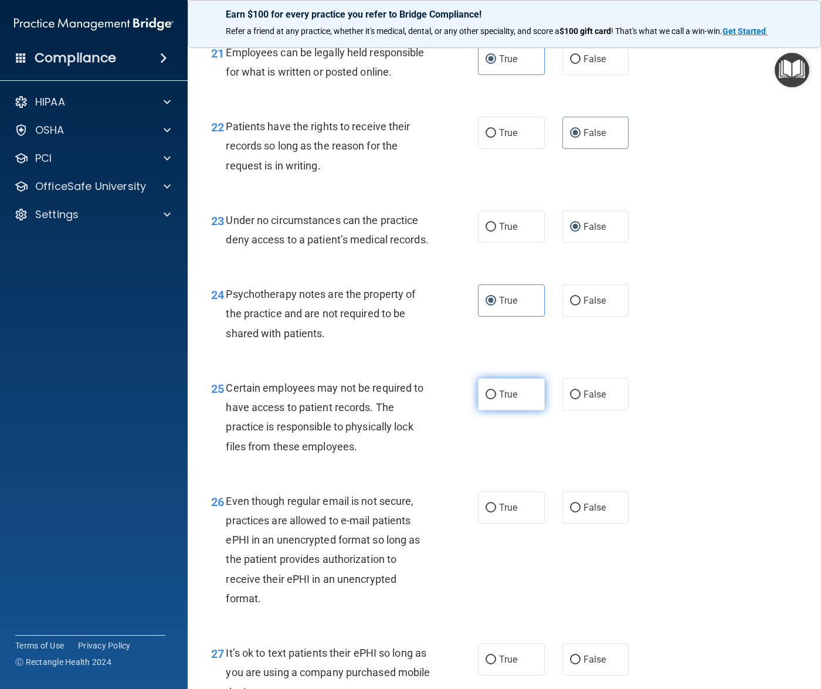
radio input "true"
click at [485, 512] on input "True" at bounding box center [490, 508] width 11 height 9
radio input "true"
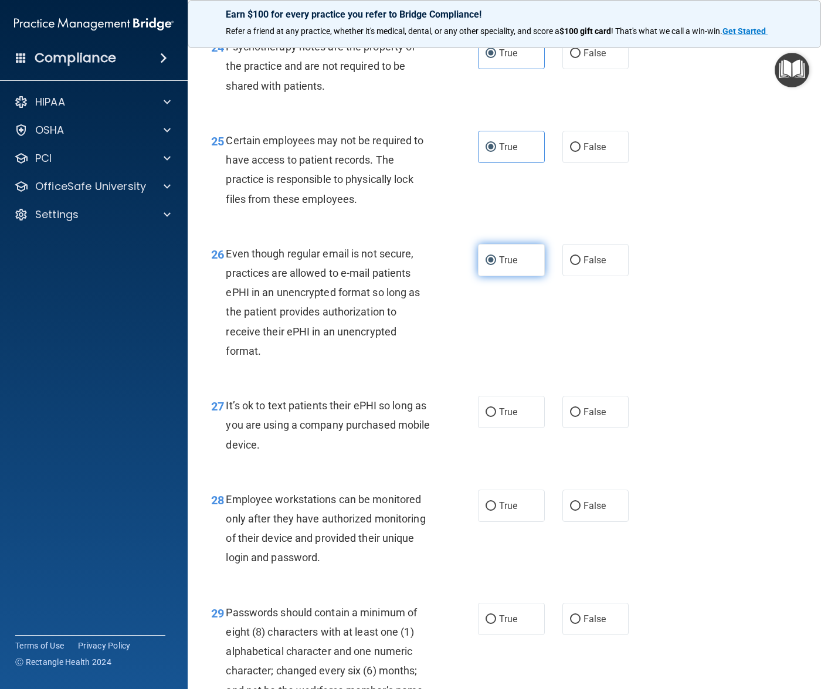
scroll to position [2858, 0]
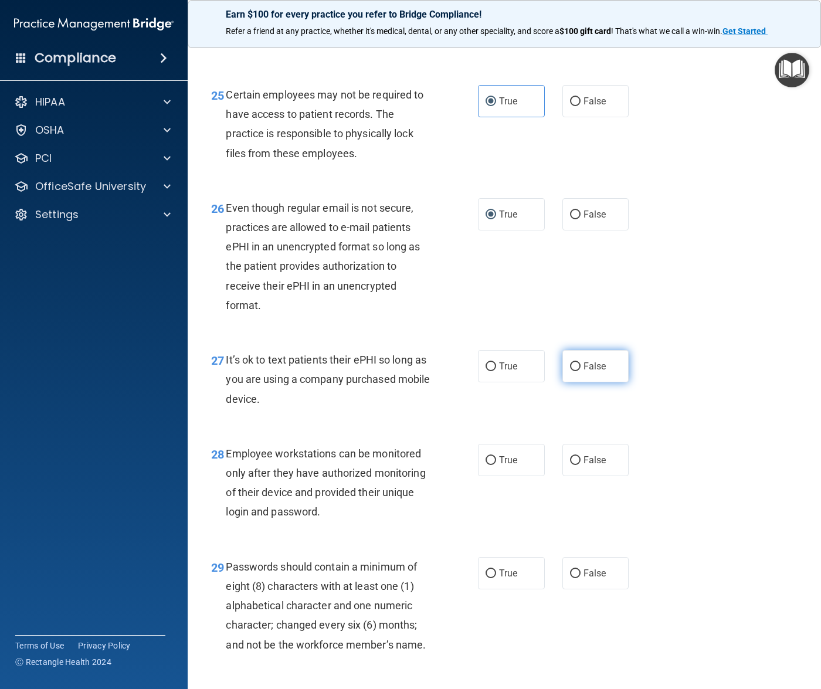
click at [592, 382] on label "False" at bounding box center [595, 366] width 67 height 32
click at [580, 371] on input "False" at bounding box center [575, 366] width 11 height 9
radio input "true"
click at [591, 476] on label "False" at bounding box center [595, 460] width 67 height 32
click at [580, 465] on input "False" at bounding box center [575, 460] width 11 height 9
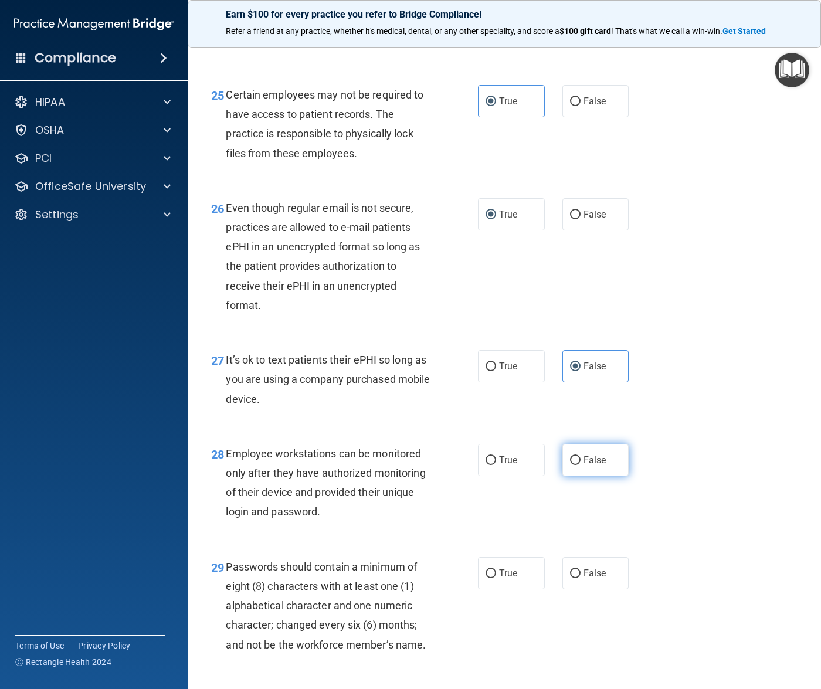
radio input "true"
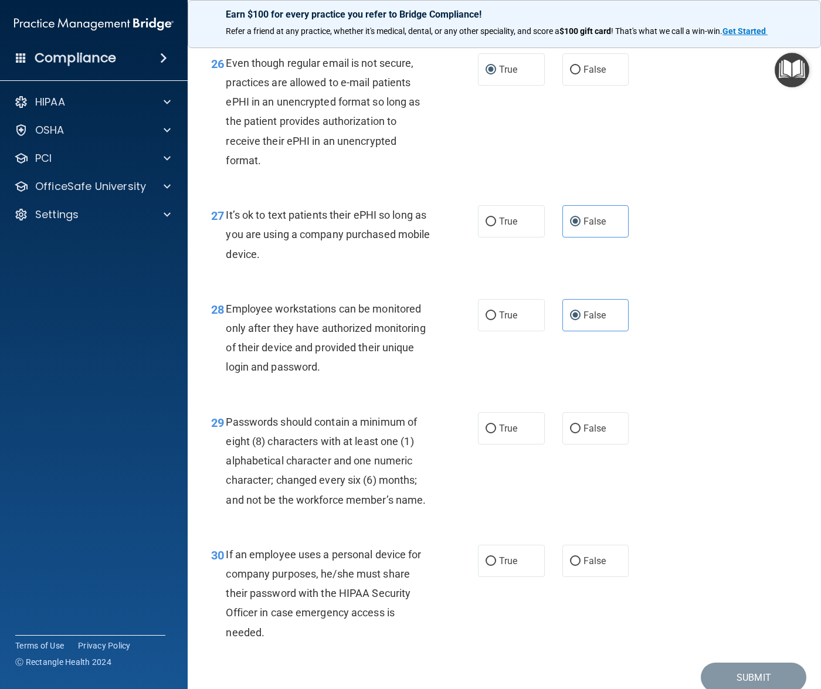
scroll to position [3004, 0]
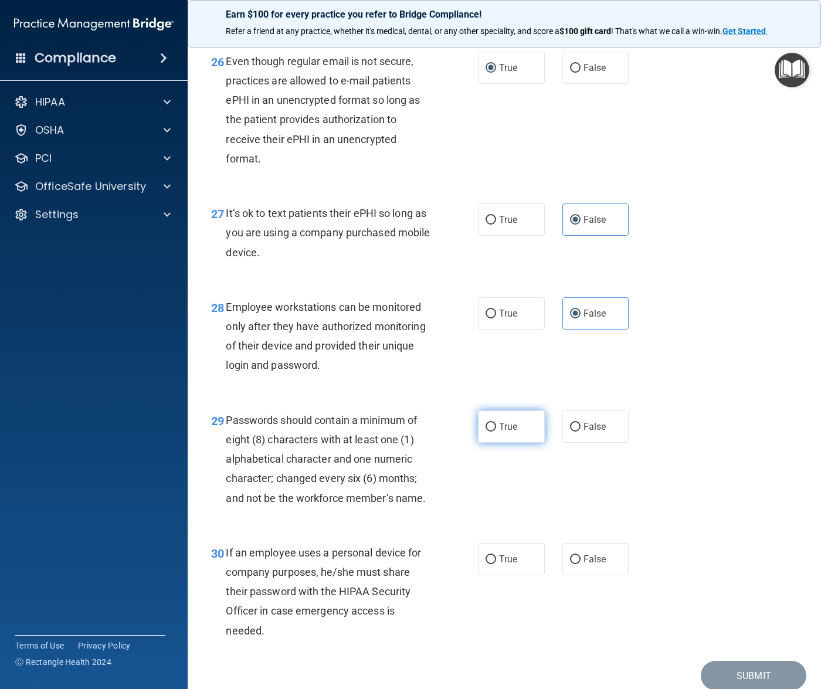
click at [505, 443] on label "True" at bounding box center [511, 426] width 67 height 32
click at [496, 431] on input "True" at bounding box center [490, 427] width 11 height 9
radio input "true"
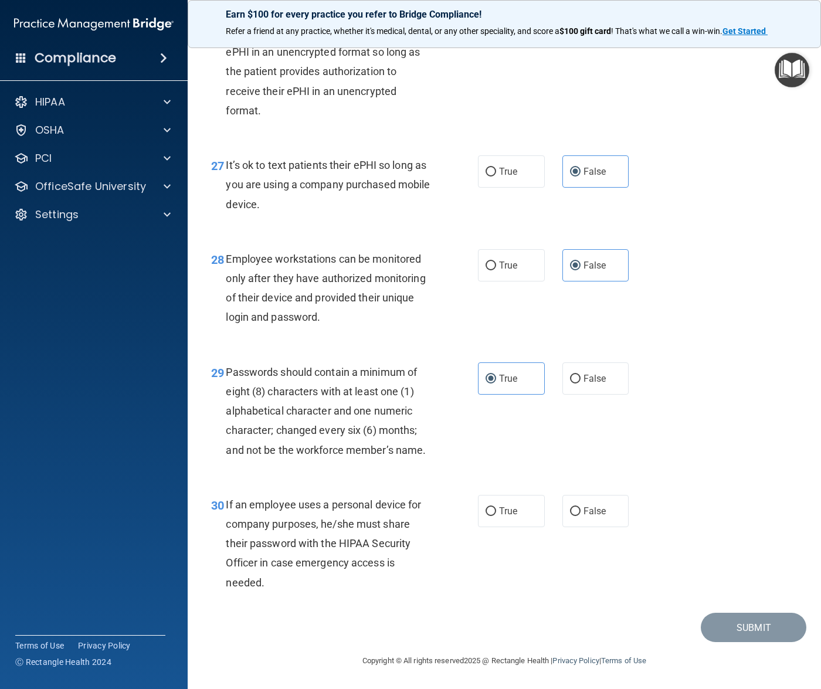
scroll to position [3132, 0]
click at [575, 514] on label "False" at bounding box center [595, 511] width 67 height 32
click at [575, 514] on input "False" at bounding box center [575, 511] width 11 height 9
radio input "true"
click at [728, 618] on button "Submit" at bounding box center [753, 628] width 106 height 30
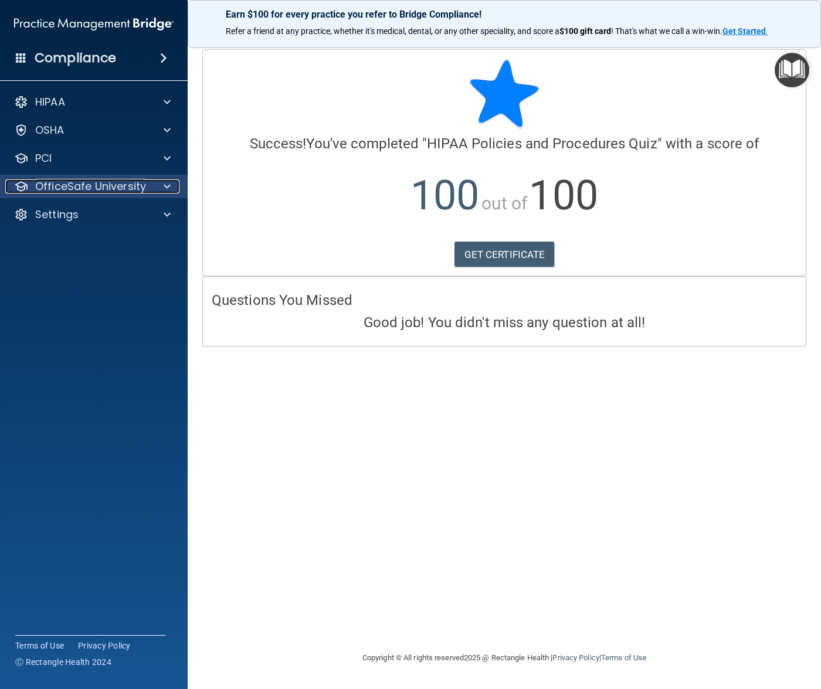
click at [107, 186] on p "OfficeSafe University" at bounding box center [90, 186] width 111 height 14
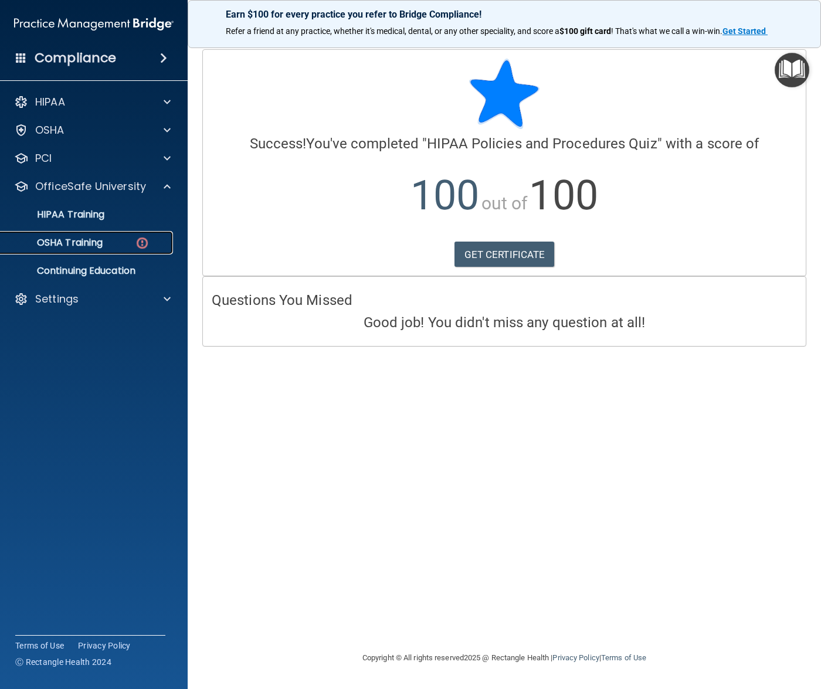
click at [117, 245] on div "OSHA Training" at bounding box center [88, 243] width 160 height 12
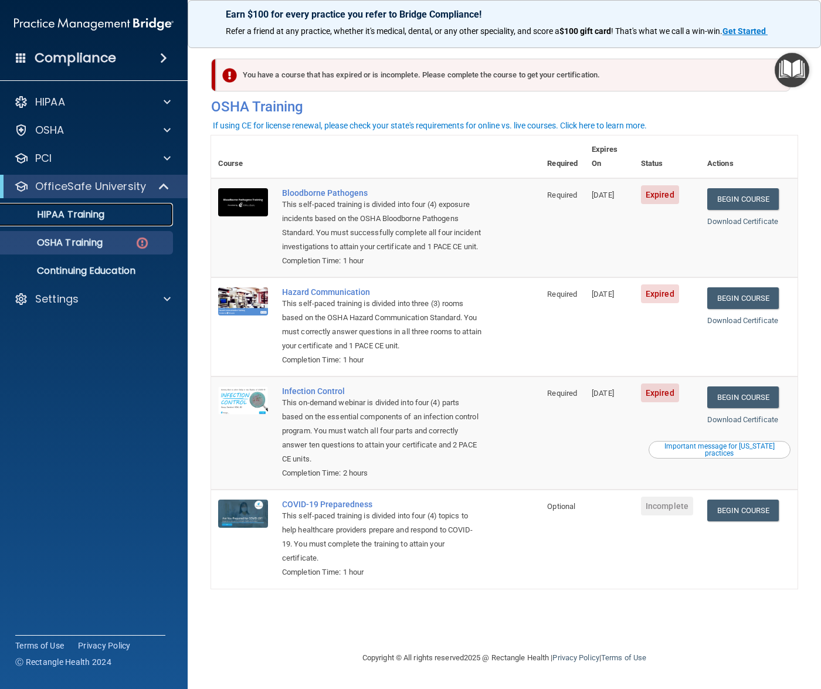
click at [96, 209] on p "HIPAA Training" at bounding box center [56, 215] width 97 height 12
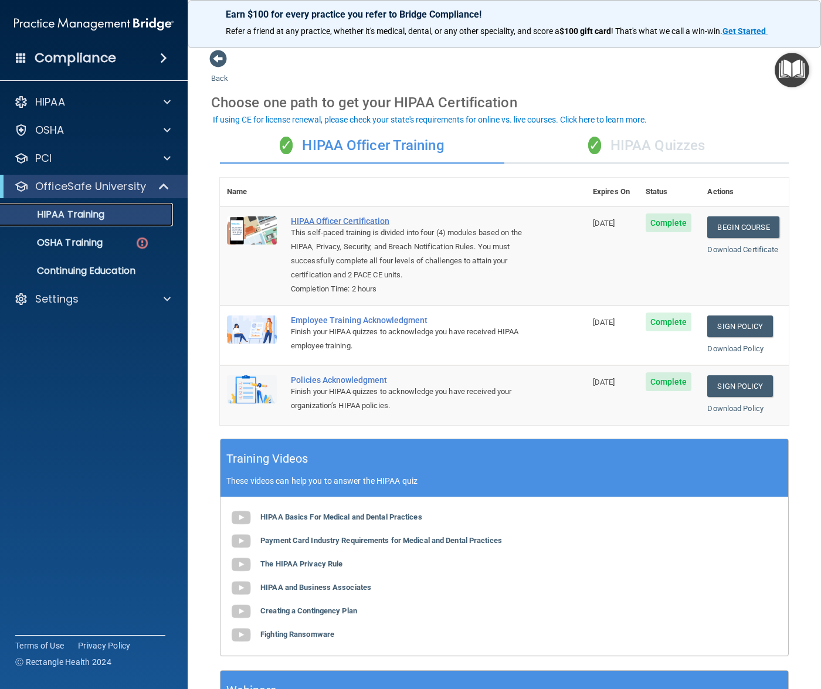
scroll to position [73, 0]
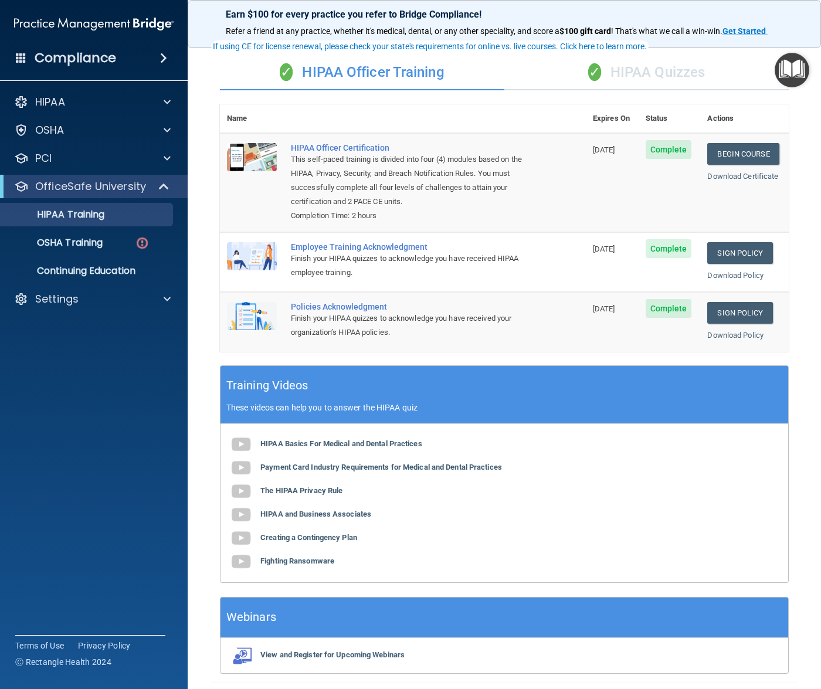
click at [631, 59] on div "✓ HIPAA Quizzes" at bounding box center [646, 72] width 284 height 35
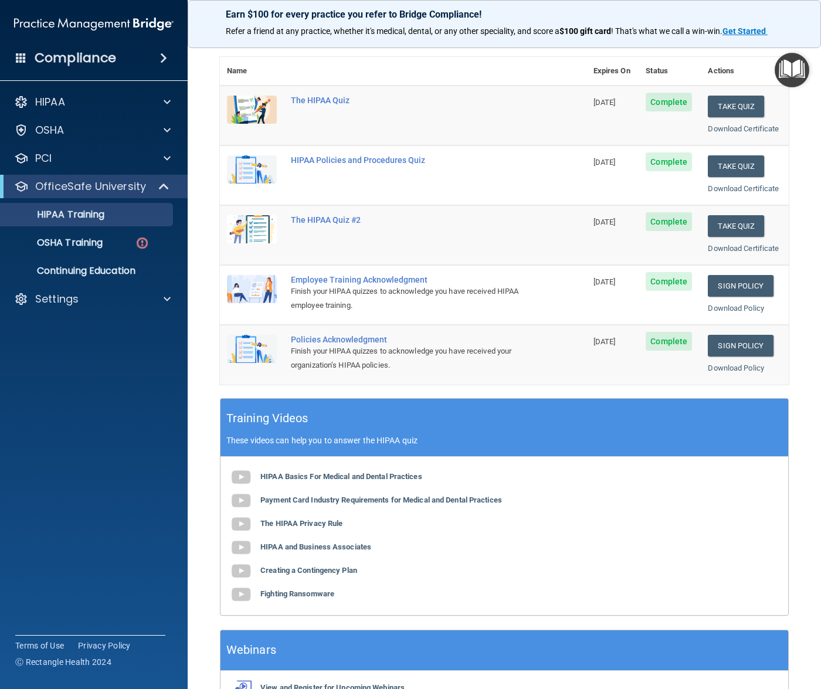
scroll to position [147, 0]
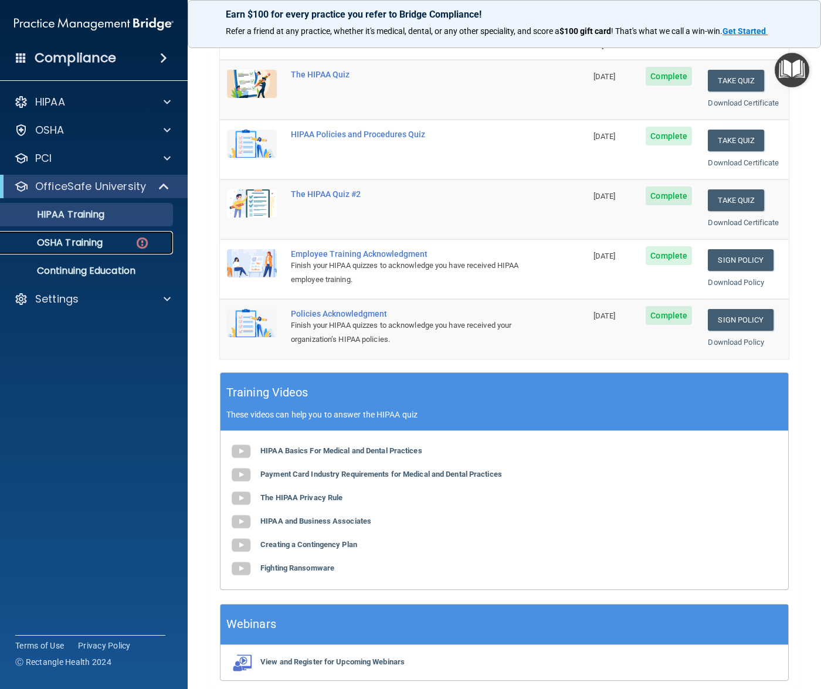
click at [78, 248] on p "OSHA Training" at bounding box center [55, 243] width 95 height 12
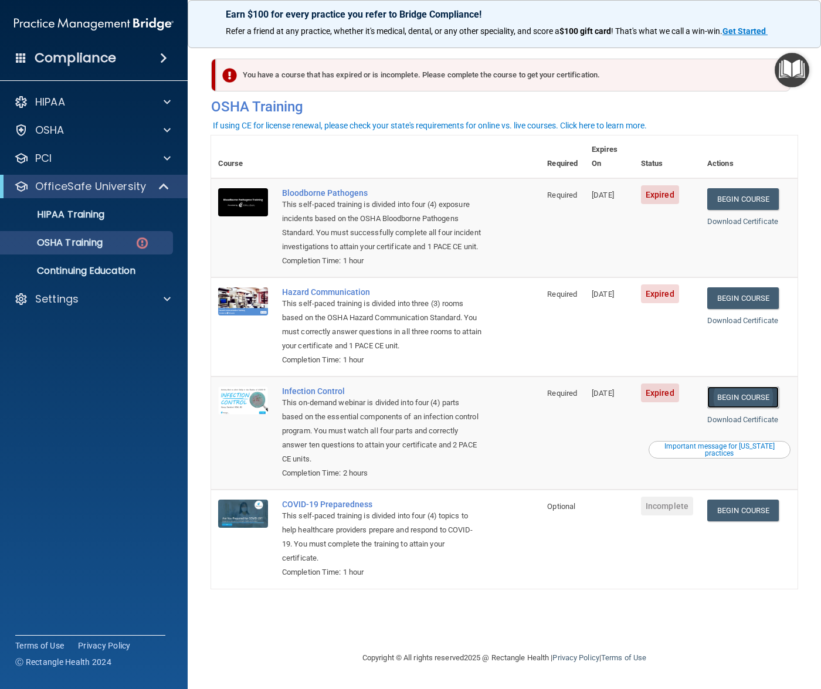
click at [732, 402] on link "Begin Course" at bounding box center [743, 397] width 72 height 22
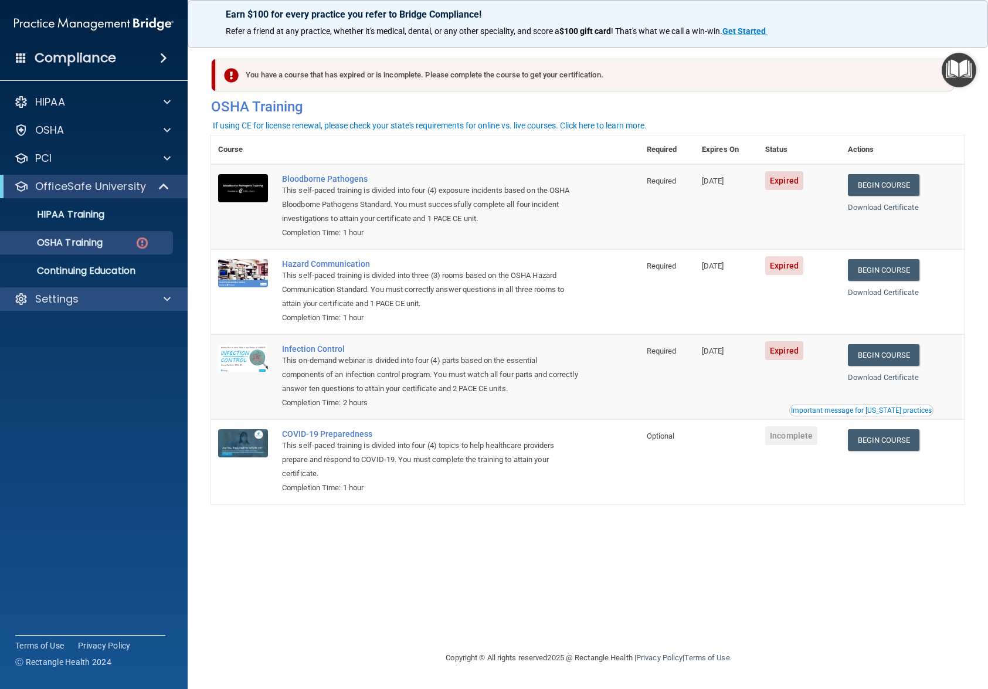
click at [157, 289] on div "Settings" at bounding box center [94, 298] width 188 height 23
click at [166, 300] on span at bounding box center [167, 299] width 7 height 14
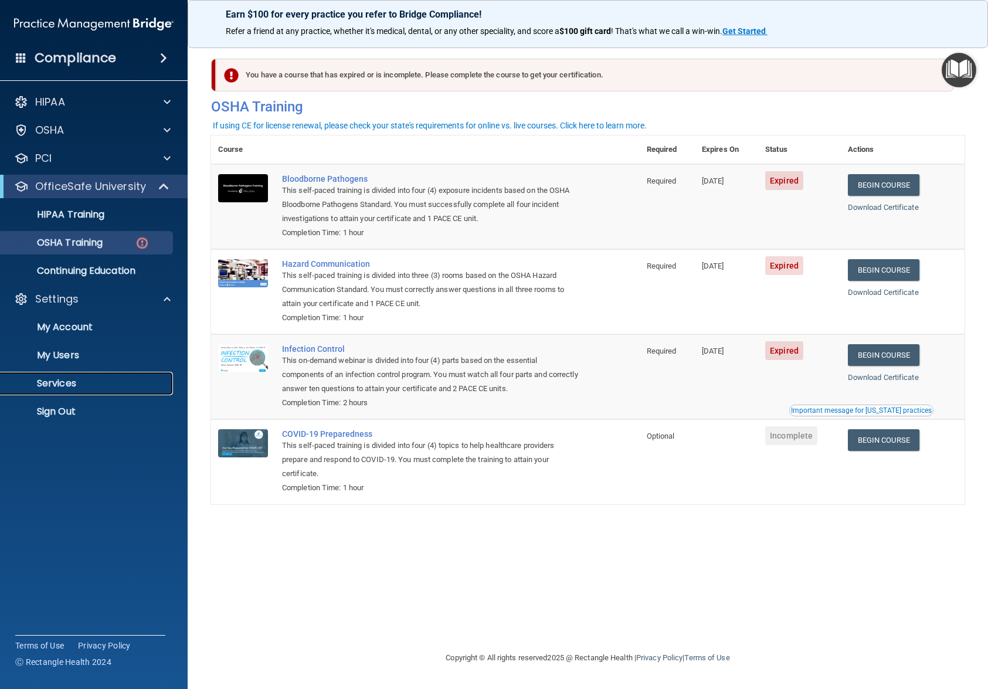
click at [60, 384] on p "Services" at bounding box center [88, 383] width 160 height 12
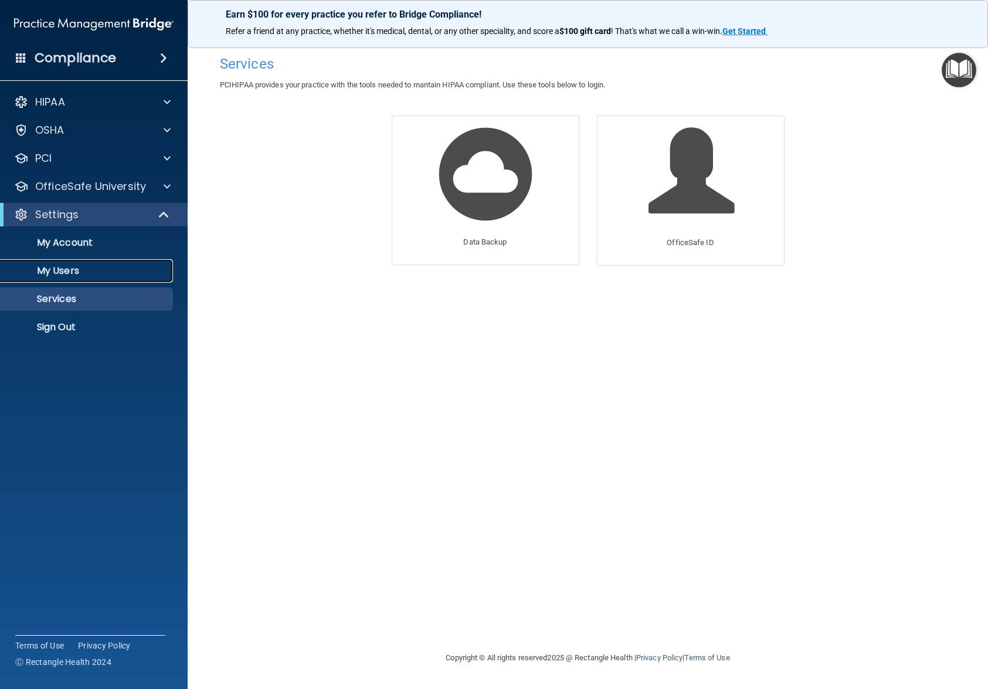
click at [80, 271] on p "My Users" at bounding box center [88, 271] width 160 height 12
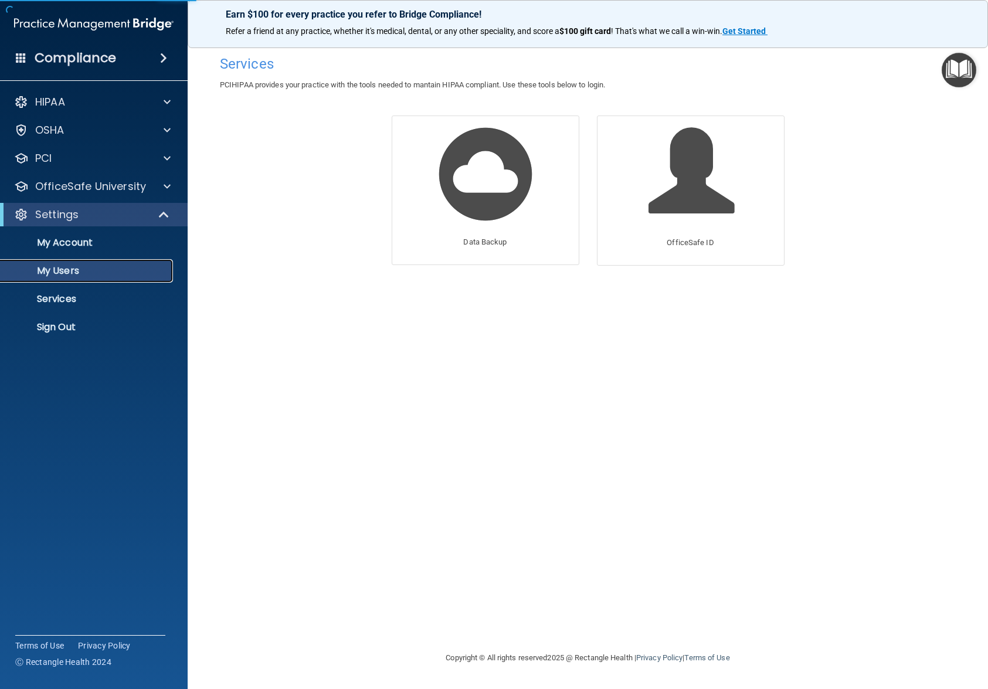
select select "20"
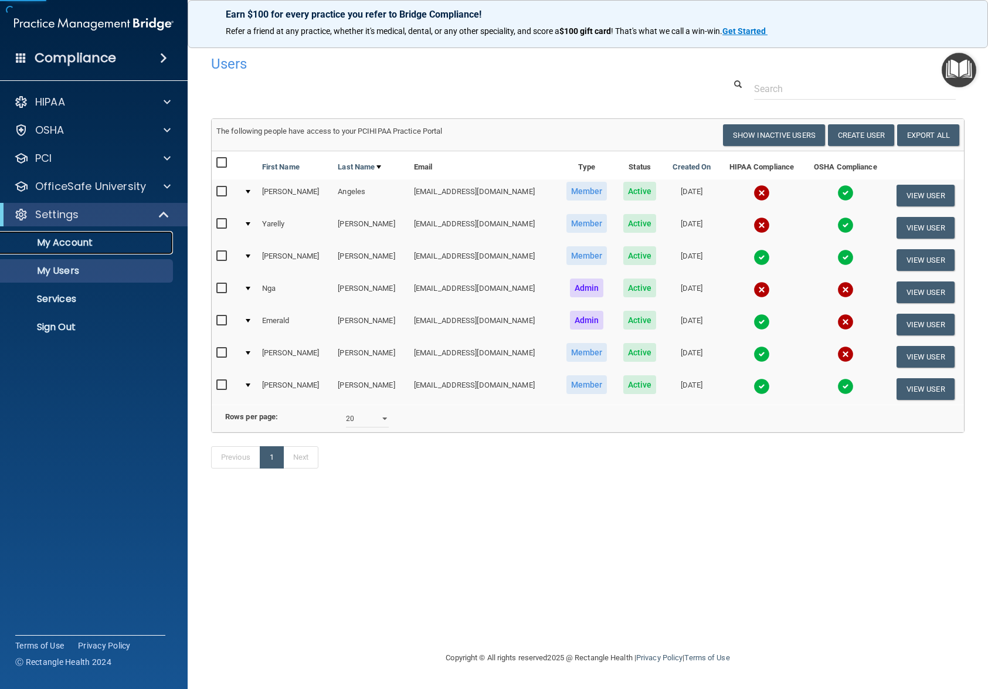
click at [89, 244] on p "My Account" at bounding box center [88, 243] width 160 height 12
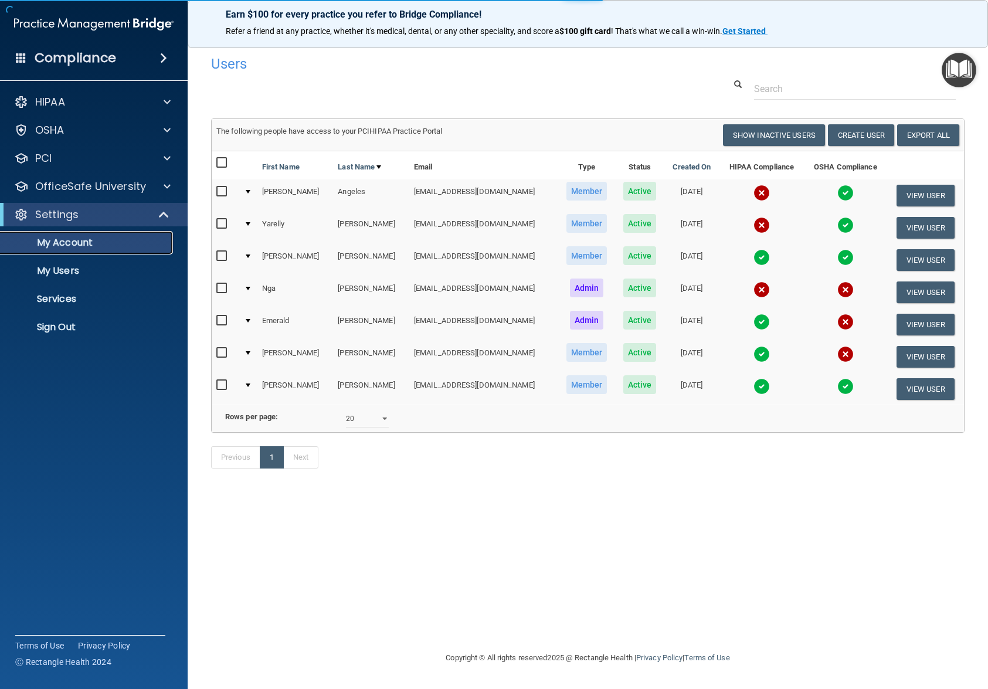
click at [89, 244] on p "My Account" at bounding box center [88, 243] width 160 height 12
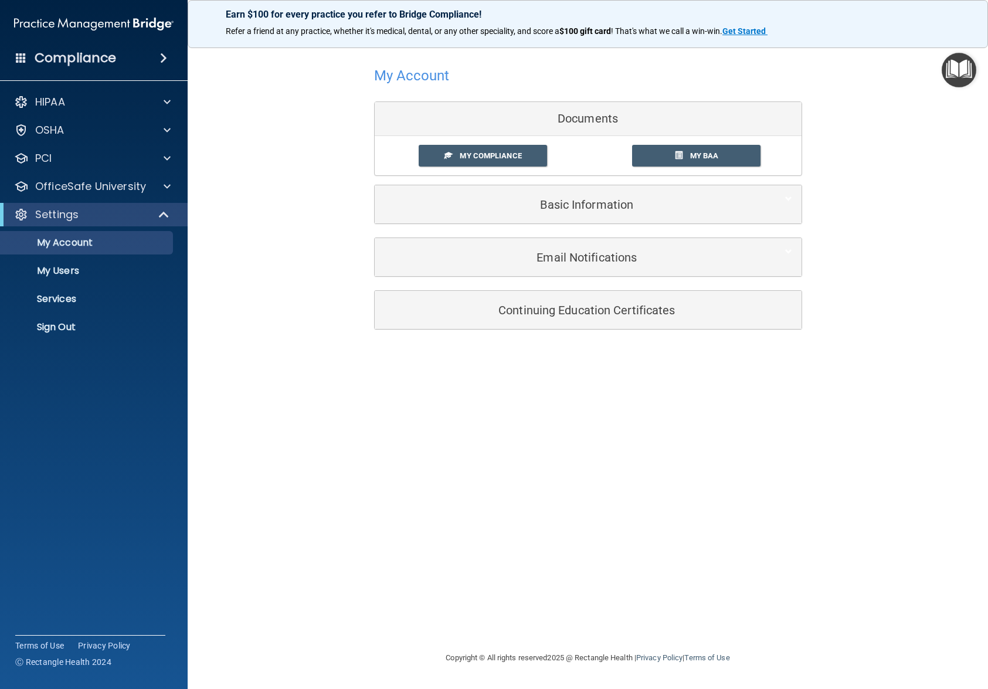
click at [636, 564] on div "My Account Documents My Compliance My Compliance My BAA Basic Information Full …" at bounding box center [587, 344] width 753 height 590
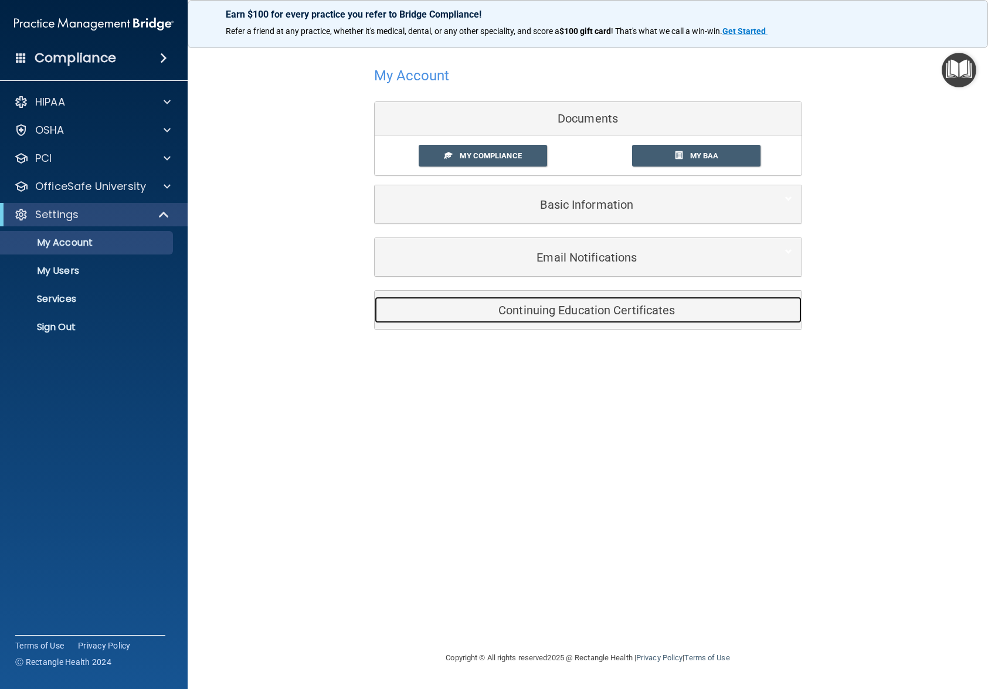
click at [602, 311] on h5 "Continuing Education Certificates" at bounding box center [569, 310] width 373 height 13
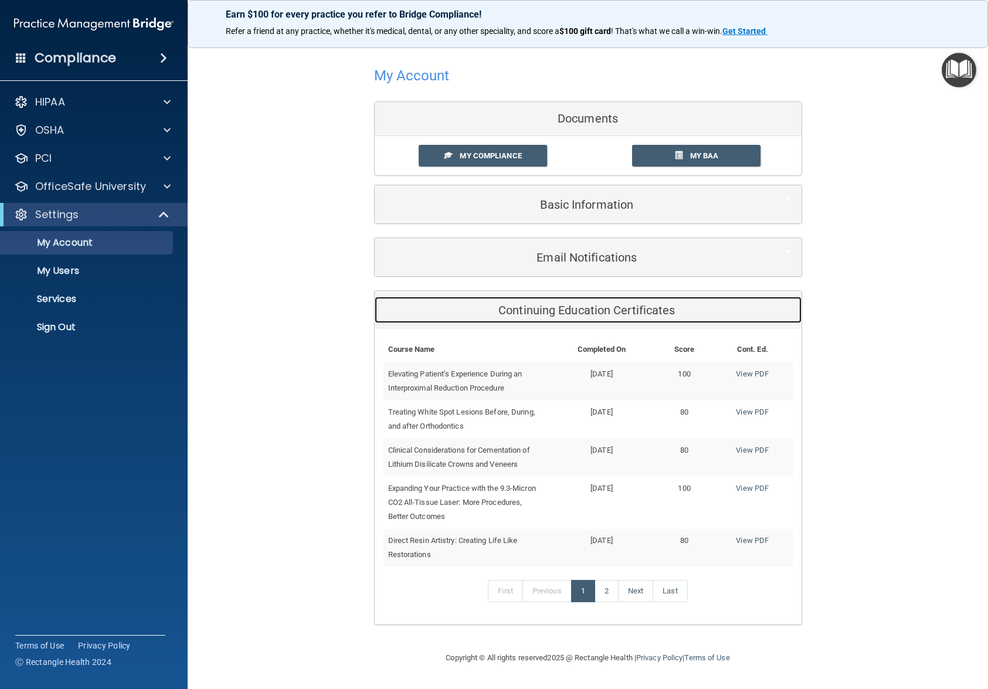
click at [602, 311] on h5 "Continuing Education Certificates" at bounding box center [569, 310] width 373 height 13
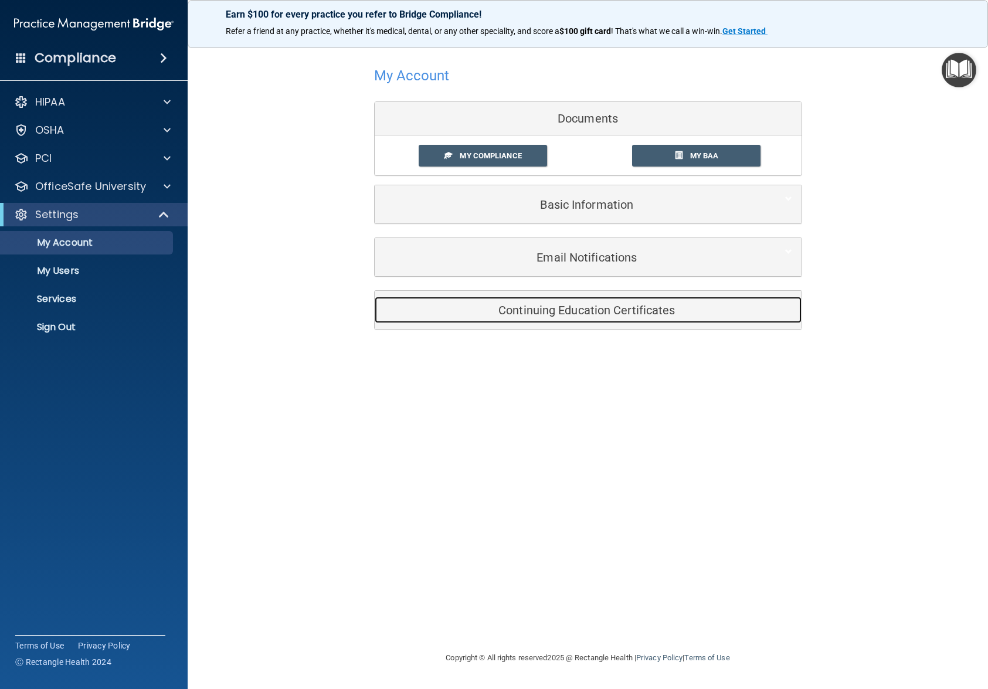
click at [602, 311] on h5 "Continuing Education Certificates" at bounding box center [569, 310] width 373 height 13
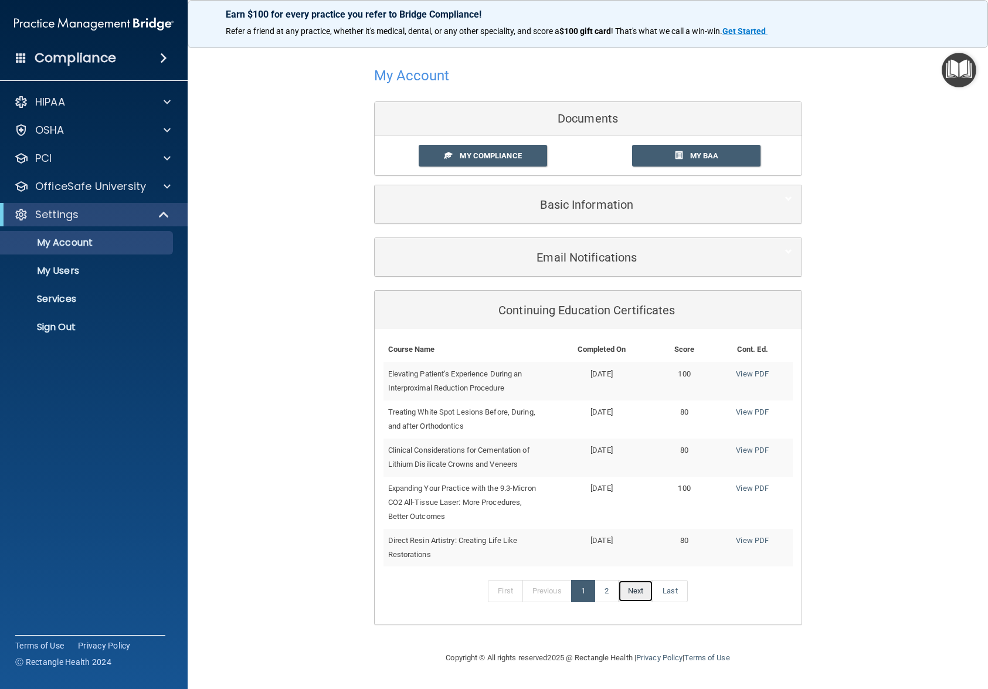
click at [637, 593] on link "Next" at bounding box center [635, 591] width 35 height 22
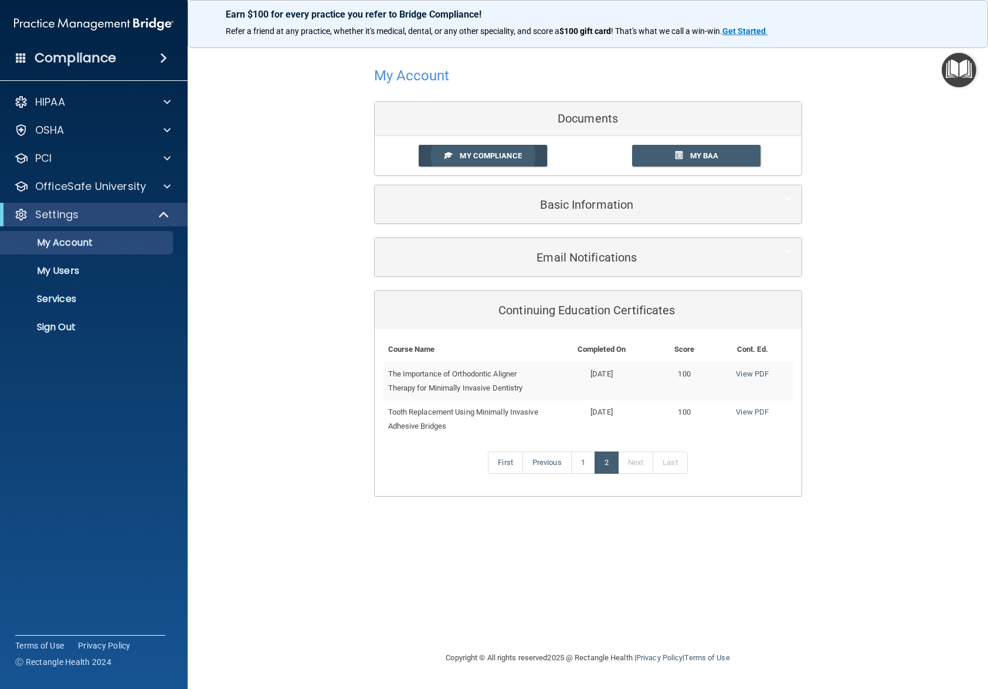
click at [513, 148] on link "My Compliance" at bounding box center [483, 156] width 128 height 22
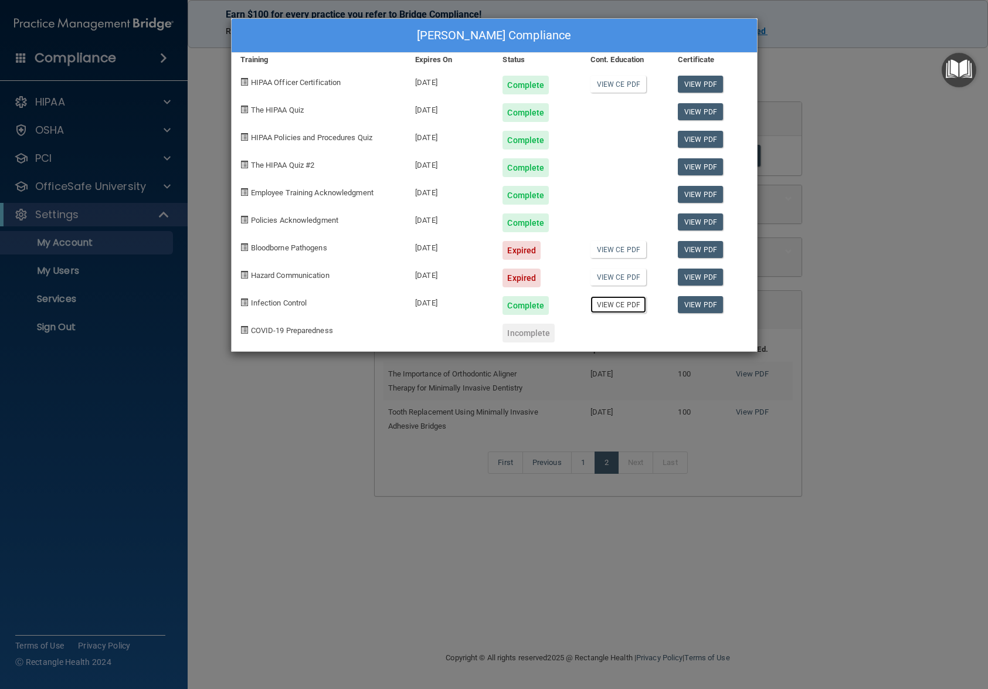
click at [624, 306] on link "View CE PDF" at bounding box center [618, 304] width 56 height 17
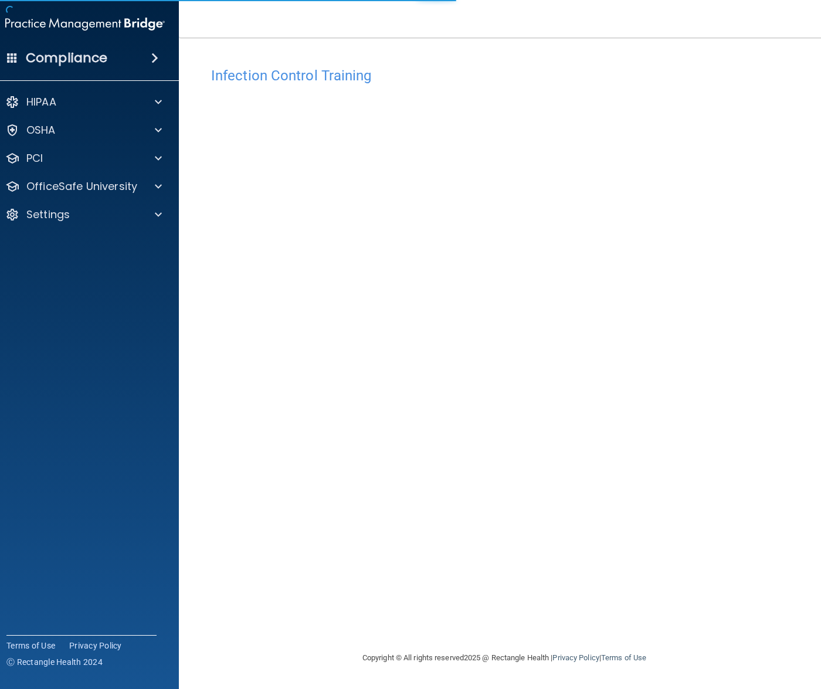
drag, startPoint x: 0, startPoint y: 0, endPoint x: 378, endPoint y: 566, distance: 680.9
click at [378, 566] on div "Infection Control Training This course doesn’t expire until 09/10/2025. Are you…" at bounding box center [504, 356] width 604 height 590
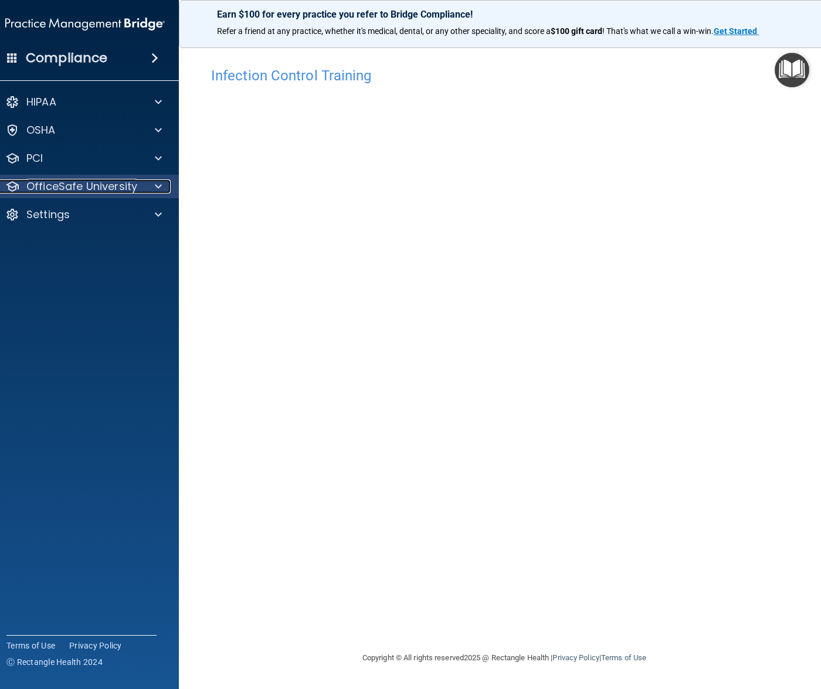
click at [103, 188] on p "OfficeSafe University" at bounding box center [81, 186] width 111 height 14
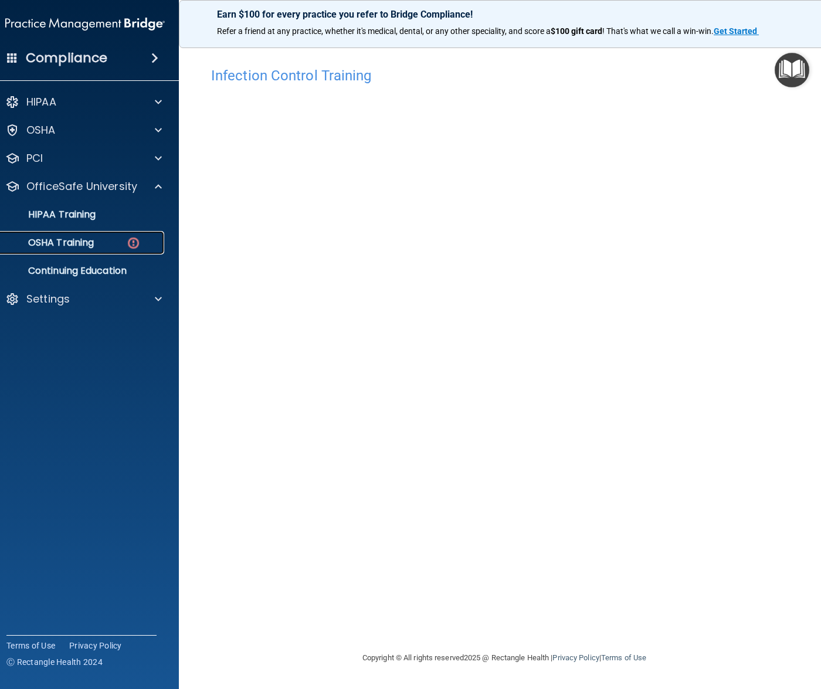
click at [91, 245] on p "OSHA Training" at bounding box center [46, 243] width 95 height 12
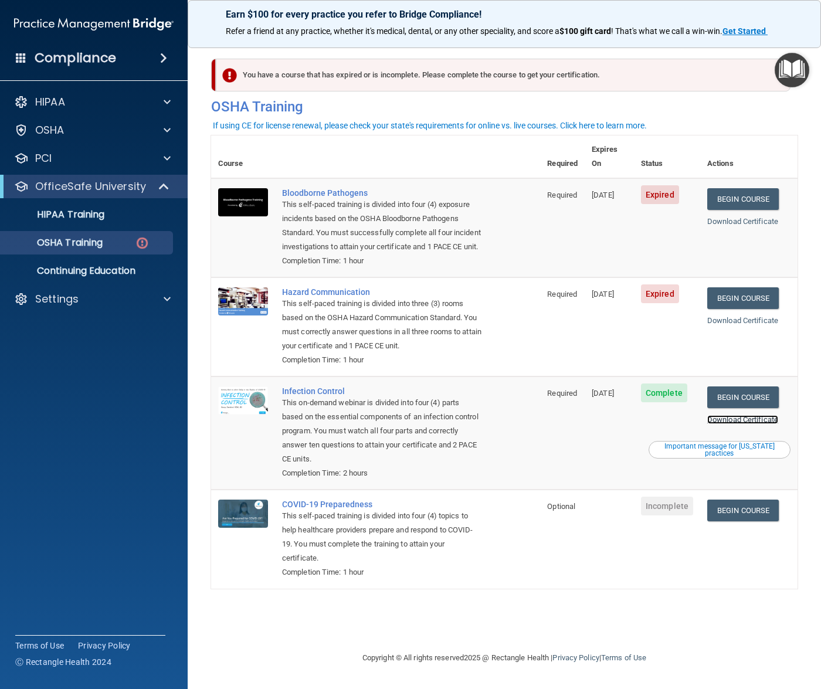
click at [752, 420] on link "Download Certificate" at bounding box center [742, 419] width 71 height 9
drag, startPoint x: 286, startPoint y: 460, endPoint x: 352, endPoint y: 453, distance: 66.6
click at [352, 453] on div "This on-demand webinar is divided into four (4) parts based on the essential co…" at bounding box center [381, 431] width 199 height 70
click at [403, 458] on div "This on-demand webinar is divided into four (4) parts based on the essential co…" at bounding box center [381, 431] width 199 height 70
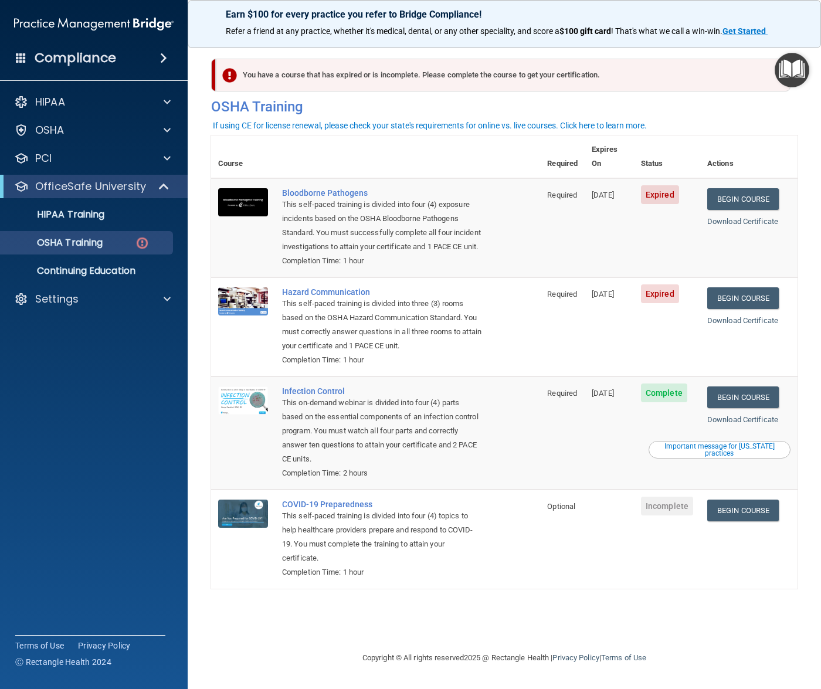
click at [715, 447] on div "Important message for [US_STATE] practices" at bounding box center [719, 450] width 138 height 14
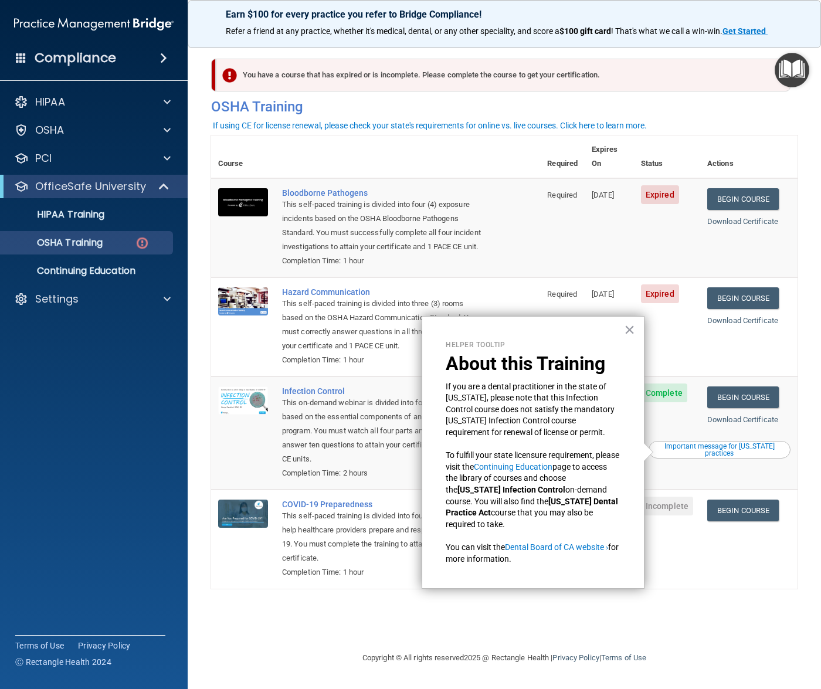
click at [715, 446] on div "Important message for [US_STATE] practices" at bounding box center [719, 450] width 138 height 14
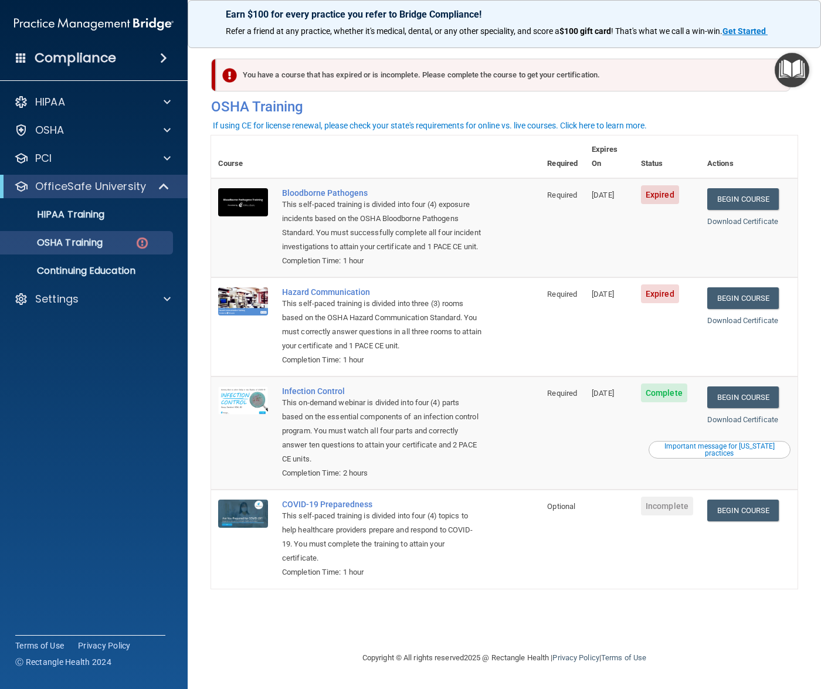
click at [457, 426] on div "This on-demand webinar is divided into four (4) parts based on the essential co…" at bounding box center [381, 431] width 199 height 70
click at [737, 420] on link "Download Certificate" at bounding box center [742, 419] width 71 height 9
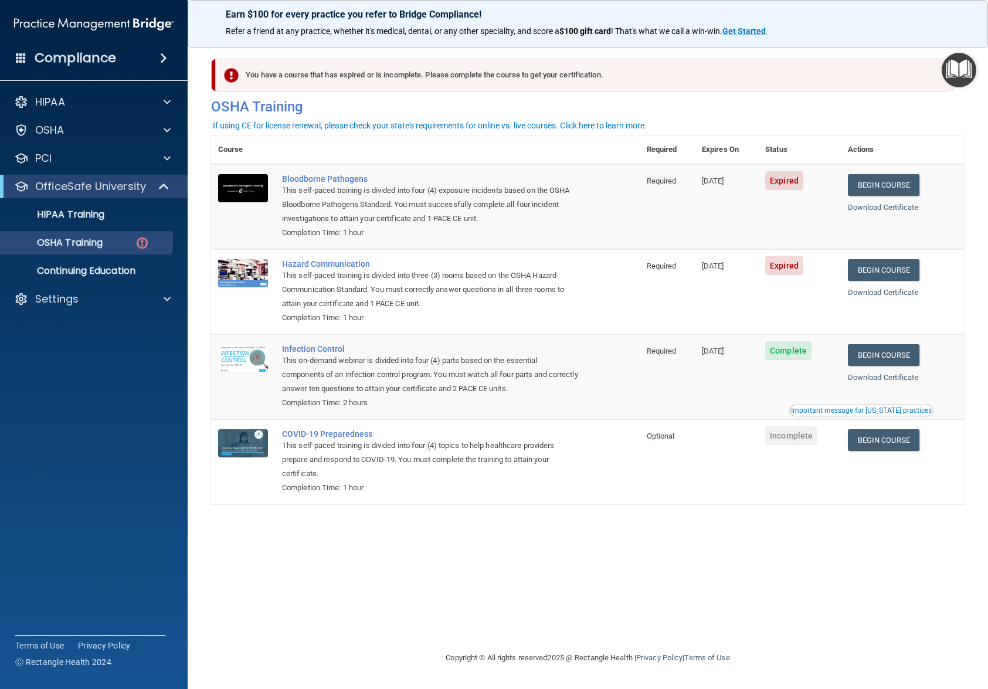
click at [445, 399] on div "Completion Time: 2 hours" at bounding box center [431, 403] width 299 height 14
click at [578, 396] on div "This on-demand webinar is divided into four (4) parts based on the essential co…" at bounding box center [431, 374] width 299 height 42
click at [633, 352] on td "Infection Control This on-demand webinar is divided into four (4) parts based o…" at bounding box center [457, 376] width 365 height 85
drag, startPoint x: 352, startPoint y: 374, endPoint x: 314, endPoint y: 380, distance: 38.0
click at [349, 375] on div "This on-demand webinar is divided into four (4) parts based on the essential co…" at bounding box center [431, 374] width 299 height 42
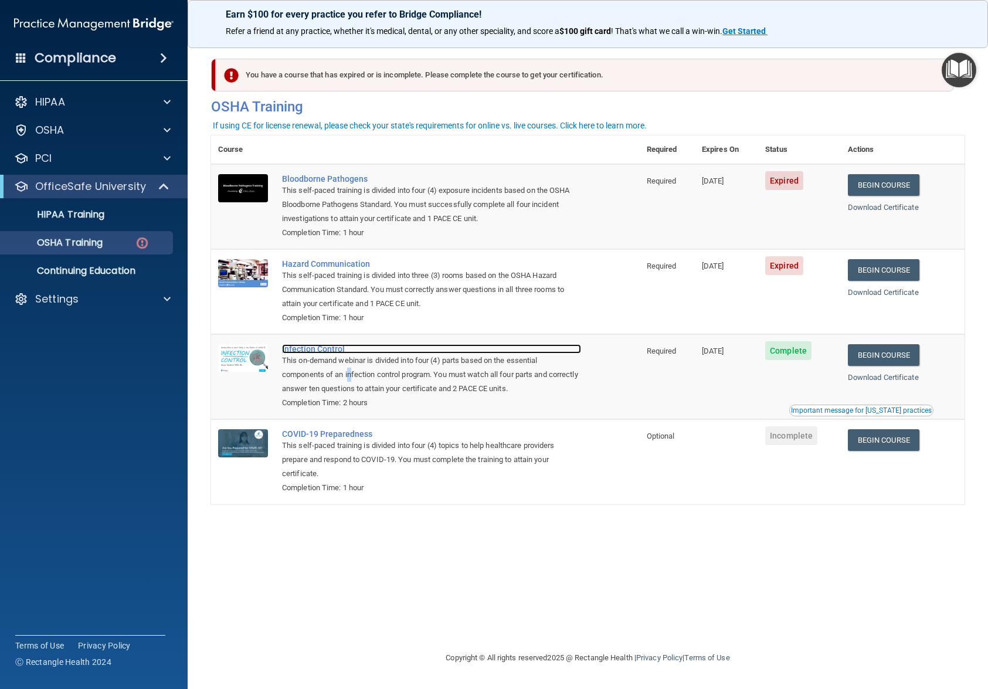
click at [325, 347] on div "Infection Control" at bounding box center [431, 348] width 299 height 9
click at [820, 101] on h4 "OSHA Training" at bounding box center [587, 106] width 753 height 16
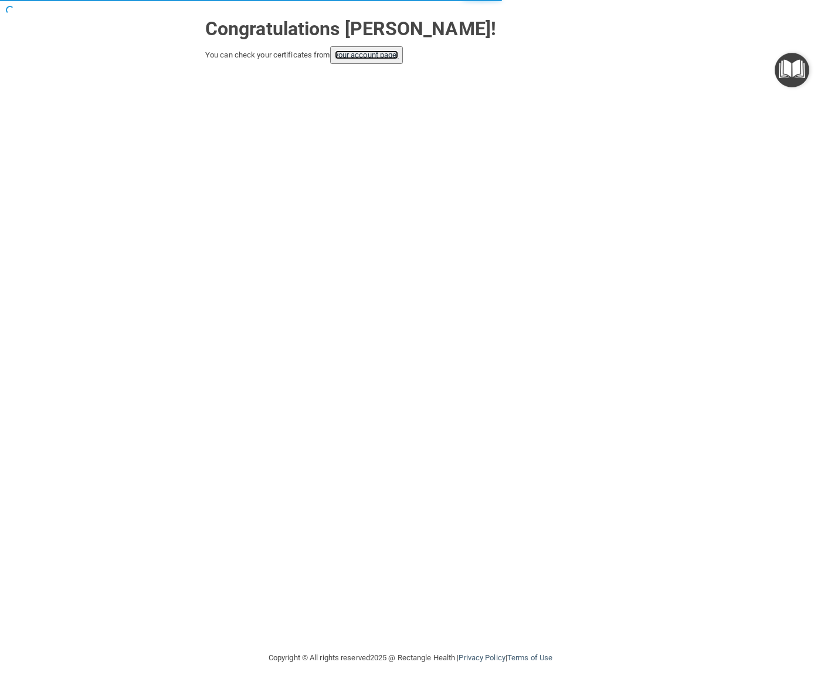
click at [364, 57] on link "your account page!" at bounding box center [367, 54] width 64 height 9
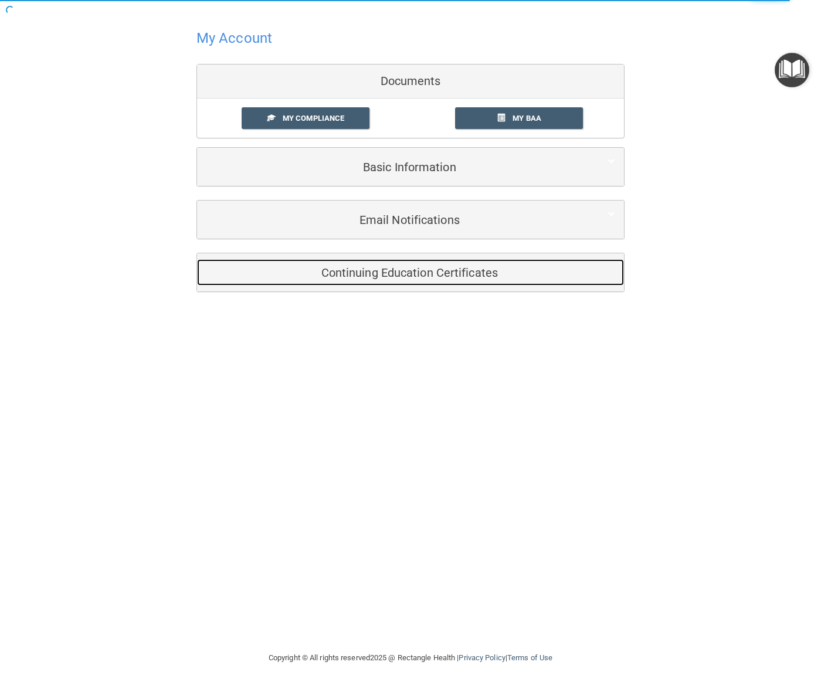
click at [394, 271] on h5 "Continuing Education Certificates" at bounding box center [392, 272] width 373 height 13
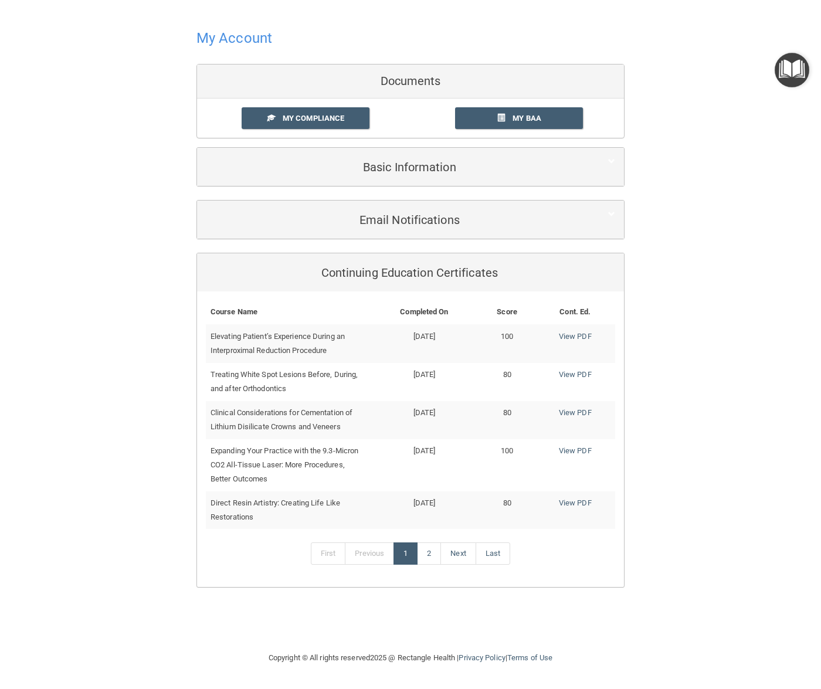
click at [433, 314] on th "Completed On" at bounding box center [424, 312] width 110 height 24
click at [406, 558] on link "1" at bounding box center [405, 553] width 24 height 22
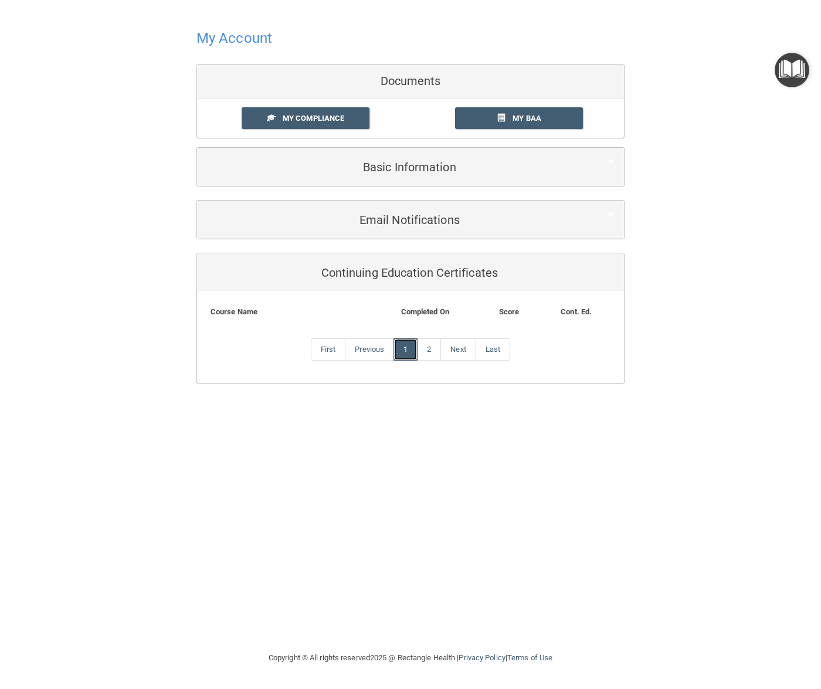
click at [406, 348] on link "1" at bounding box center [405, 349] width 24 height 22
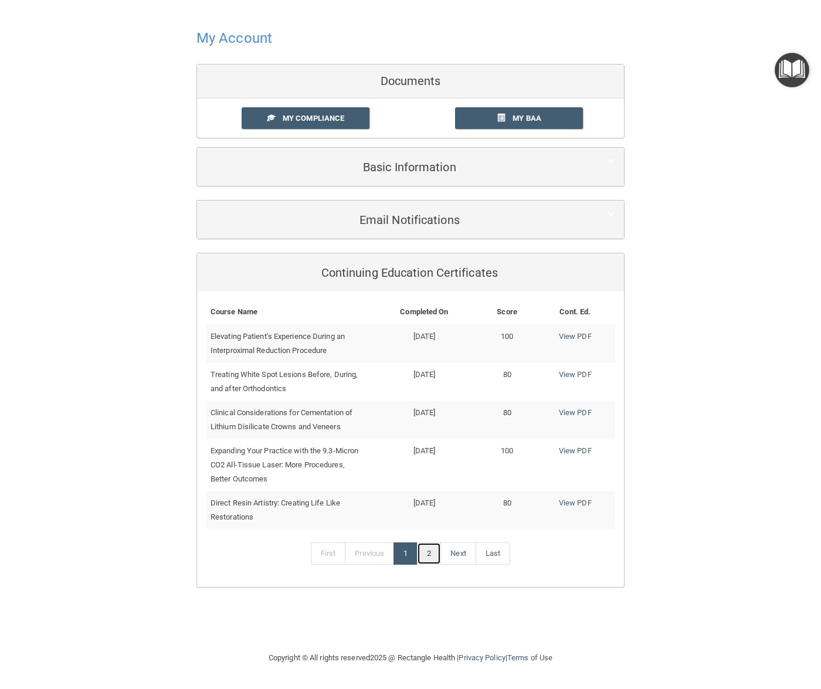
click at [426, 551] on link "2" at bounding box center [429, 553] width 24 height 22
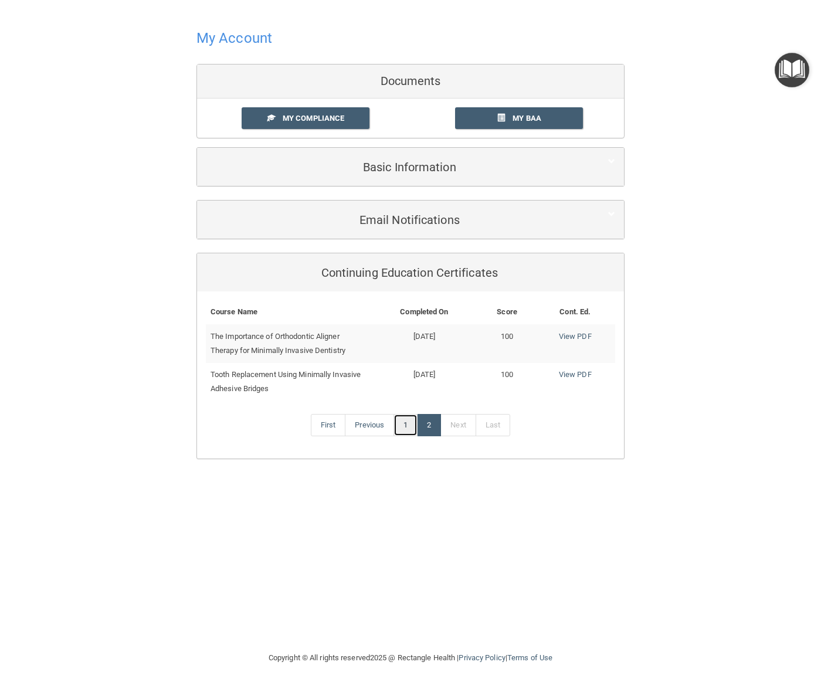
click at [403, 420] on link "1" at bounding box center [405, 425] width 24 height 22
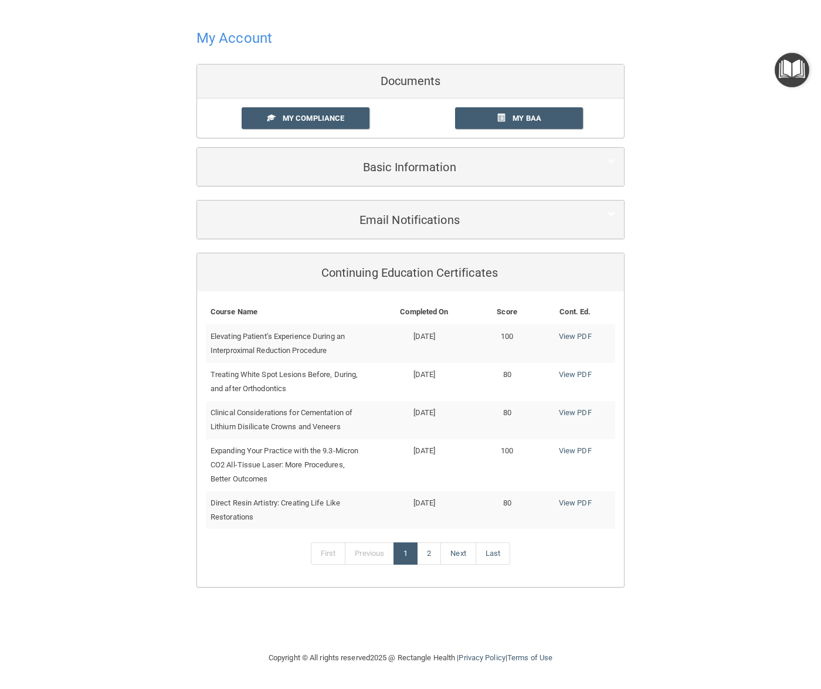
click at [210, 35] on h4 "My Account" at bounding box center [234, 37] width 76 height 15
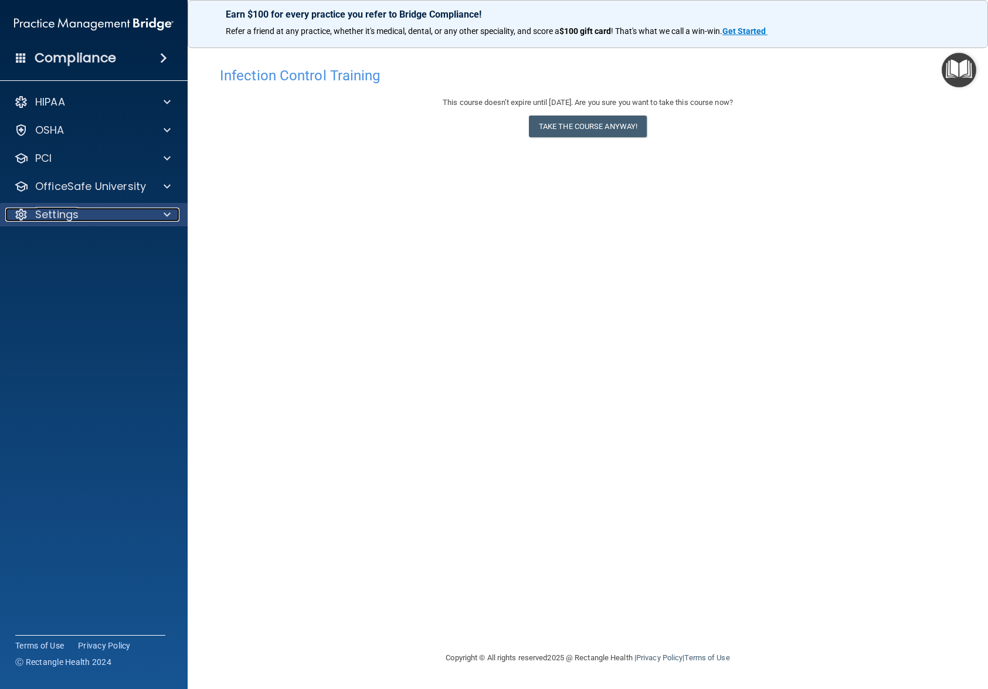
click at [77, 208] on p "Settings" at bounding box center [56, 215] width 43 height 14
click at [91, 52] on h4 "Compliance" at bounding box center [75, 58] width 81 height 16
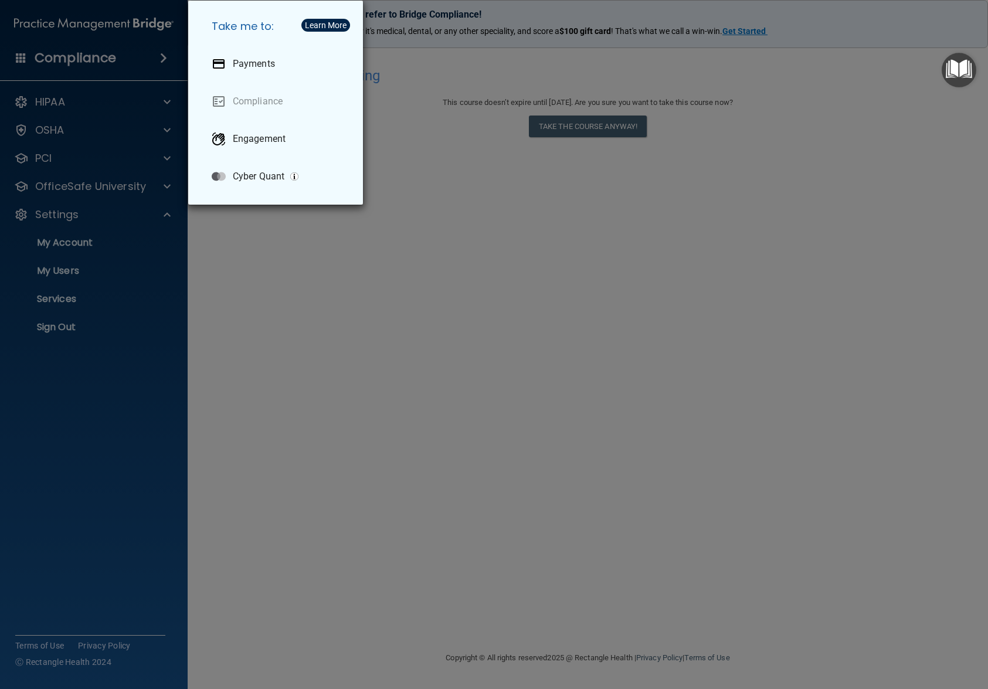
click at [53, 98] on div "Take me to: Payments Compliance Engagement Cyber Quant" at bounding box center [494, 344] width 988 height 689
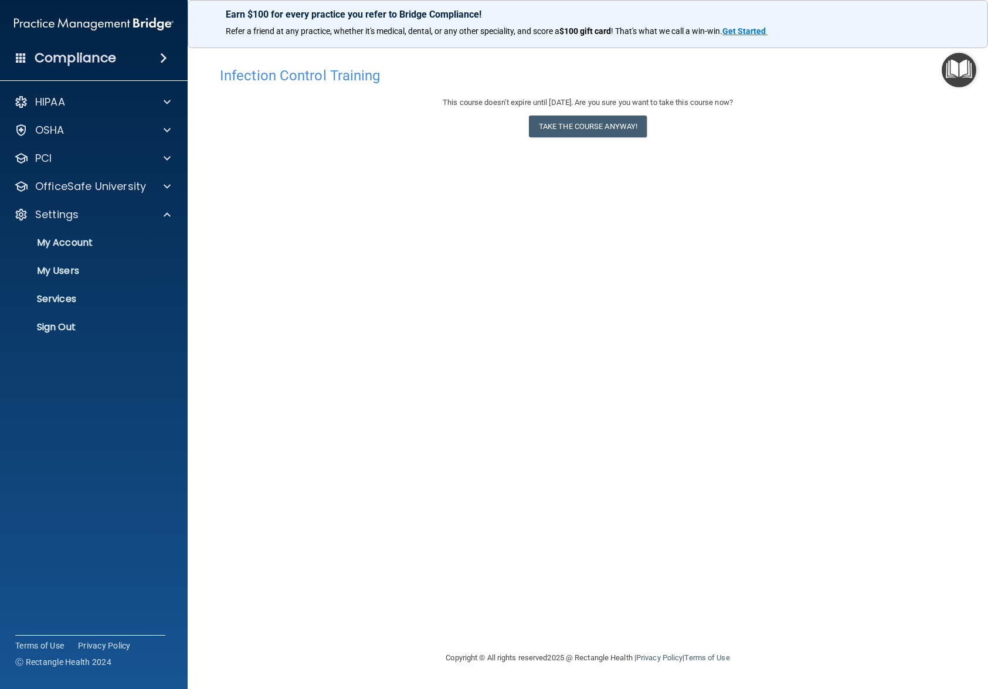
click at [68, 15] on div at bounding box center [494, 344] width 988 height 689
click at [72, 18] on img at bounding box center [93, 23] width 159 height 23
click at [86, 188] on p "OfficeSafe University" at bounding box center [90, 186] width 111 height 14
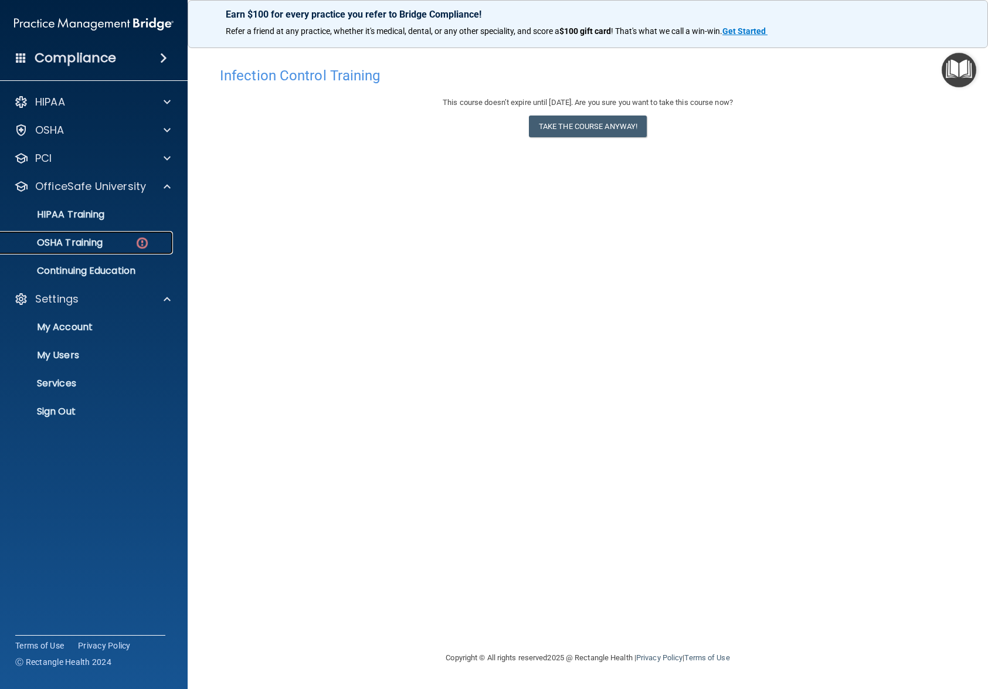
click at [93, 237] on p "OSHA Training" at bounding box center [55, 243] width 95 height 12
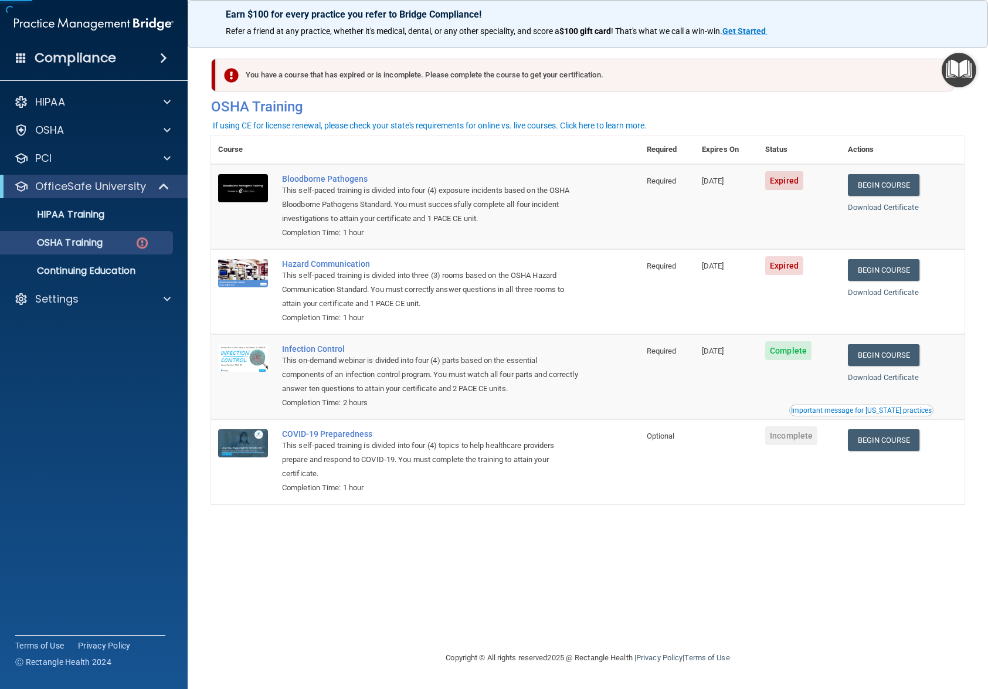
click at [945, 74] on img "Open Resource Center" at bounding box center [958, 70] width 35 height 35
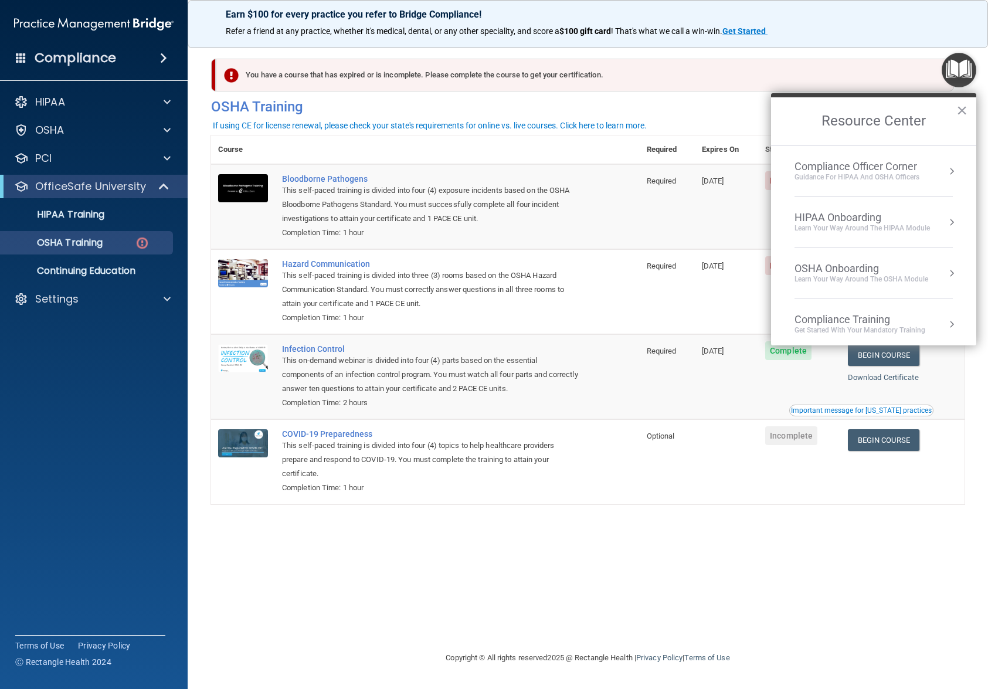
click at [877, 224] on div "Learn Your Way around the HIPAA module" at bounding box center [861, 228] width 135 height 10
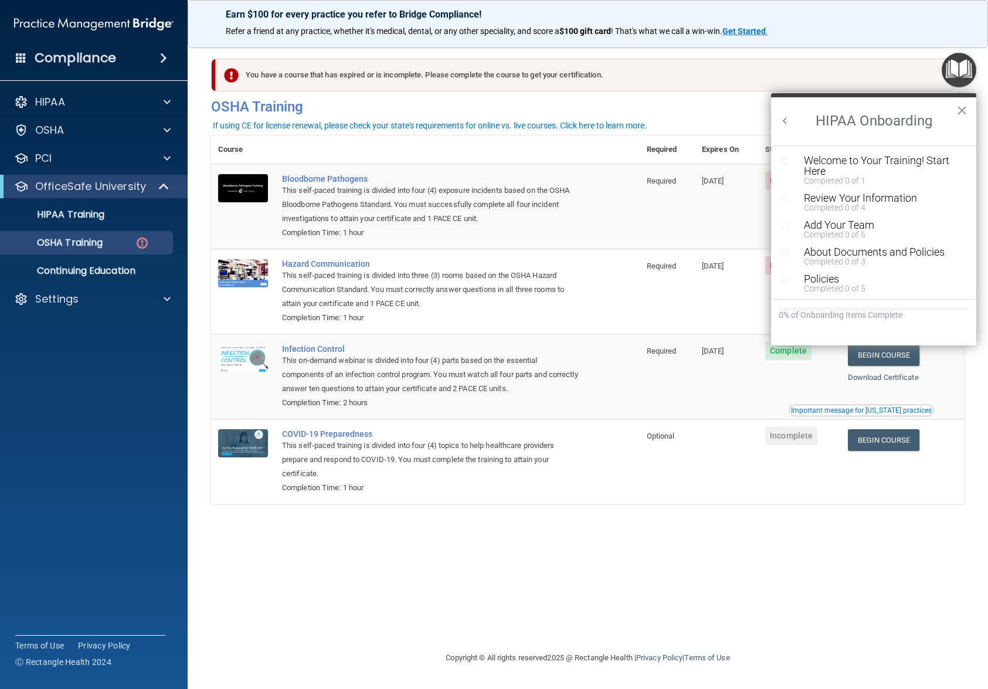
click at [779, 121] on button "Back to Resource Center Home" at bounding box center [785, 121] width 12 height 12
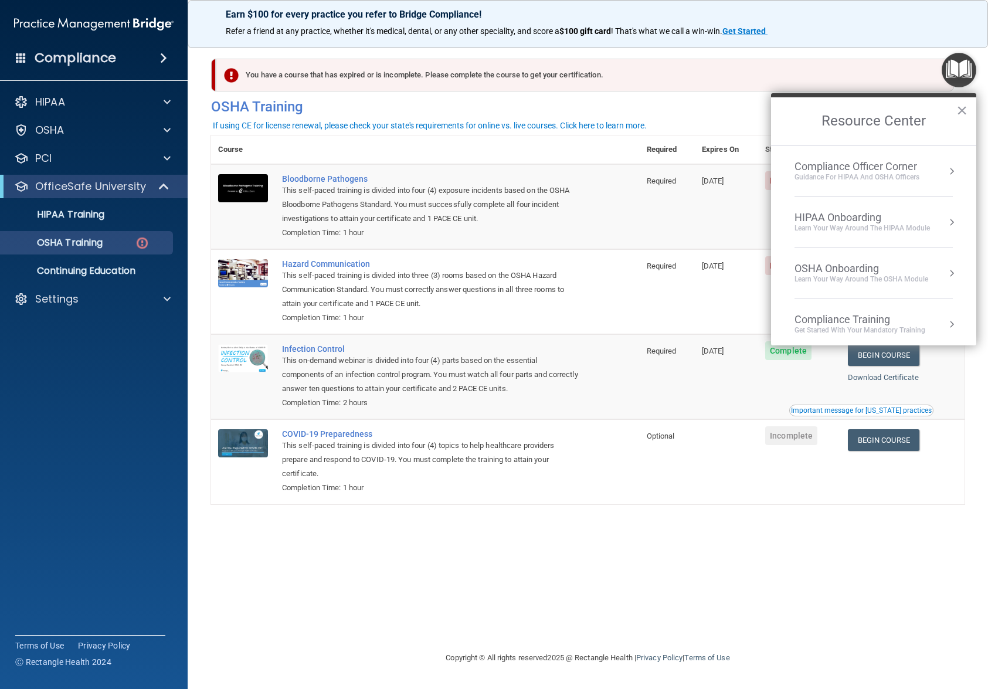
click at [869, 168] on div "Compliance Officer Corner" at bounding box center [856, 166] width 125 height 13
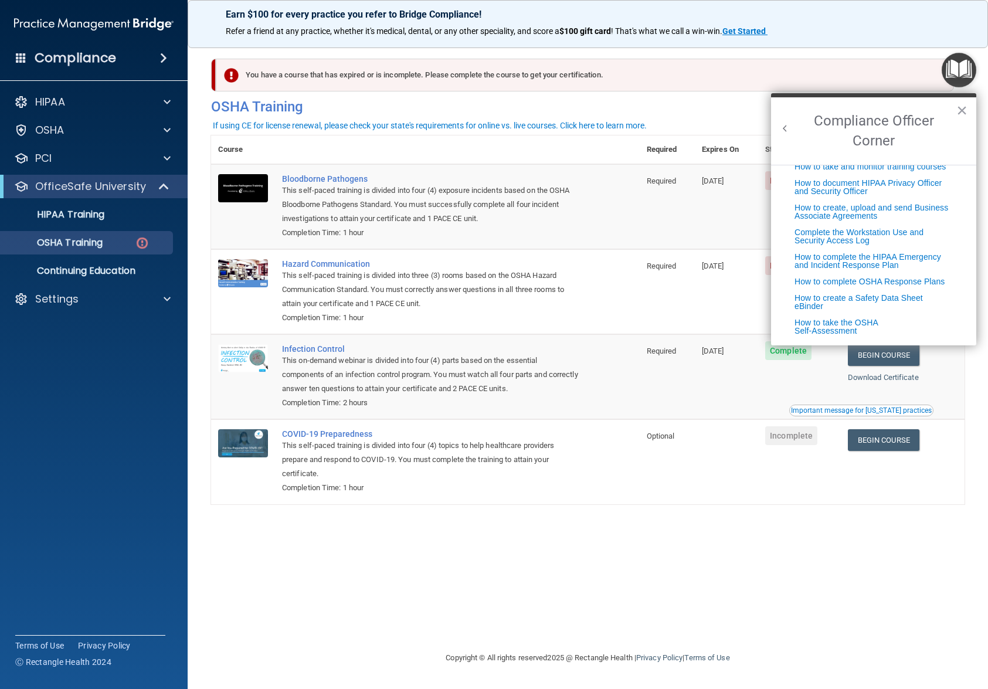
scroll to position [299, 0]
click at [962, 106] on button "×" at bounding box center [961, 110] width 11 height 19
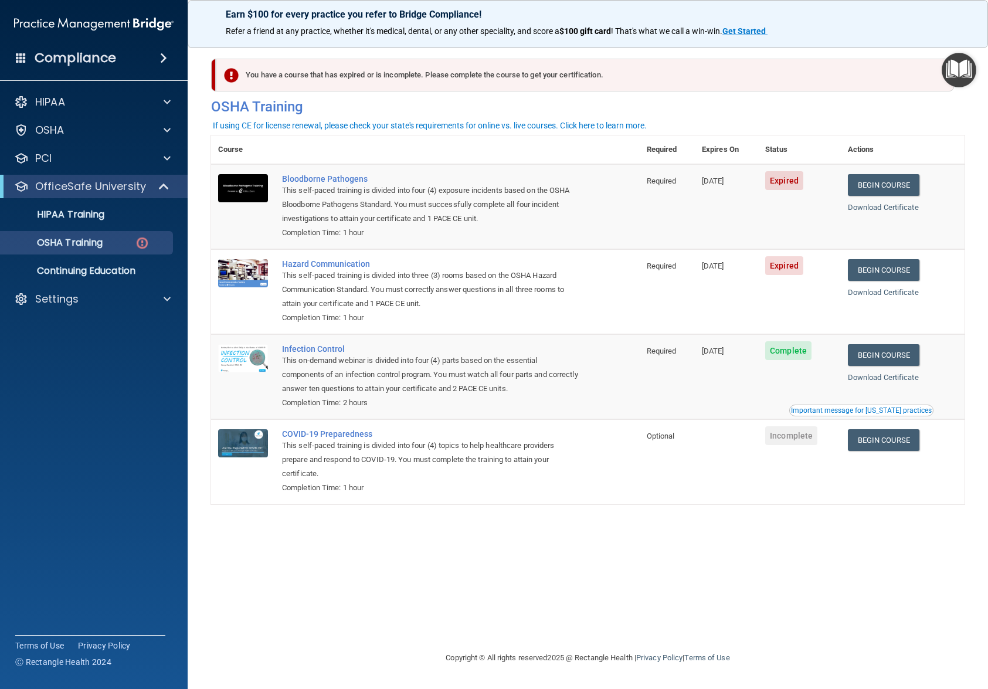
click at [458, 516] on div "You have a course that has expired or is incomplete. Please complete the course…" at bounding box center [587, 344] width 753 height 590
click at [467, 128] on div "If using CE for license renewal, please check your state's requirements for onl…" at bounding box center [430, 125] width 434 height 8
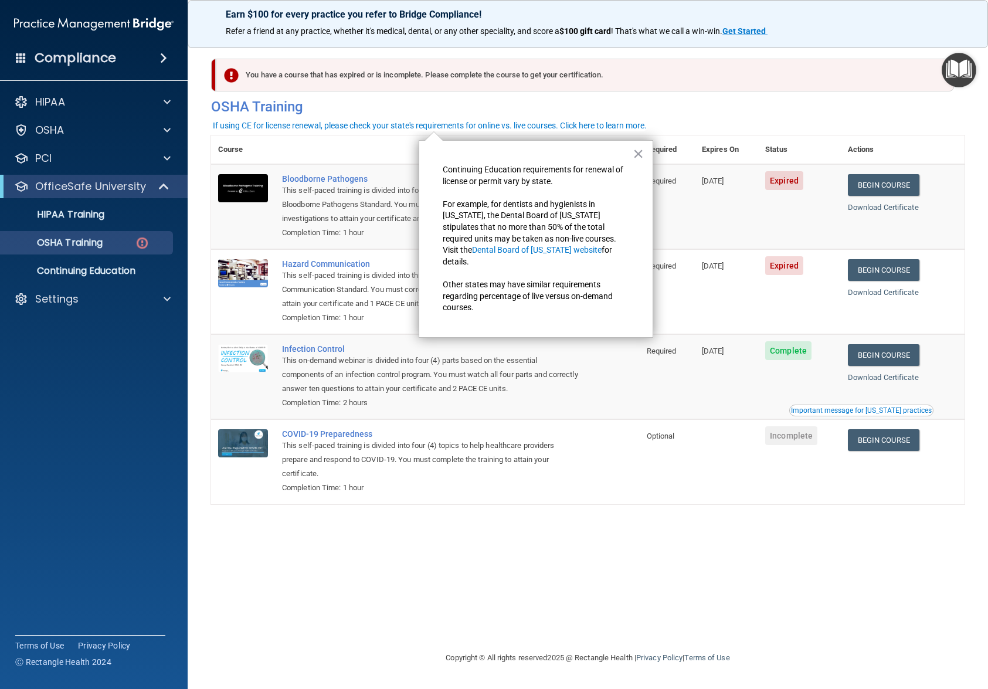
click at [633, 151] on button "×" at bounding box center [637, 153] width 11 height 19
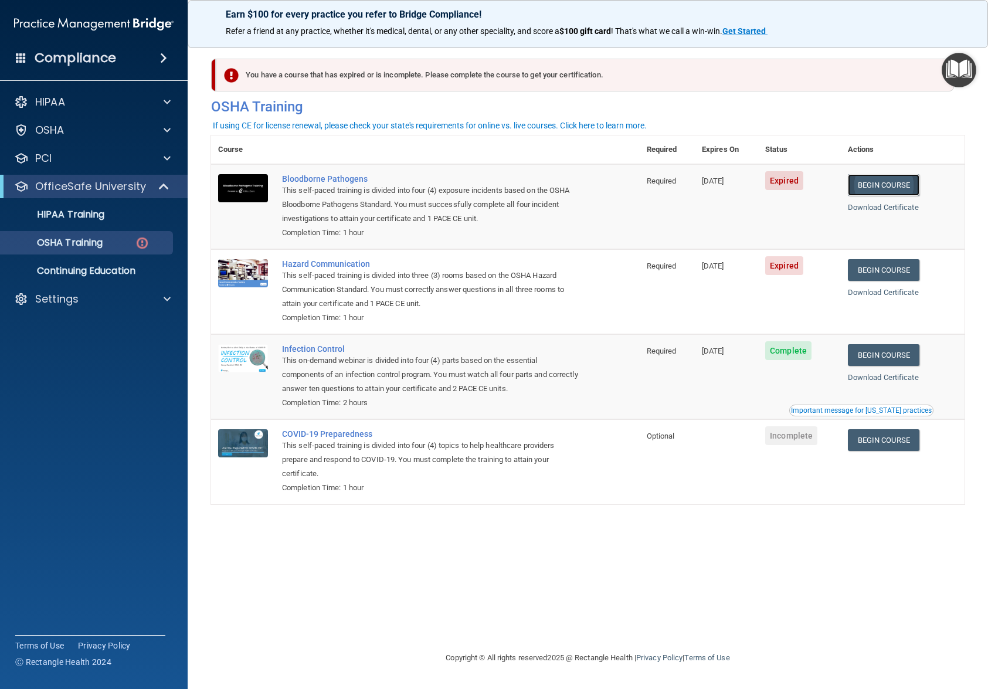
click at [894, 188] on link "Begin Course" at bounding box center [884, 185] width 72 height 22
click at [865, 277] on link "Begin Course" at bounding box center [884, 270] width 72 height 22
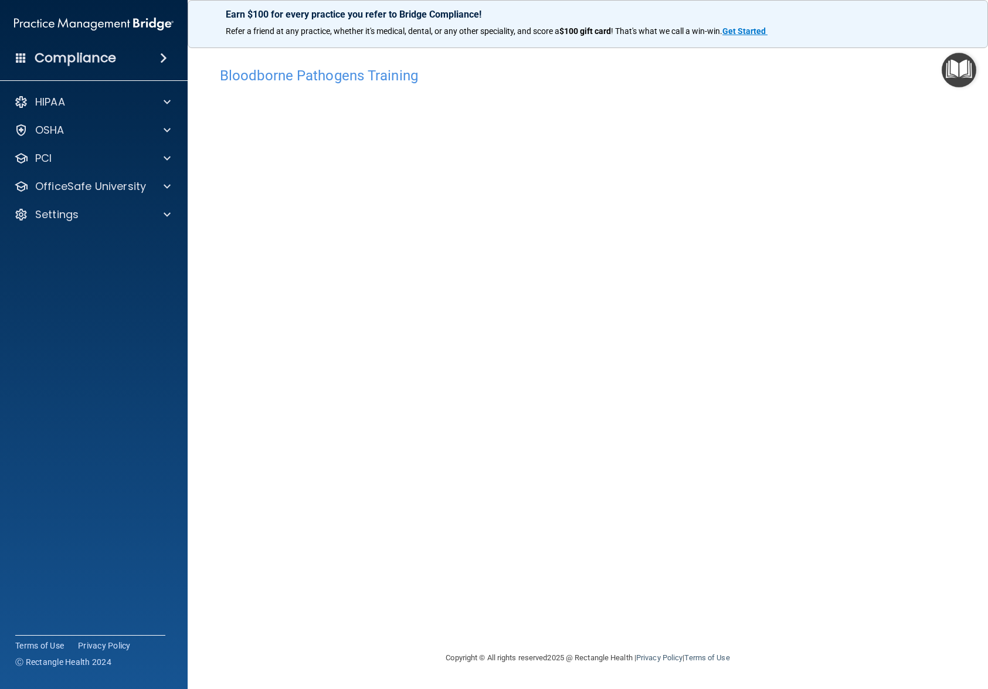
click at [736, 453] on div "Bloodborne Pathogens Training This course doesn’t expire until 09/10/2025. Are …" at bounding box center [587, 356] width 753 height 590
click at [494, 497] on div "Bloodborne Pathogens Training This course doesn’t expire until 09/10/2025. Are …" at bounding box center [587, 356] width 753 height 590
click at [434, 84] on div "Bloodborne Pathogens Training" at bounding box center [587, 75] width 753 height 29
click at [613, 478] on div "Bloodborne Pathogens Training This course doesn’t expire until 09/10/2025. Are …" at bounding box center [587, 356] width 753 height 590
click at [563, 455] on div "Bloodborne Pathogens Training This course doesn’t expire until 09/10/2025. Are …" at bounding box center [587, 356] width 753 height 590
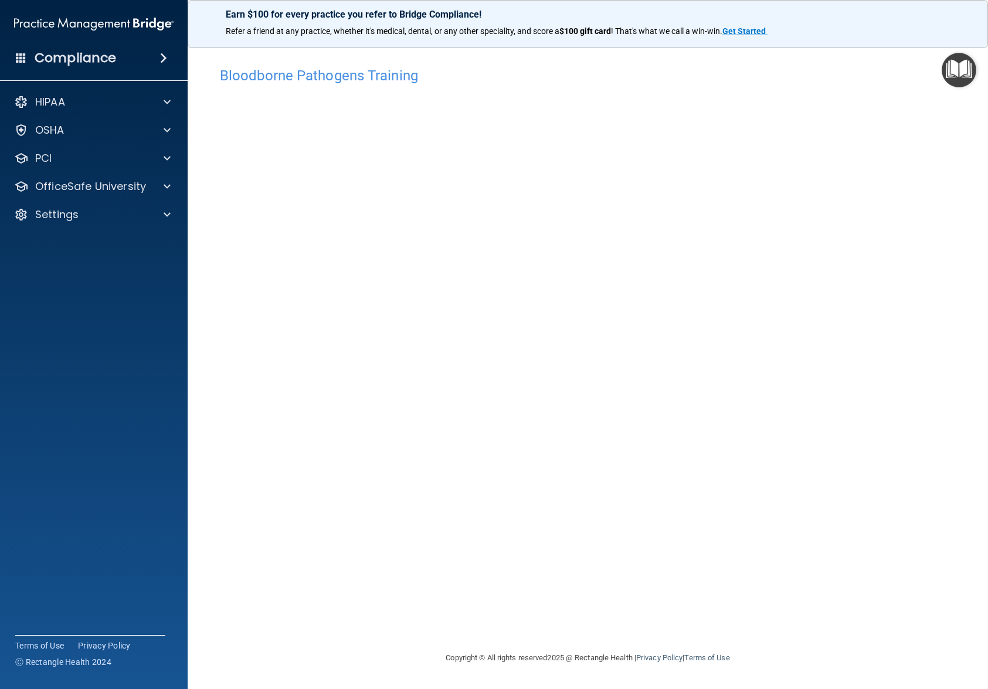
click at [846, 488] on div "Bloodborne Pathogens Training This course doesn’t expire until 09/10/2025. Are …" at bounding box center [587, 356] width 753 height 590
drag, startPoint x: 790, startPoint y: 522, endPoint x: 801, endPoint y: 489, distance: 34.9
click at [790, 522] on div "Bloodborne Pathogens Training This course doesn’t expire until 09/10/2025. Are …" at bounding box center [587, 356] width 753 height 590
click at [783, 631] on div "Bloodborne Pathogens Training This course doesn’t expire until 09/10/2025. Are …" at bounding box center [587, 356] width 753 height 590
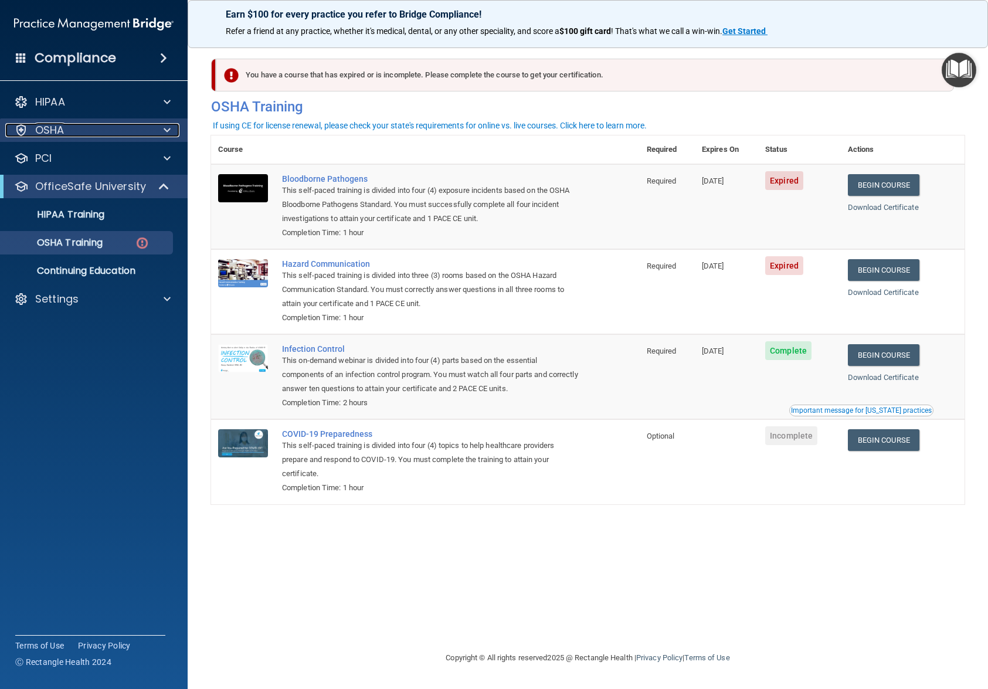
click at [92, 132] on div "OSHA" at bounding box center [77, 130] width 145 height 14
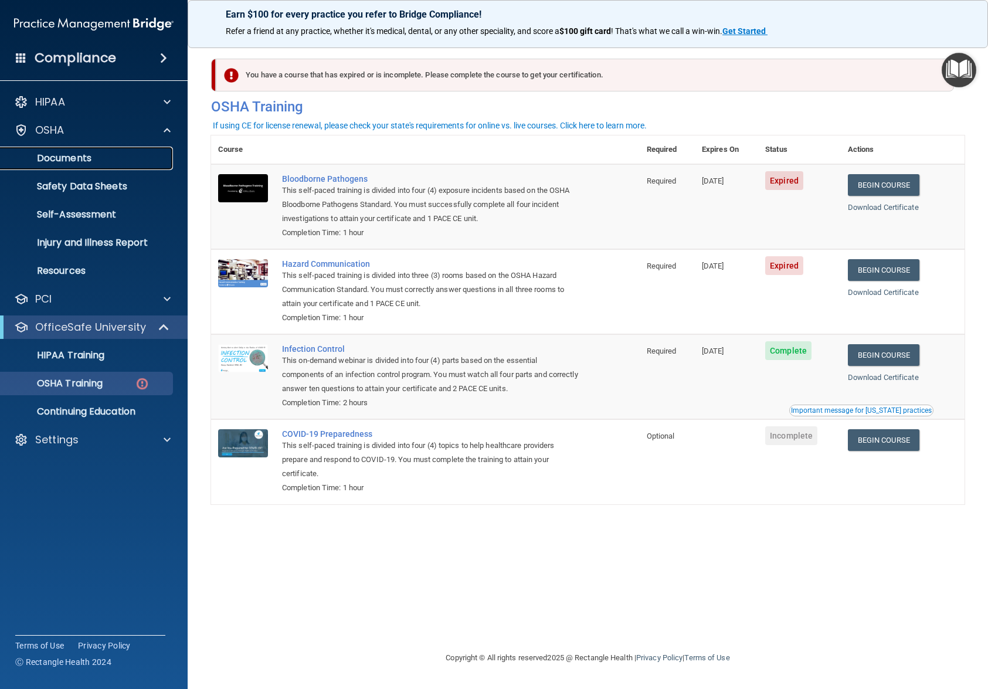
click at [76, 156] on p "Documents" at bounding box center [88, 158] width 160 height 12
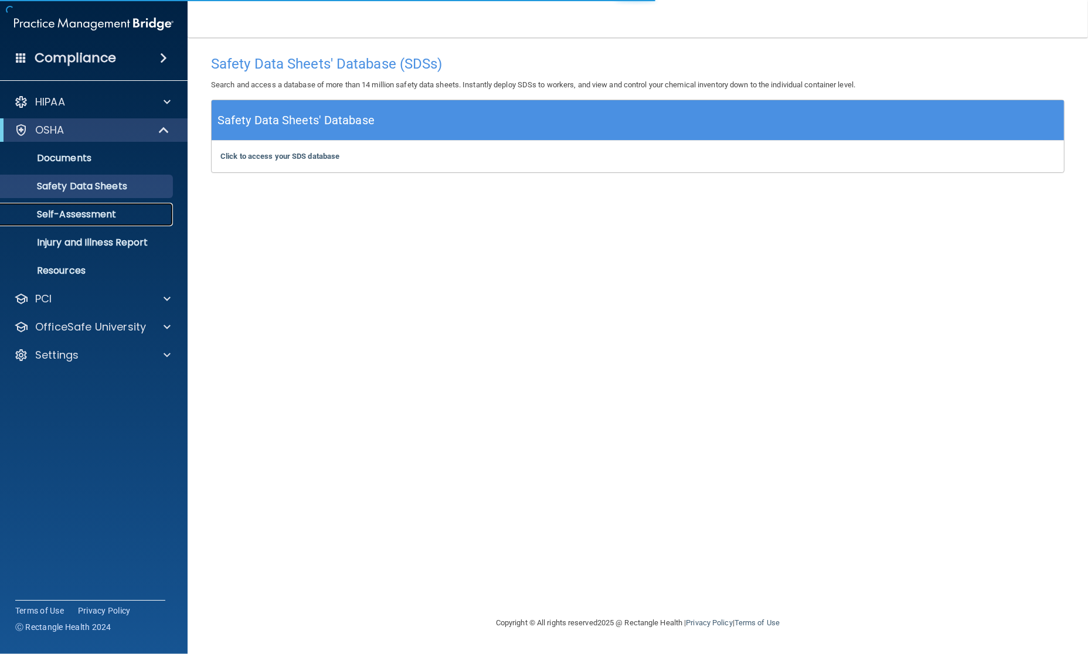
click at [85, 224] on link "Self-Assessment" at bounding box center [80, 214] width 185 height 23
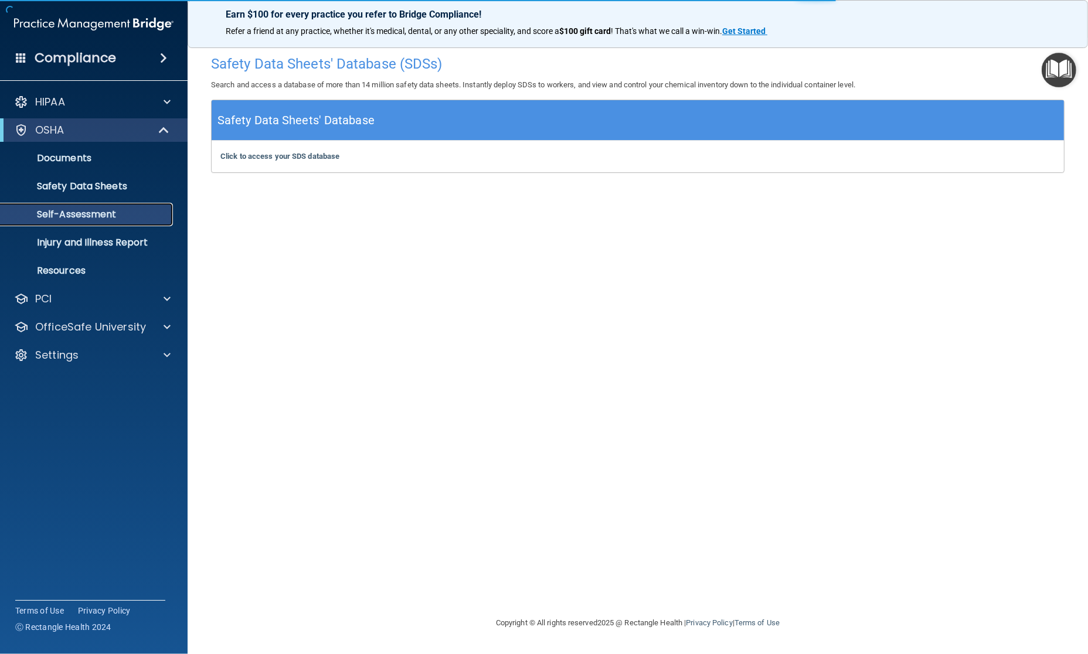
click at [84, 210] on p "Self-Assessment" at bounding box center [88, 215] width 160 height 12
click at [83, 209] on p "Self-Assessment" at bounding box center [88, 215] width 160 height 12
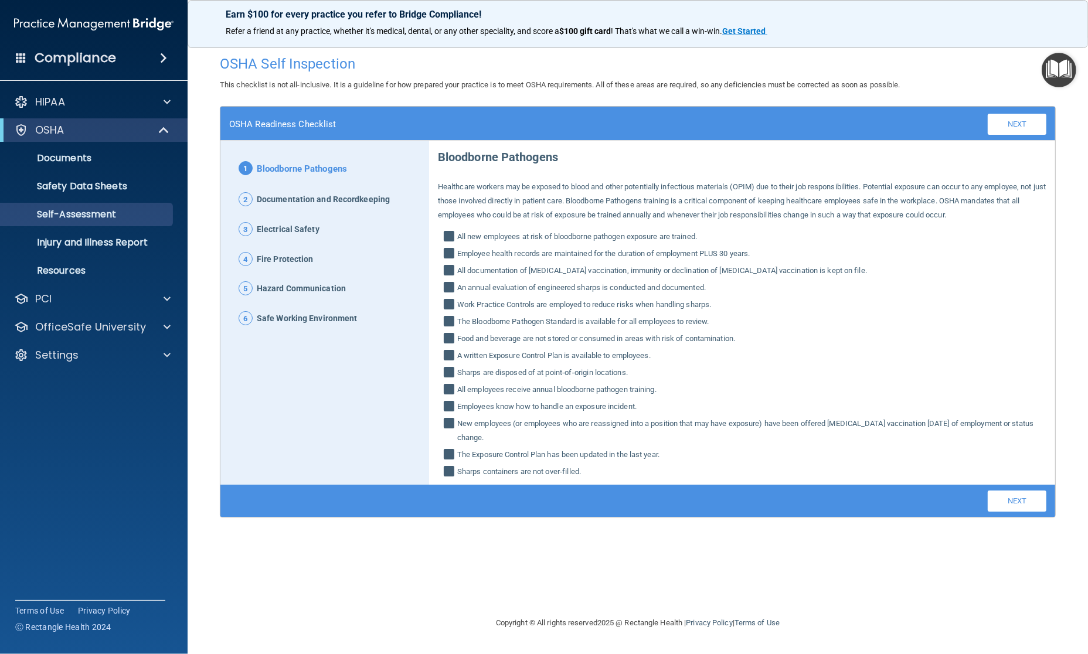
click at [566, 241] on span "All new employees at risk of bloodborne pathogen exposure are trained." at bounding box center [577, 237] width 240 height 14
click at [457, 241] on input "All new employees at risk of bloodborne pathogen exposure are trained." at bounding box center [450, 238] width 13 height 12
click at [495, 245] on div "Bloodborne Pathogens Healthcare workers may be exposed to blood and other poten…" at bounding box center [742, 310] width 608 height 338
click at [497, 236] on span "All new employees at risk of bloodborne pathogen exposure are trained." at bounding box center [577, 237] width 240 height 14
click at [457, 236] on input "All new employees at risk of bloodborne pathogen exposure are trained." at bounding box center [450, 238] width 13 height 12
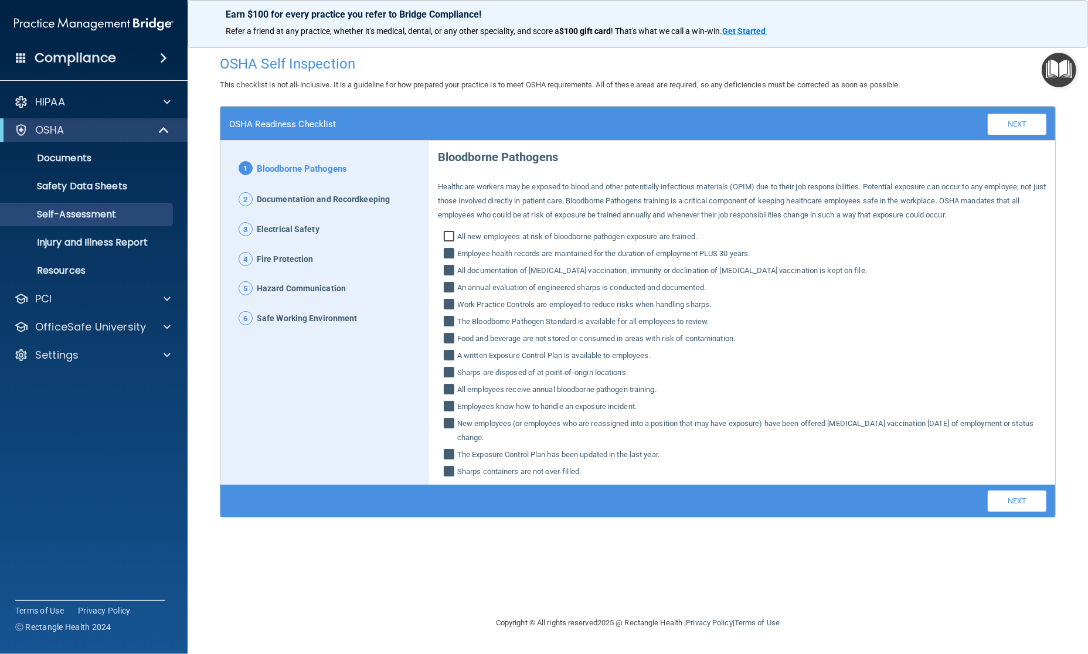
checkbox input "true"
click at [311, 196] on span "Documentation and Recordkeeping" at bounding box center [323, 199] width 133 height 15
click at [294, 240] on div "1 Bloodborne Pathogens 2 Documentation and Recordkeeping 3 Electrical Safety 4 …" at bounding box center [324, 655] width 209 height 1029
click at [1018, 118] on link "Next" at bounding box center [1017, 124] width 59 height 21
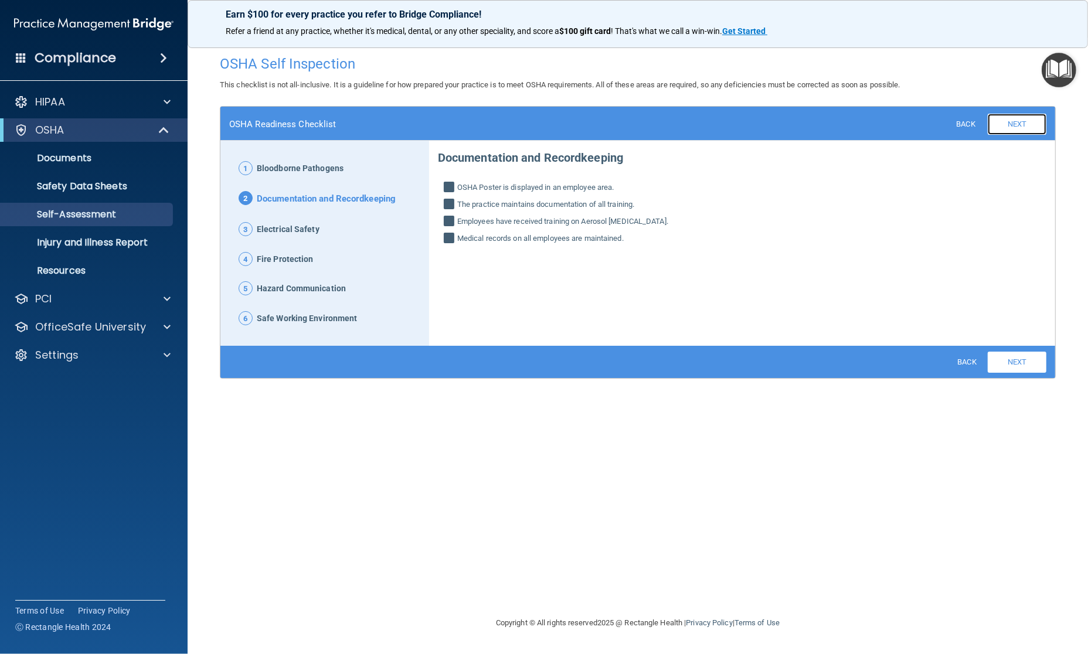
click at [1018, 118] on link "Next" at bounding box center [1017, 124] width 59 height 21
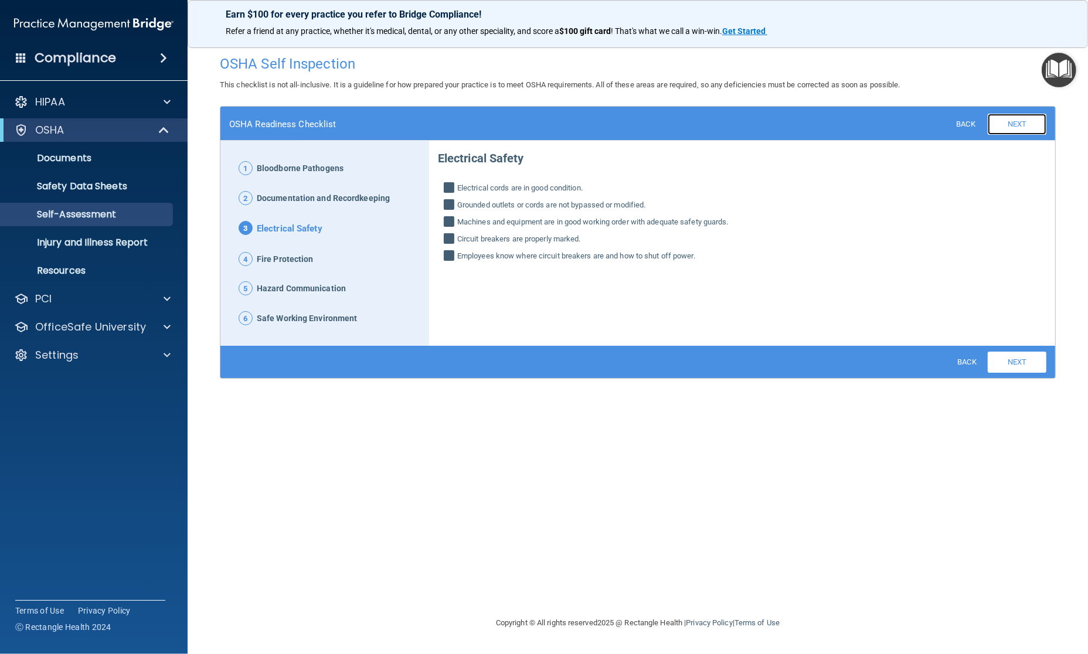
click at [1018, 118] on link "Next" at bounding box center [1017, 124] width 59 height 21
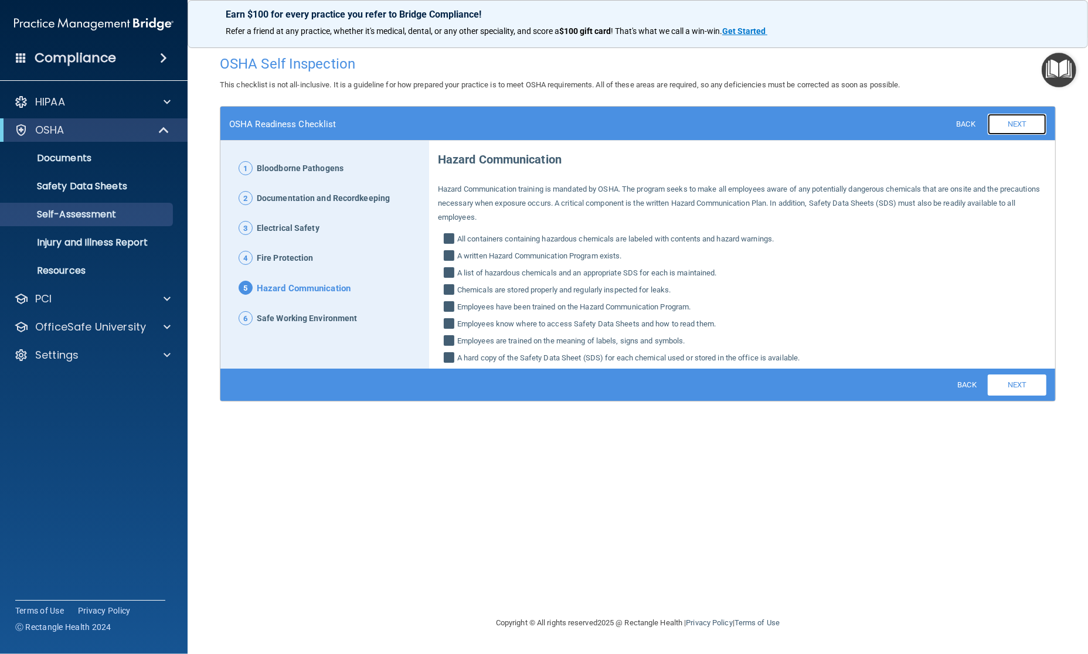
click at [1018, 118] on link "Next" at bounding box center [1017, 124] width 59 height 21
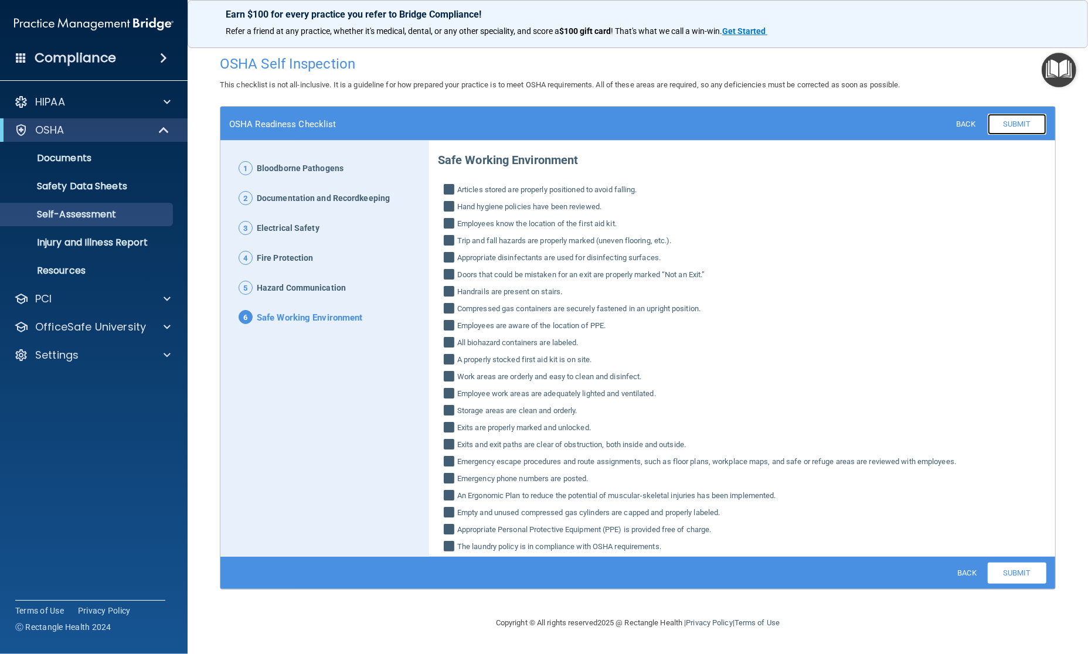
click at [1018, 118] on link "Submit" at bounding box center [1017, 124] width 59 height 21
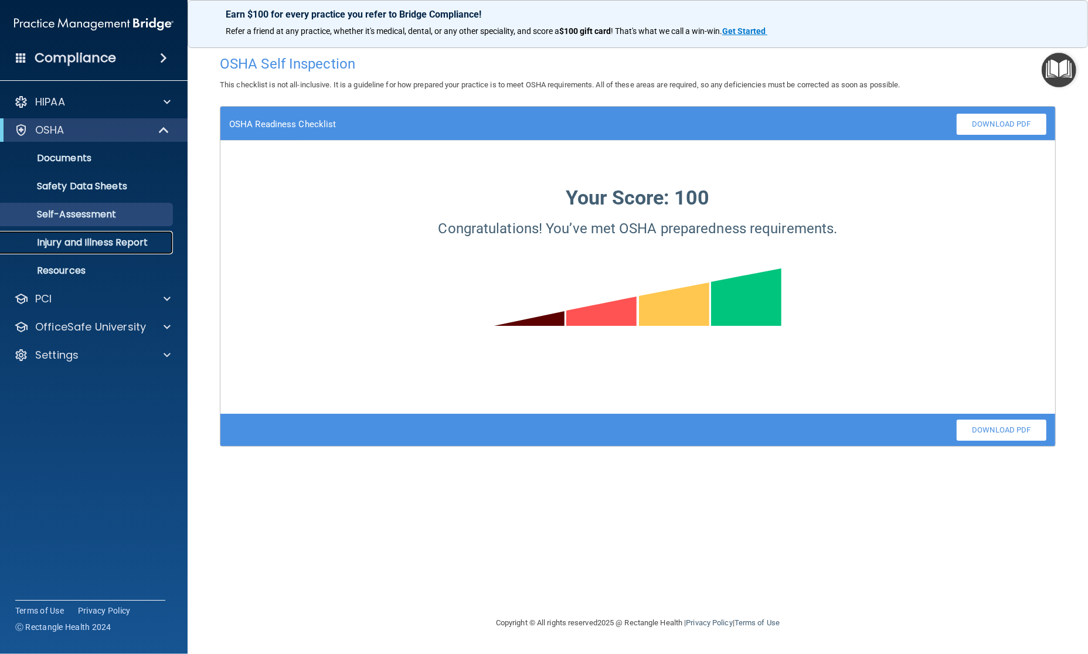
click at [101, 250] on link "Injury and Illness Report" at bounding box center [80, 242] width 185 height 23
